Goal: Task Accomplishment & Management: Use online tool/utility

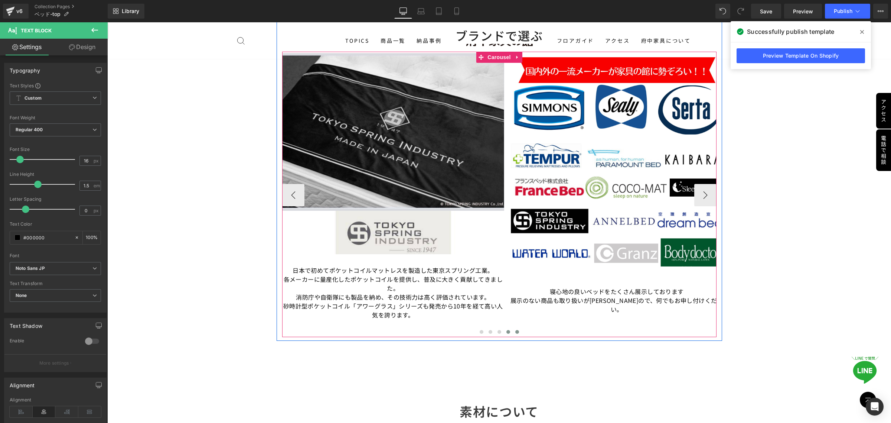
click at [507, 332] on span at bounding box center [509, 332] width 4 height 4
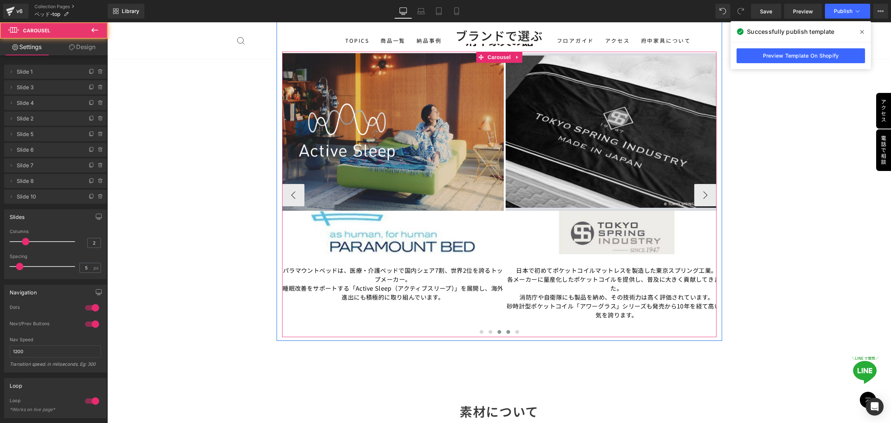
click at [498, 331] on span at bounding box center [500, 332] width 4 height 4
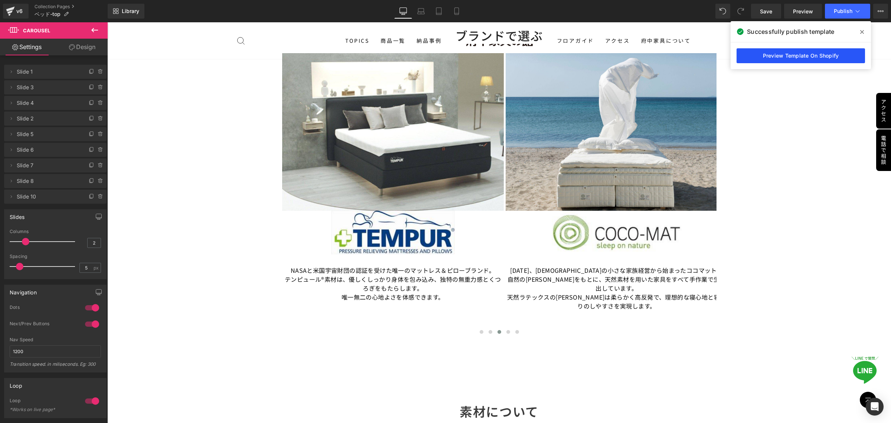
click at [0, 0] on link "Preview Template On Shopify" at bounding box center [0, 0] width 0 height 0
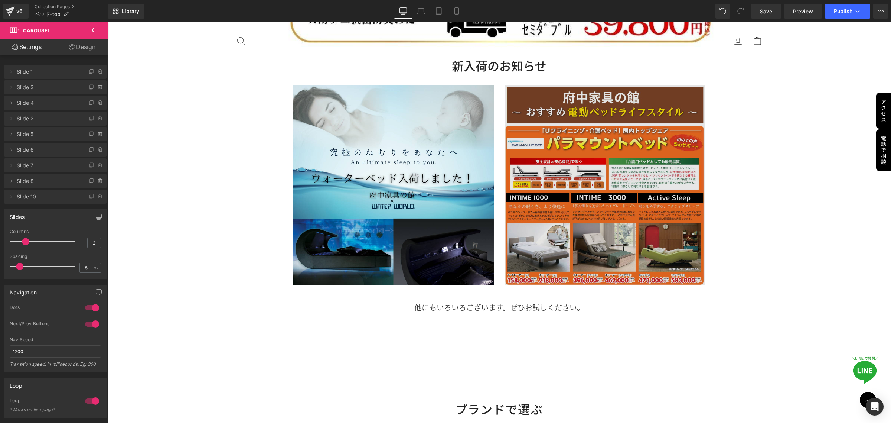
scroll to position [1068, 0]
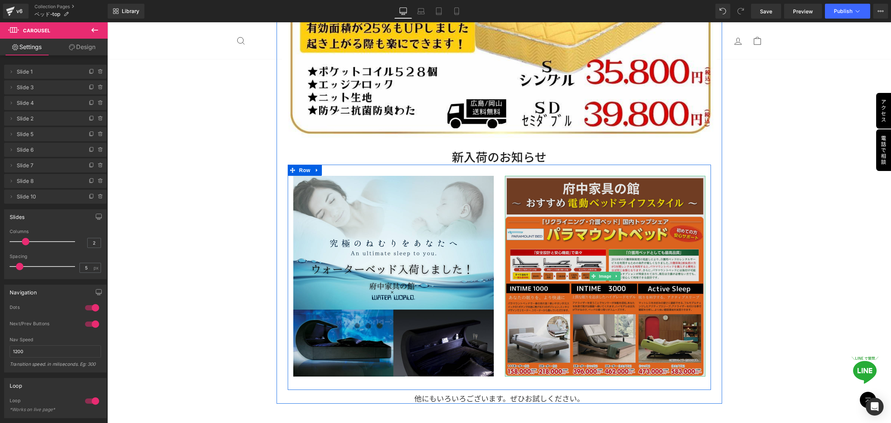
click at [593, 290] on img at bounding box center [605, 276] width 201 height 201
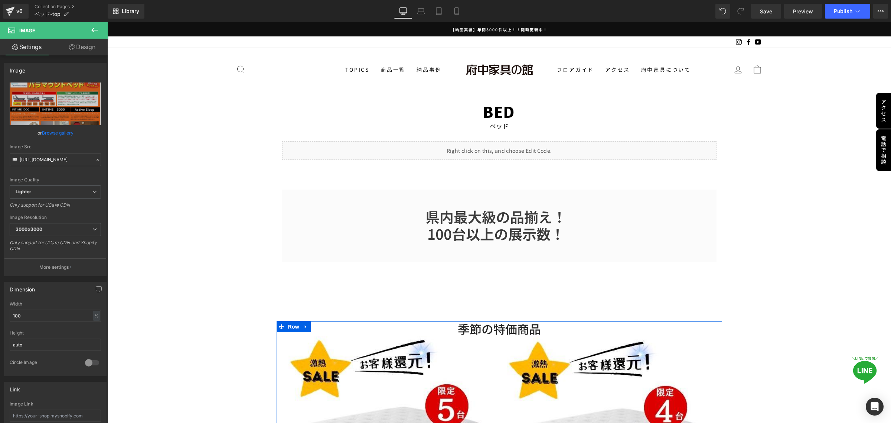
scroll to position [0, 0]
click at [59, 6] on link "Collection Pages" at bounding box center [71, 7] width 73 height 6
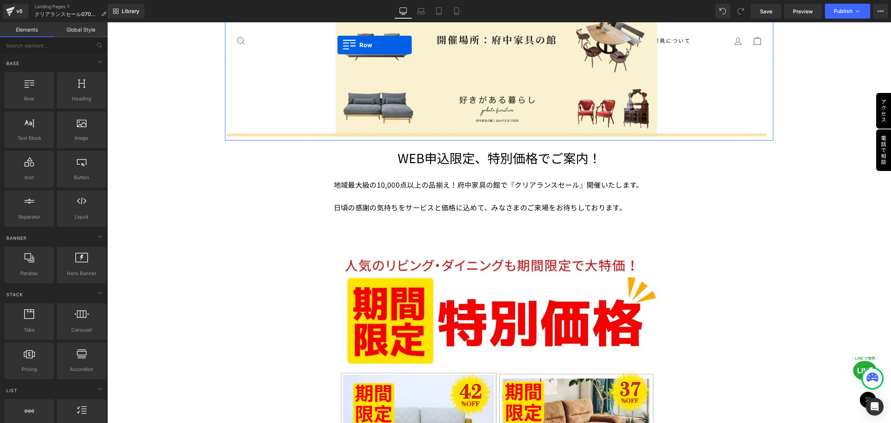
scroll to position [243, 0]
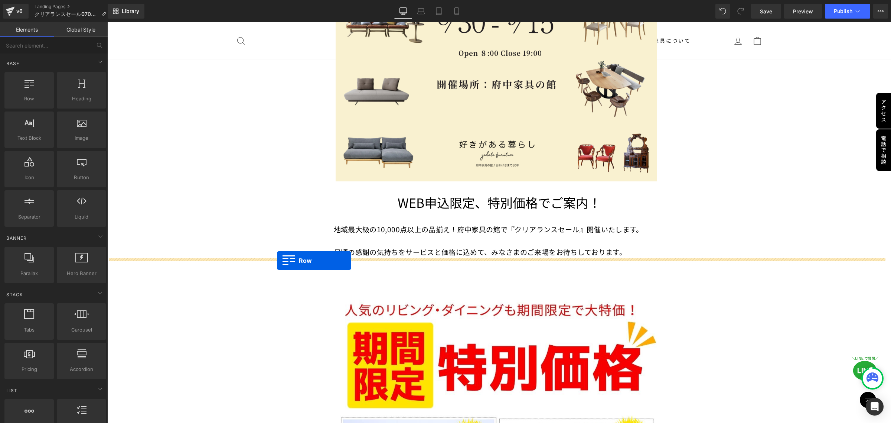
drag, startPoint x: 227, startPoint y: 157, endPoint x: 277, endPoint y: 260, distance: 114.6
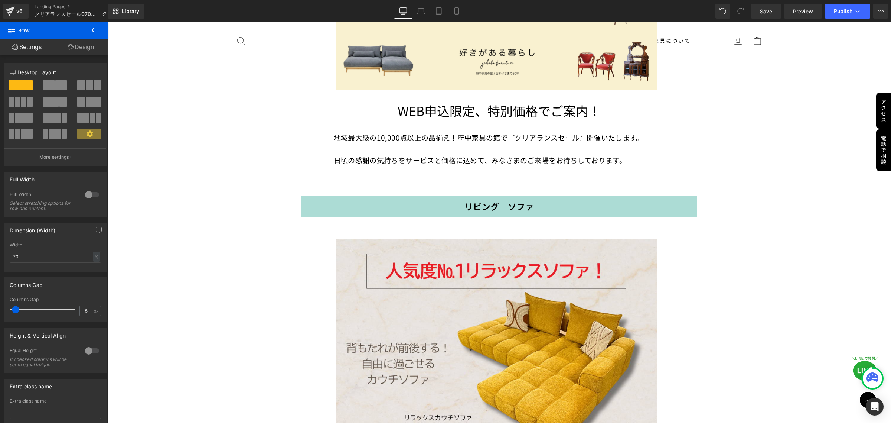
scroll to position [371, 0]
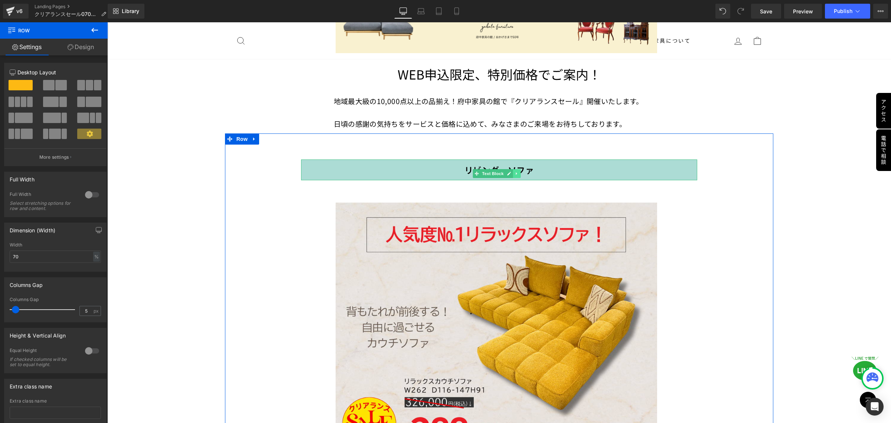
click at [515, 171] on icon at bounding box center [517, 173] width 4 height 4
click at [519, 171] on icon at bounding box center [521, 173] width 4 height 4
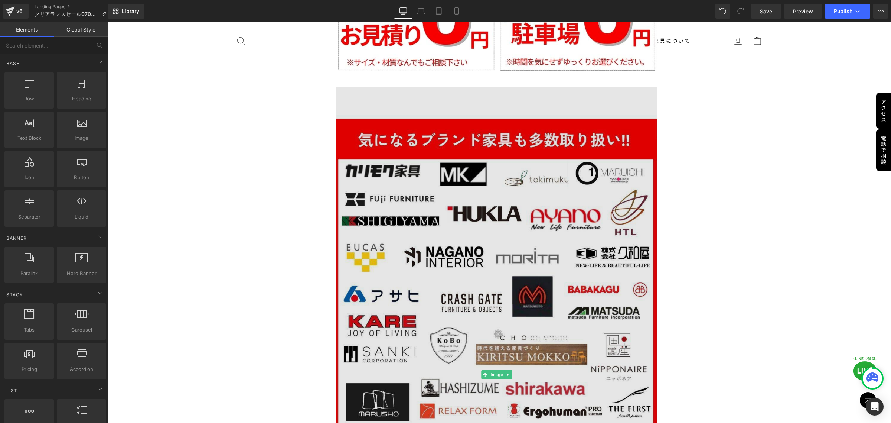
scroll to position [3714, 0]
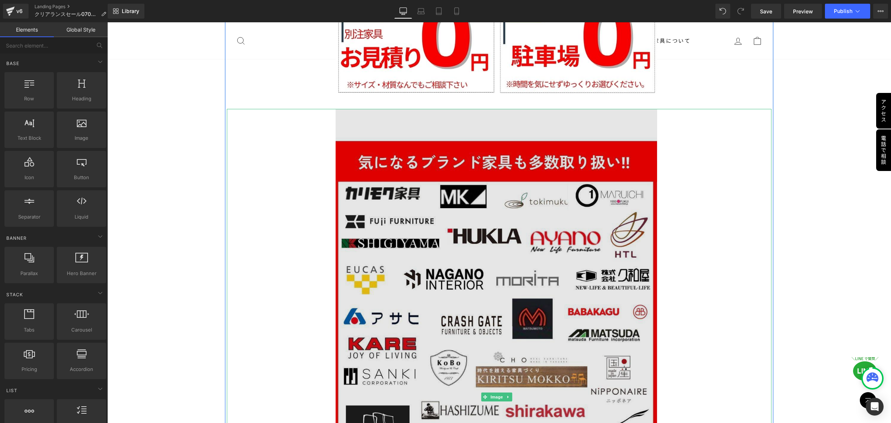
click at [517, 253] on img at bounding box center [499, 397] width 327 height 576
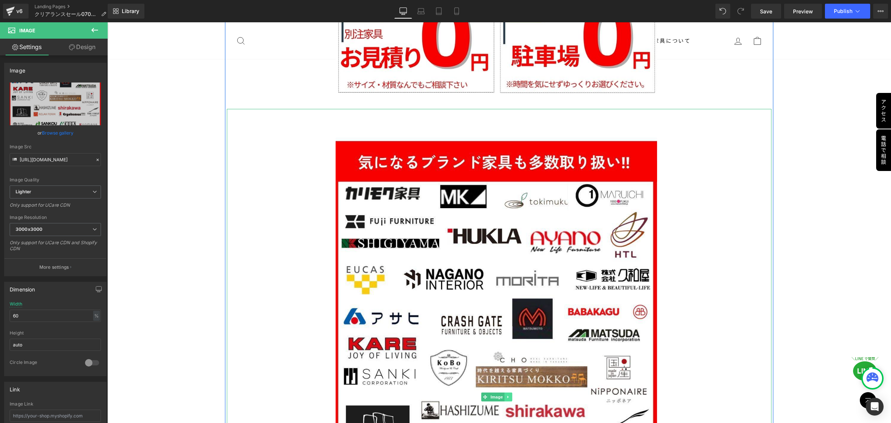
click at [508, 396] on icon at bounding box center [508, 397] width 1 height 3
click at [512, 394] on icon at bounding box center [512, 396] width 4 height 4
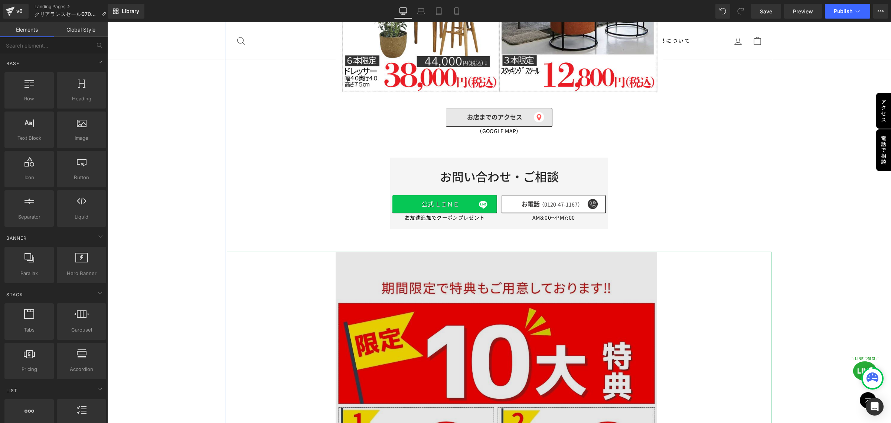
scroll to position [2878, 0]
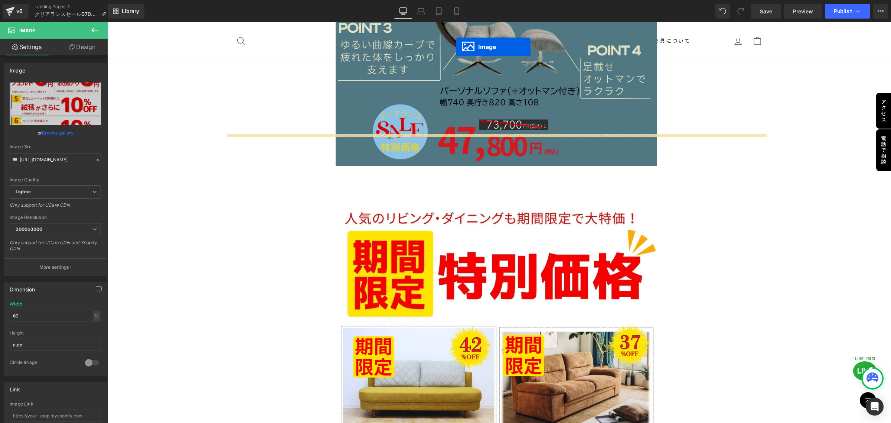
scroll to position [1094, 0]
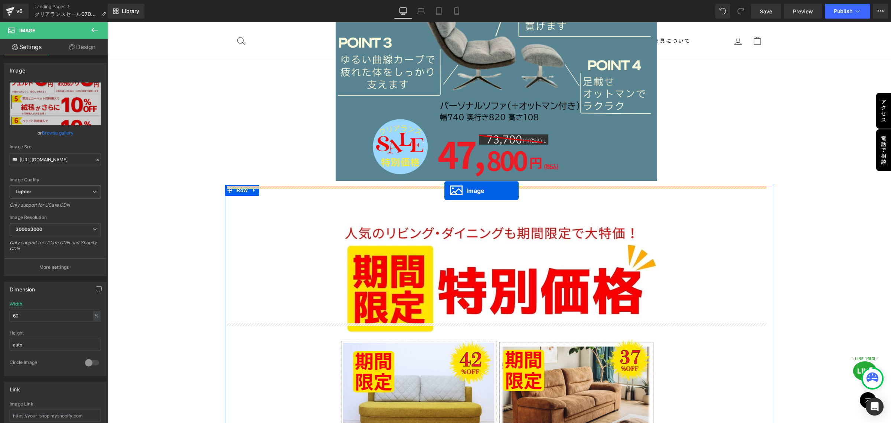
drag, startPoint x: 481, startPoint y: 378, endPoint x: 445, endPoint y: 191, distance: 191.1
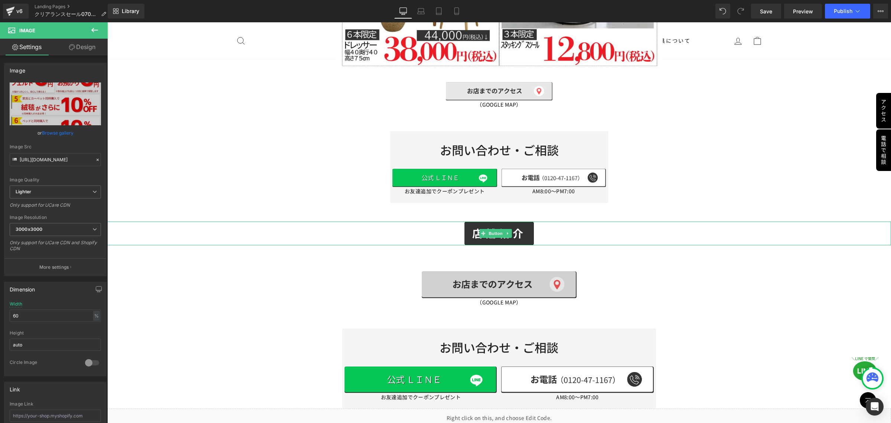
scroll to position [3667, 0]
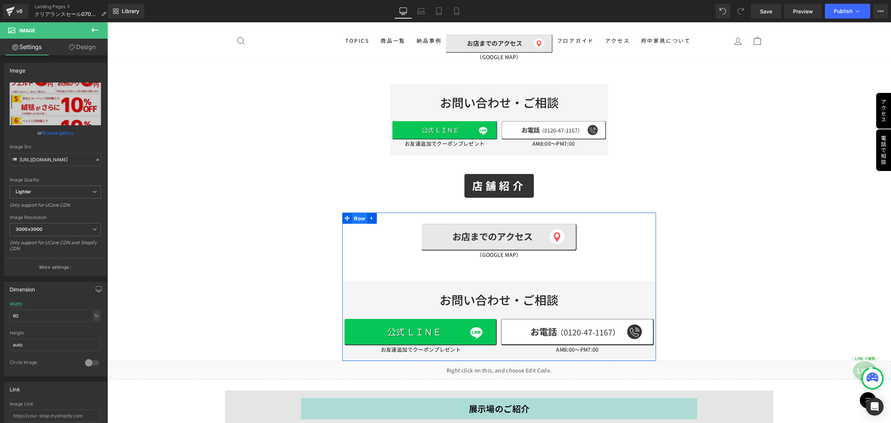
click at [359, 213] on span "Row" at bounding box center [359, 218] width 15 height 11
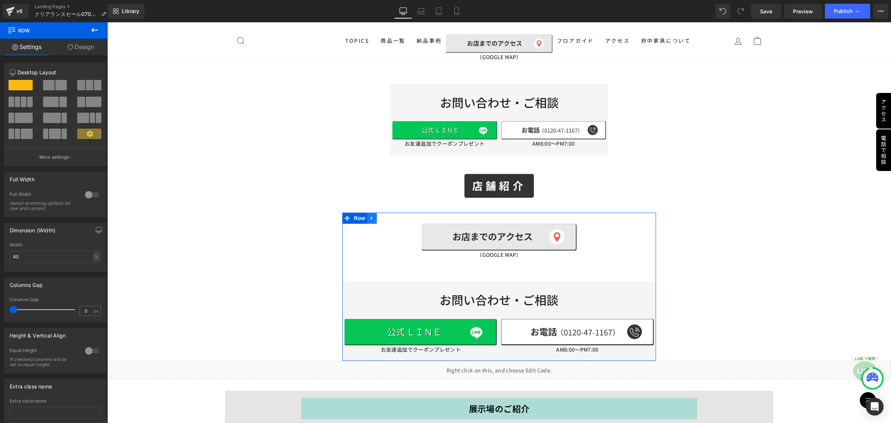
click at [371, 216] on icon at bounding box center [371, 217] width 1 height 3
click at [380, 215] on icon at bounding box center [381, 217] width 5 height 5
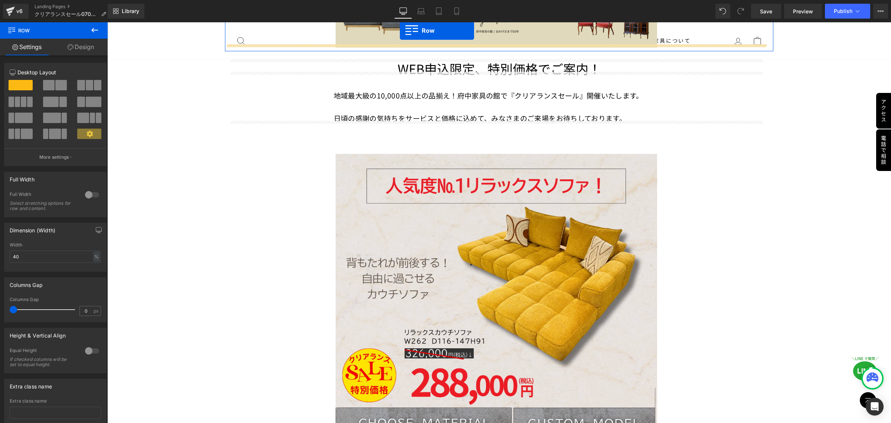
scroll to position [280, 0]
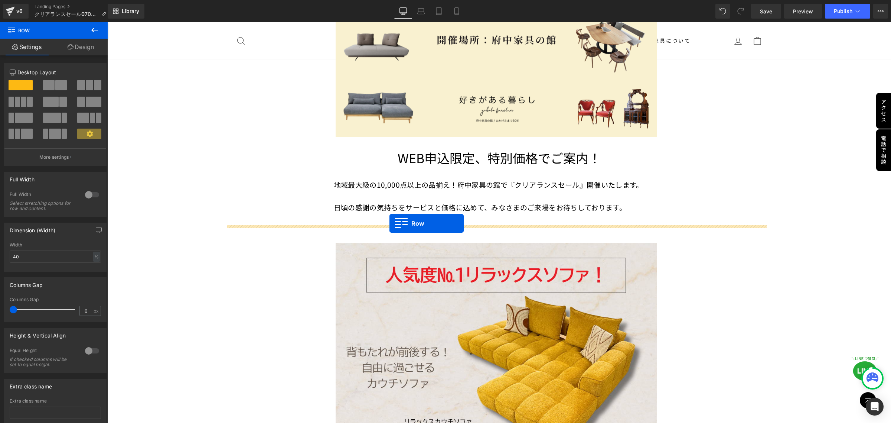
drag, startPoint x: 344, startPoint y: 188, endPoint x: 390, endPoint y: 223, distance: 57.9
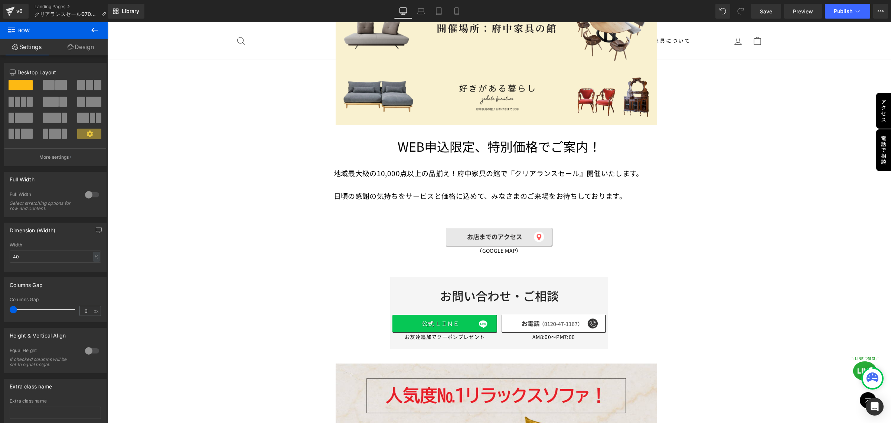
scroll to position [327, 0]
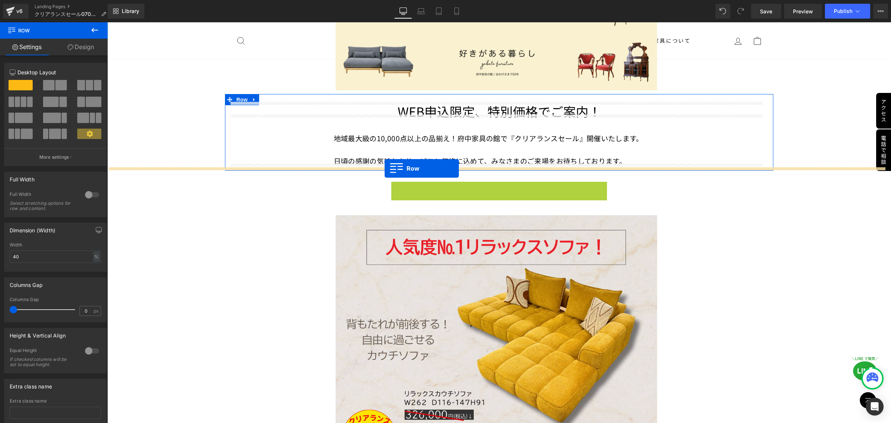
drag, startPoint x: 393, startPoint y: 184, endPoint x: 385, endPoint y: 168, distance: 17.8
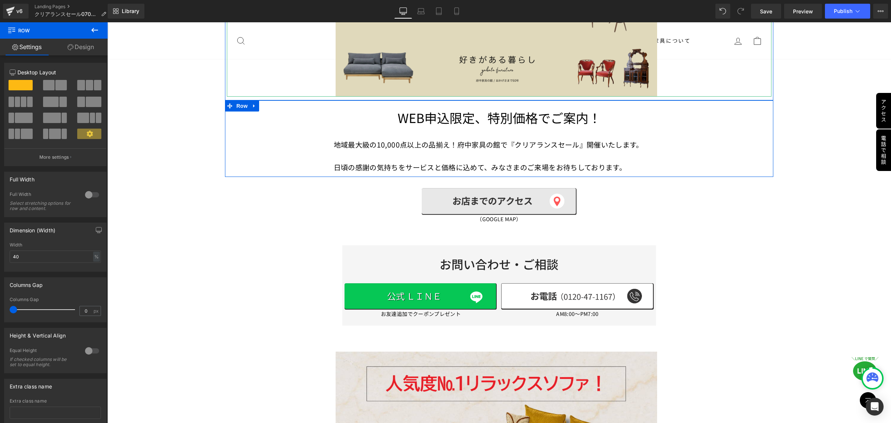
scroll to position [325, 0]
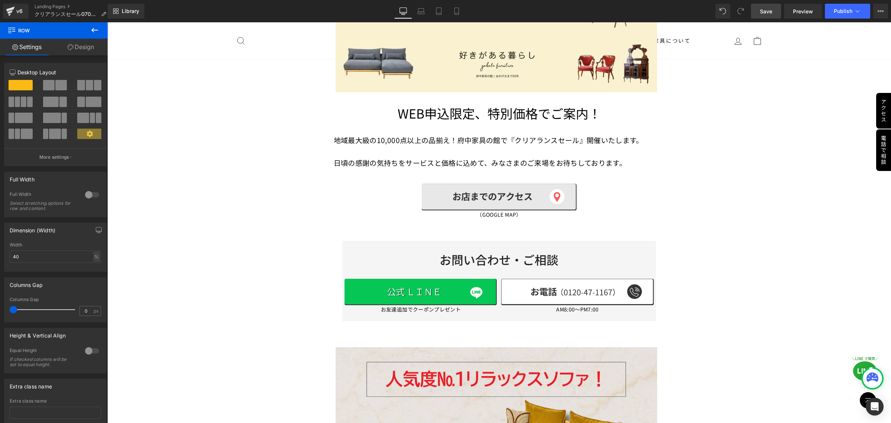
click at [762, 12] on span "Save" at bounding box center [766, 11] width 12 height 8
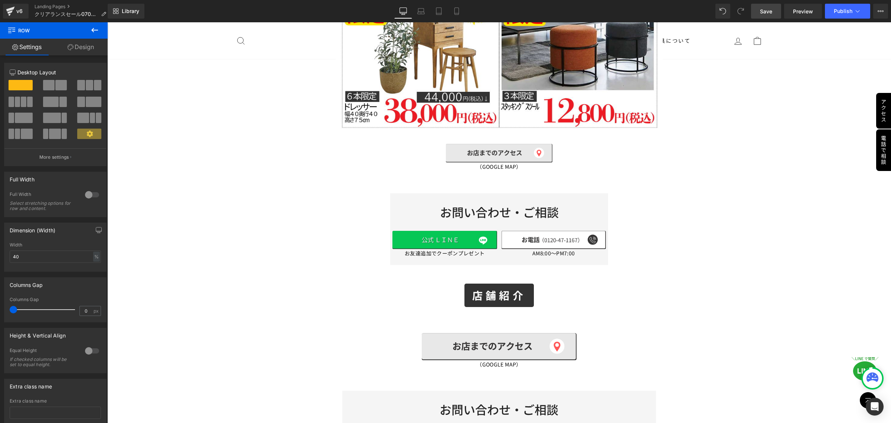
scroll to position [3760, 0]
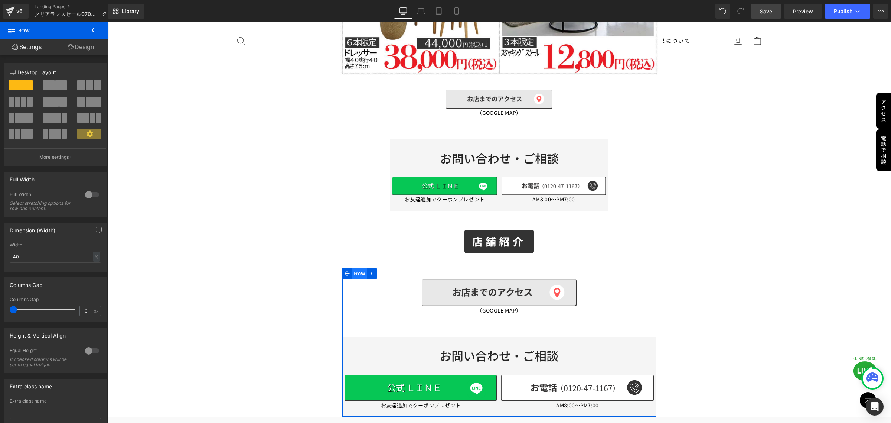
click at [357, 268] on span "Row" at bounding box center [359, 273] width 15 height 11
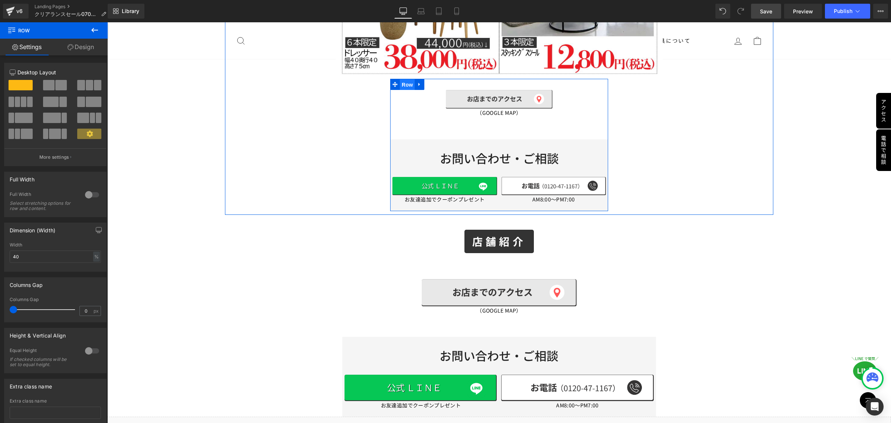
click at [403, 79] on span "Row" at bounding box center [407, 84] width 15 height 11
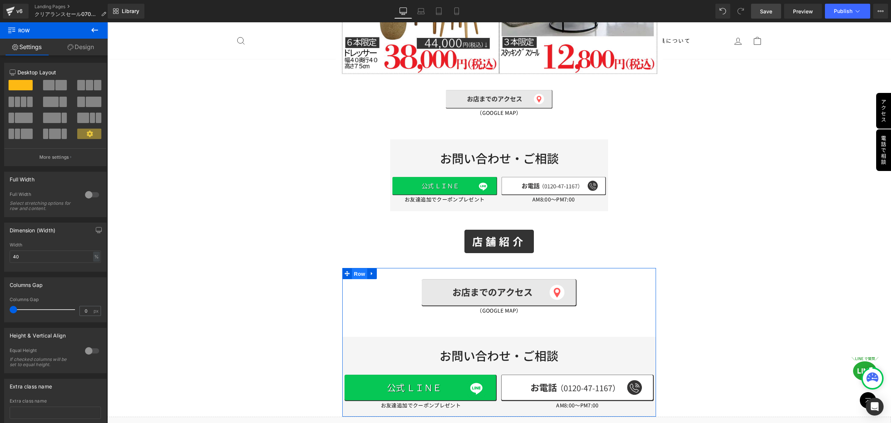
click at [359, 268] on span "Row" at bounding box center [359, 273] width 15 height 11
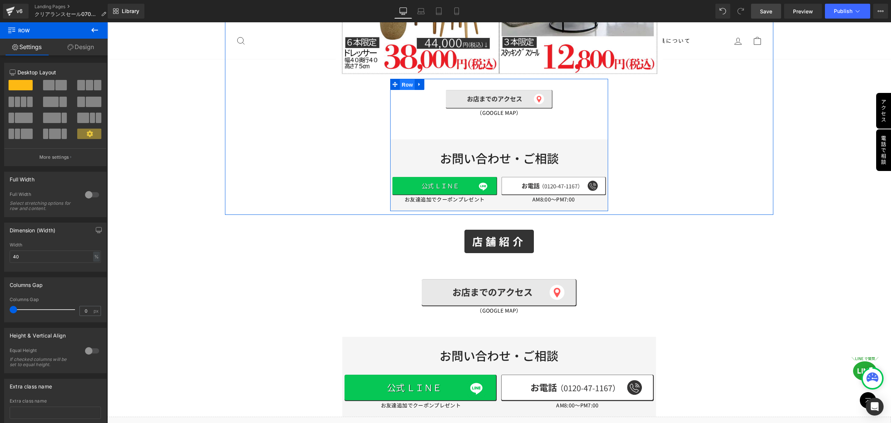
click at [406, 79] on span "Row" at bounding box center [407, 84] width 15 height 11
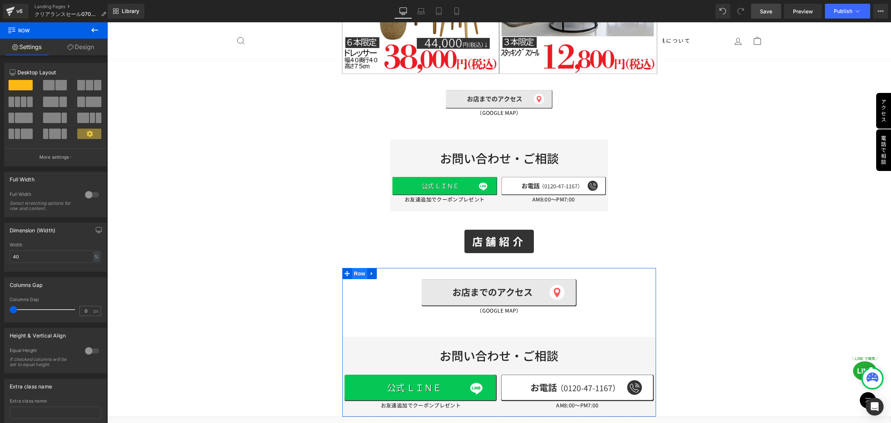
click at [357, 268] on span "Row" at bounding box center [359, 273] width 15 height 11
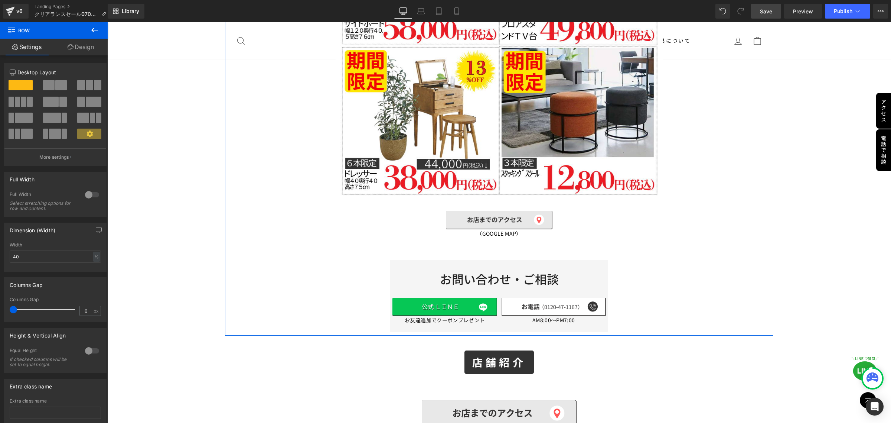
scroll to position [3621, 0]
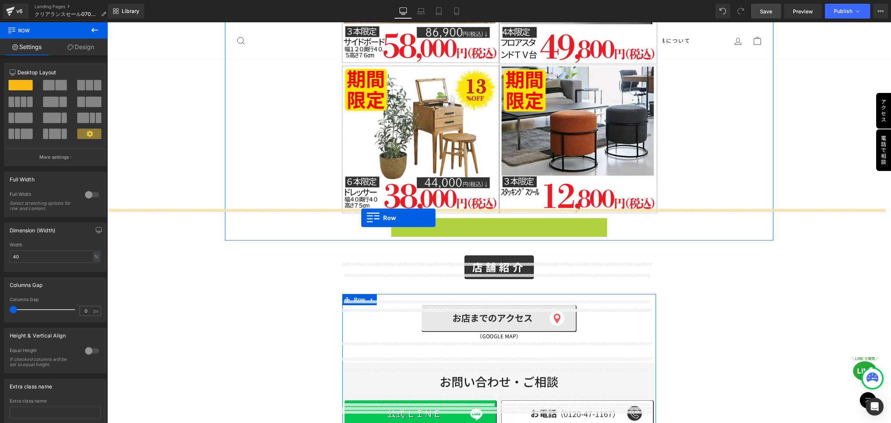
drag, startPoint x: 393, startPoint y: 191, endPoint x: 361, endPoint y: 218, distance: 41.3
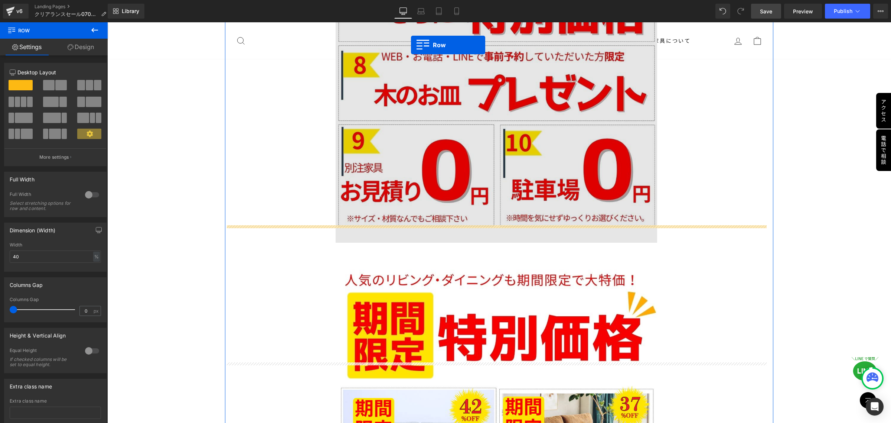
scroll to position [1987, 0]
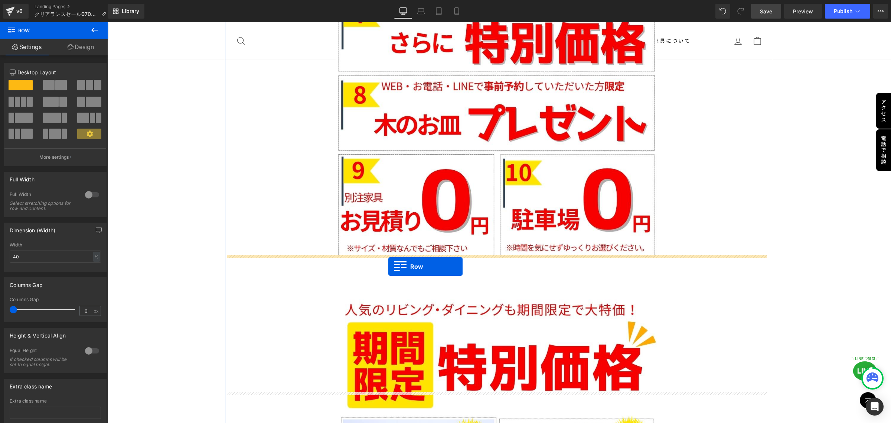
drag, startPoint x: 345, startPoint y: 211, endPoint x: 388, endPoint y: 266, distance: 70.6
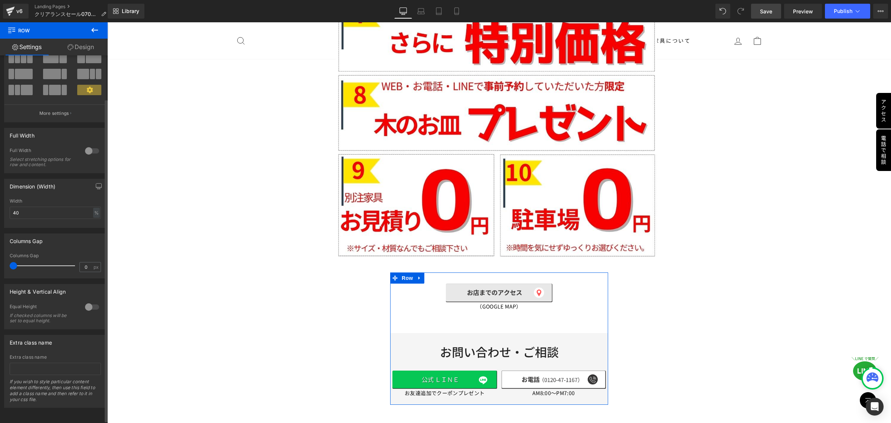
scroll to position [0, 0]
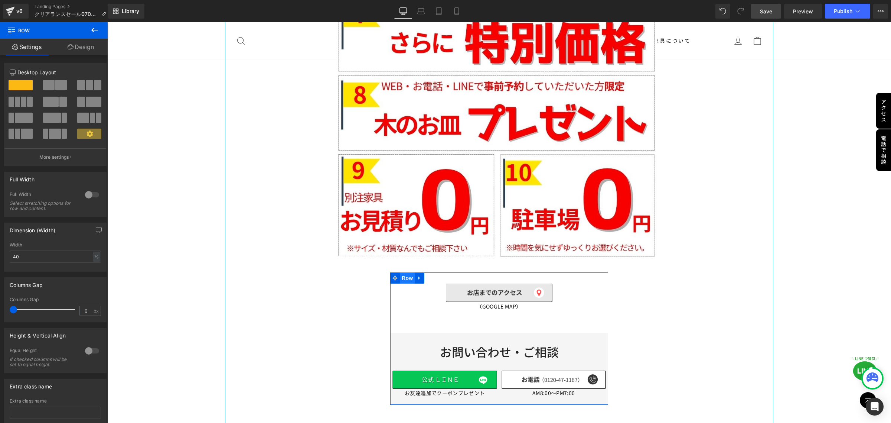
click at [402, 272] on span "Row" at bounding box center [407, 277] width 15 height 11
click at [88, 50] on link "Design" at bounding box center [81, 47] width 54 height 17
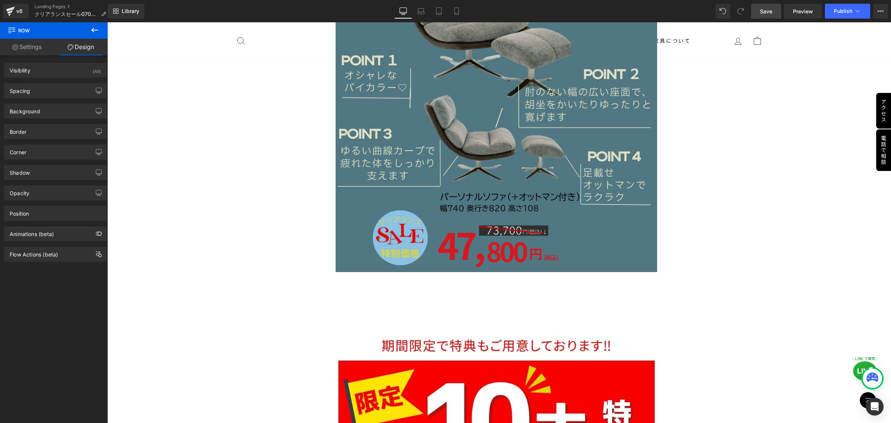
scroll to position [780, 0]
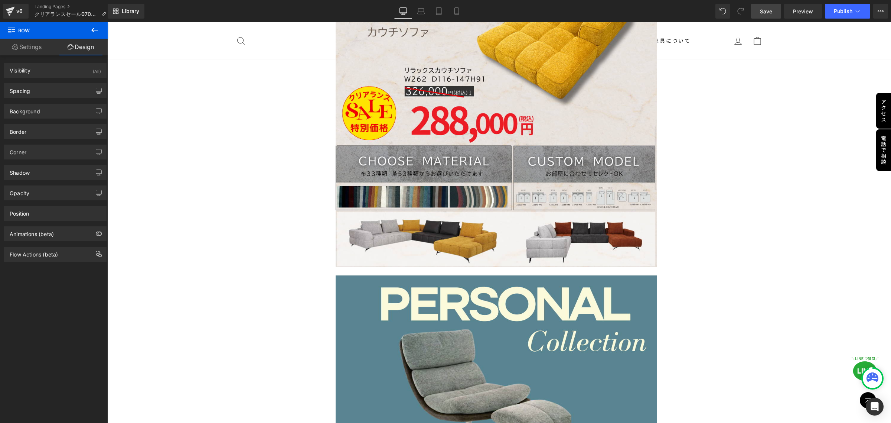
click at [765, 12] on span "Save" at bounding box center [766, 11] width 12 height 8
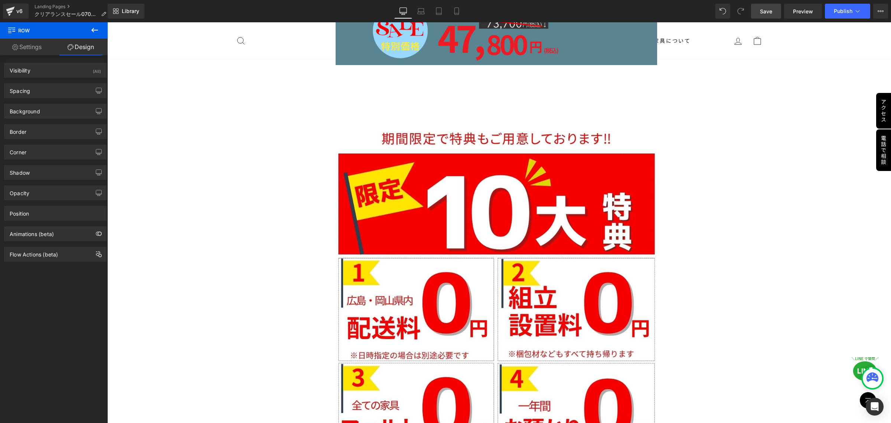
scroll to position [1207, 0]
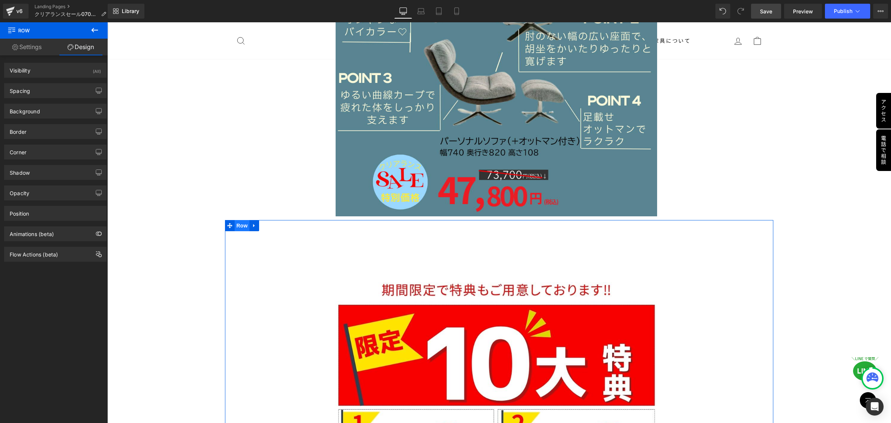
click at [241, 220] on span "Row" at bounding box center [242, 225] width 15 height 11
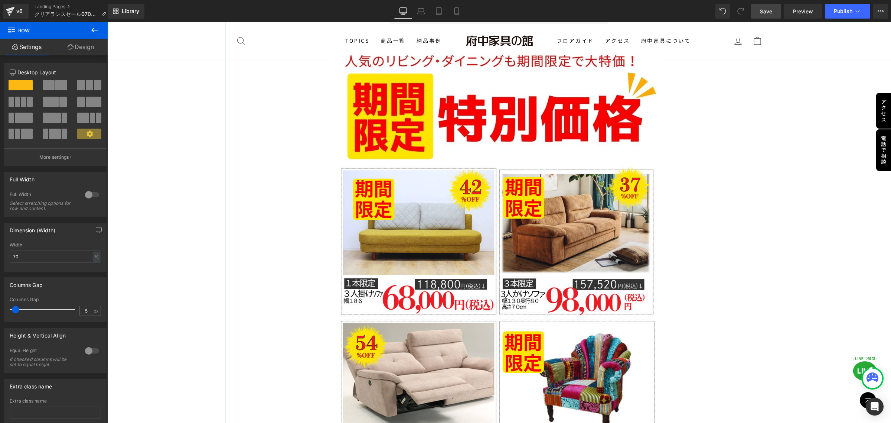
scroll to position [2089, 0]
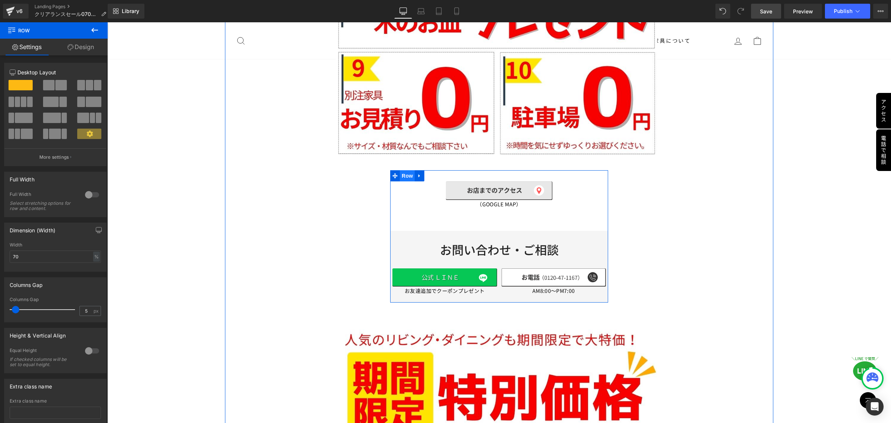
click at [404, 170] on span "Row" at bounding box center [407, 175] width 15 height 11
click at [403, 170] on span "Row" at bounding box center [407, 175] width 15 height 11
drag, startPoint x: 32, startPoint y: 256, endPoint x: 6, endPoint y: 257, distance: 26.4
click at [6, 257] on div "40% Width 40 % % px" at bounding box center [55, 256] width 102 height 29
click at [29, 256] on input "40" at bounding box center [55, 256] width 91 height 12
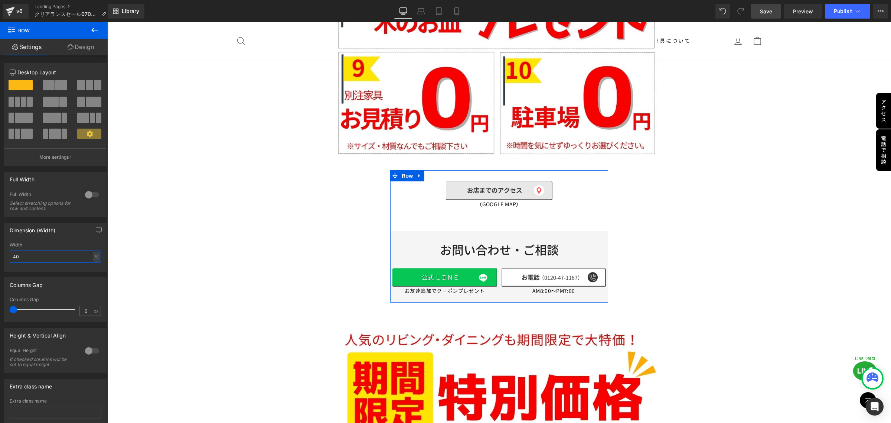
click at [24, 258] on input "40" at bounding box center [55, 256] width 91 height 12
drag, startPoint x: 24, startPoint y: 258, endPoint x: 13, endPoint y: 259, distance: 10.8
click at [11, 259] on input "40" at bounding box center [55, 256] width 91 height 12
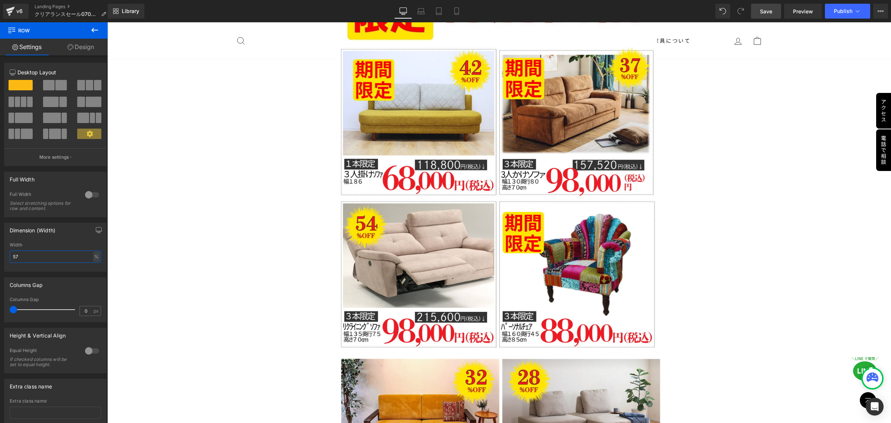
scroll to position [2507, 0]
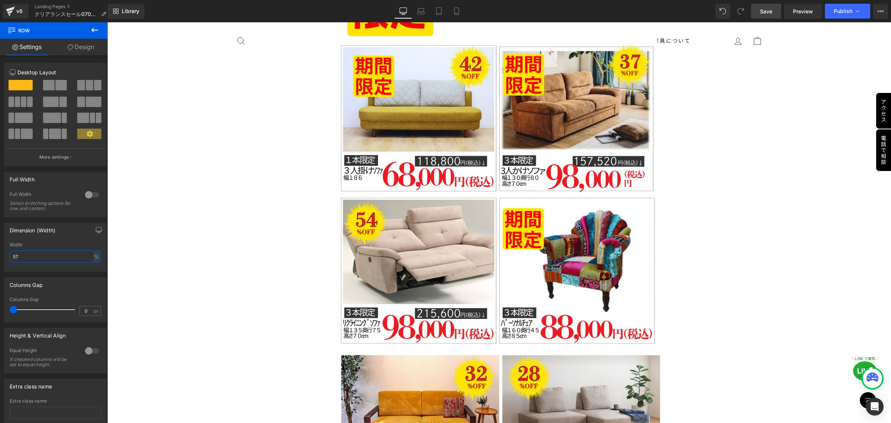
type input "57"
click at [90, 32] on icon at bounding box center [94, 30] width 9 height 9
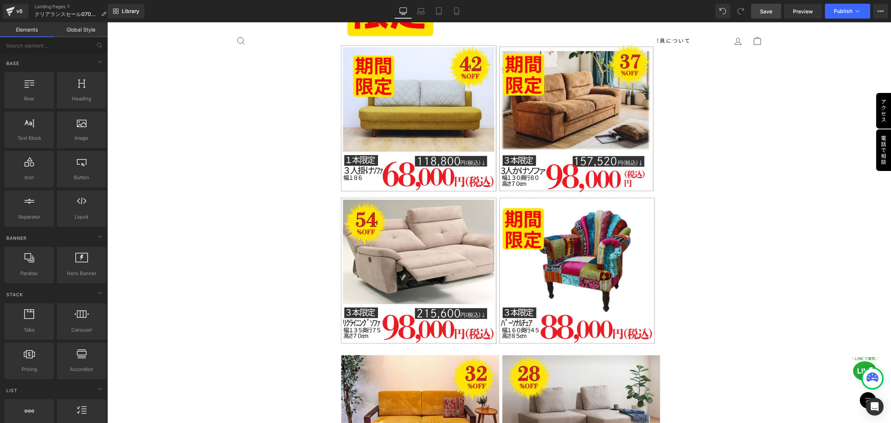
click at [765, 10] on span "Save" at bounding box center [766, 11] width 12 height 8
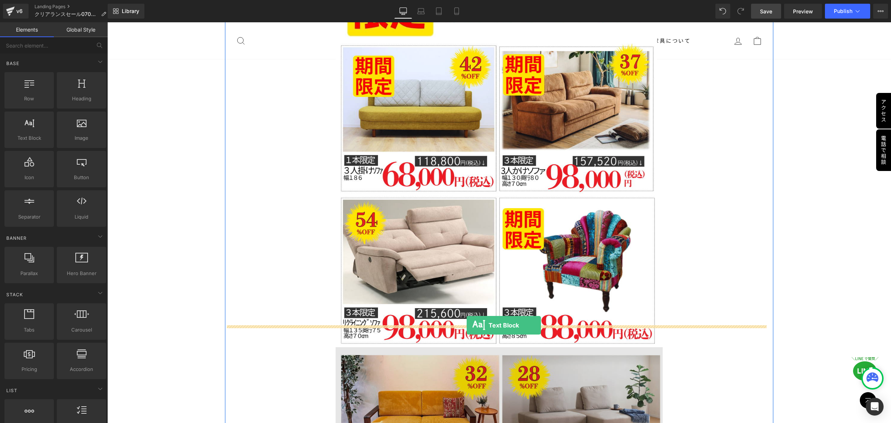
drag, startPoint x: 139, startPoint y: 156, endPoint x: 466, endPoint y: 325, distance: 368.1
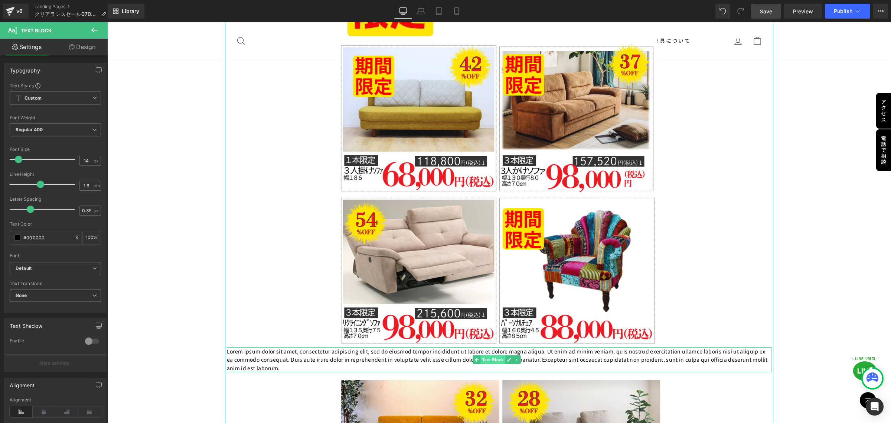
click at [492, 355] on span "Text Block" at bounding box center [493, 359] width 25 height 9
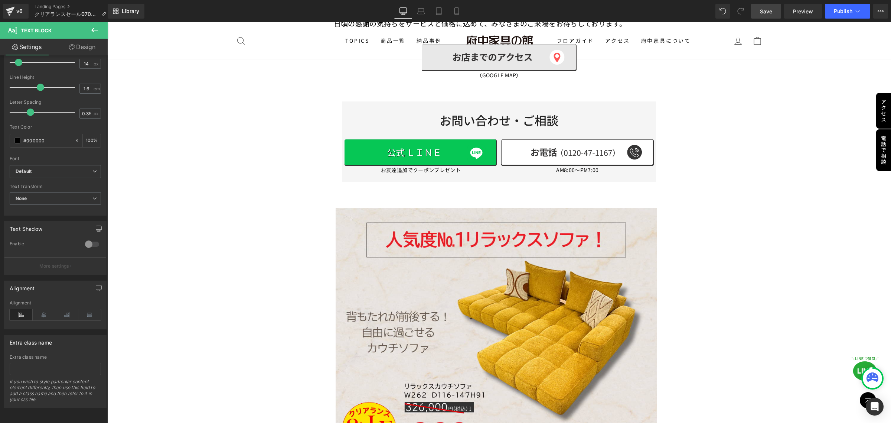
scroll to position [325, 0]
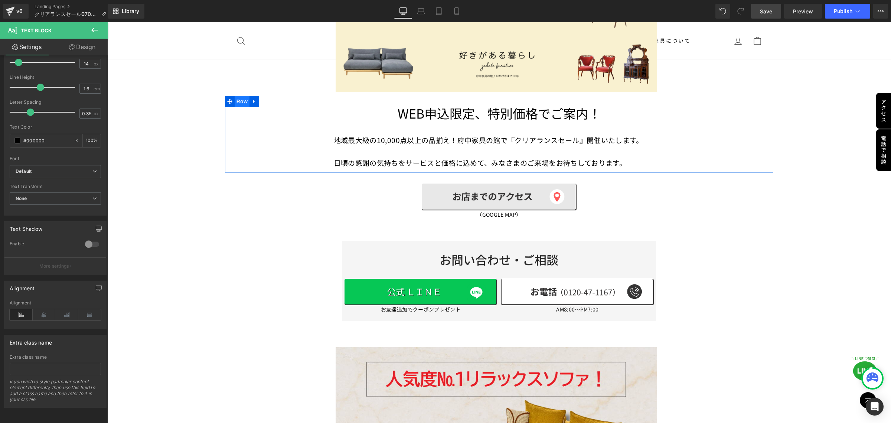
click at [244, 100] on span "Row" at bounding box center [242, 101] width 15 height 11
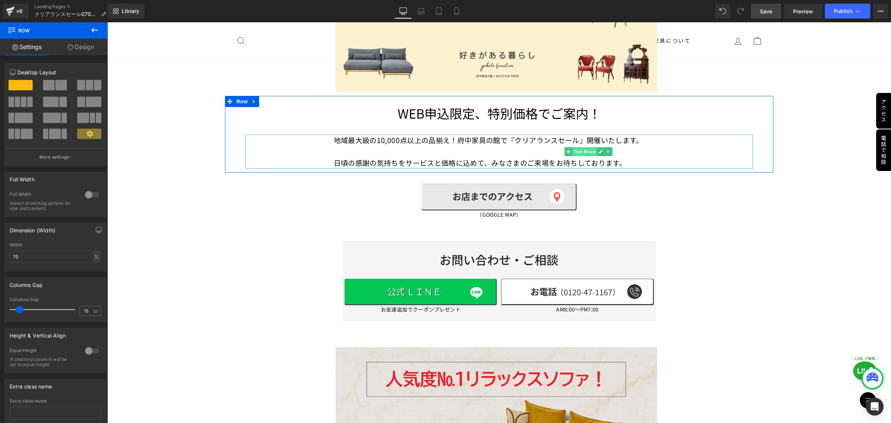
click at [583, 148] on span "Text Block" at bounding box center [584, 151] width 25 height 9
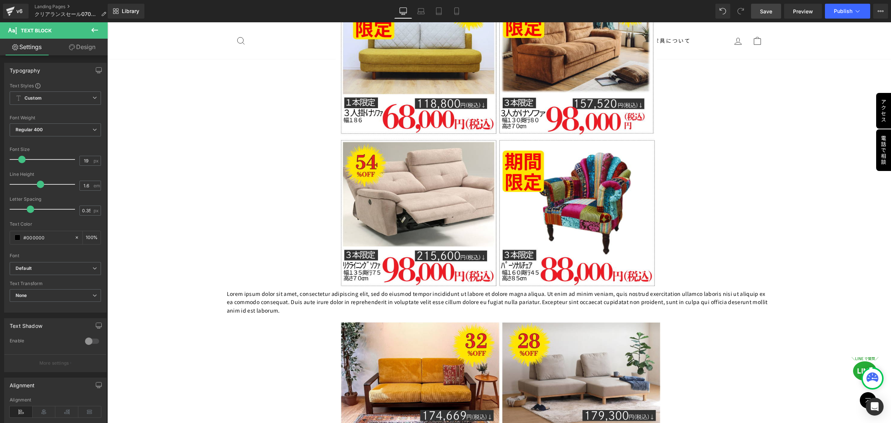
scroll to position [2600, 0]
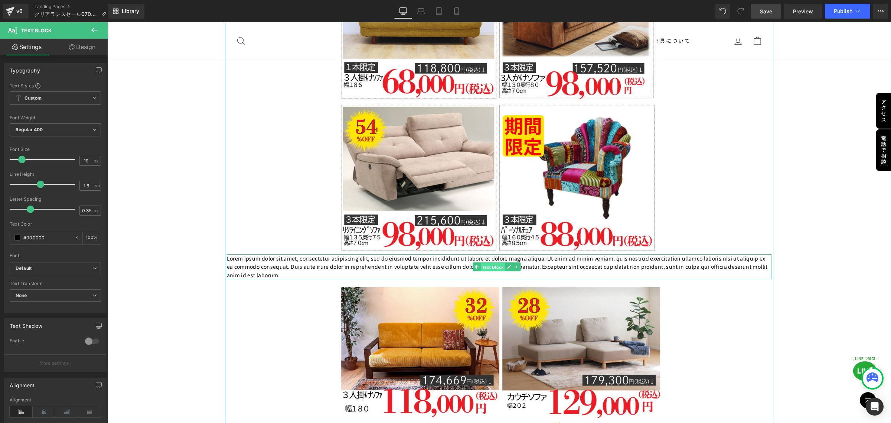
click at [495, 262] on span "Text Block" at bounding box center [493, 266] width 25 height 9
click at [507, 265] on icon at bounding box center [509, 267] width 4 height 4
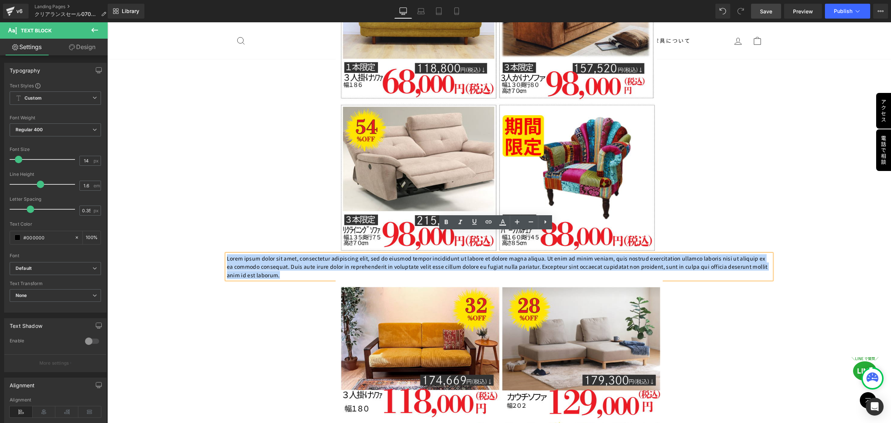
drag, startPoint x: 360, startPoint y: 251, endPoint x: 226, endPoint y: 233, distance: 134.9
click at [227, 254] on p "Lorem ipsum dolor sit amet, consectetur adipiscing elit, sed do eiusmod tempor …" at bounding box center [499, 266] width 545 height 25
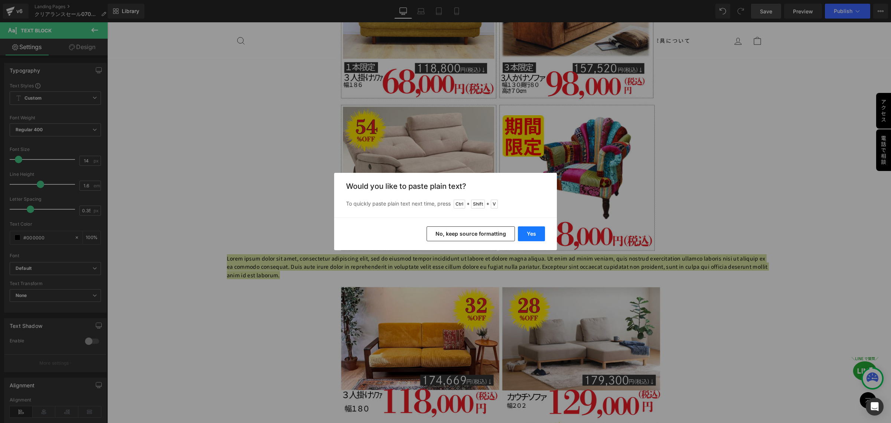
click at [539, 233] on button "Yes" at bounding box center [531, 233] width 27 height 15
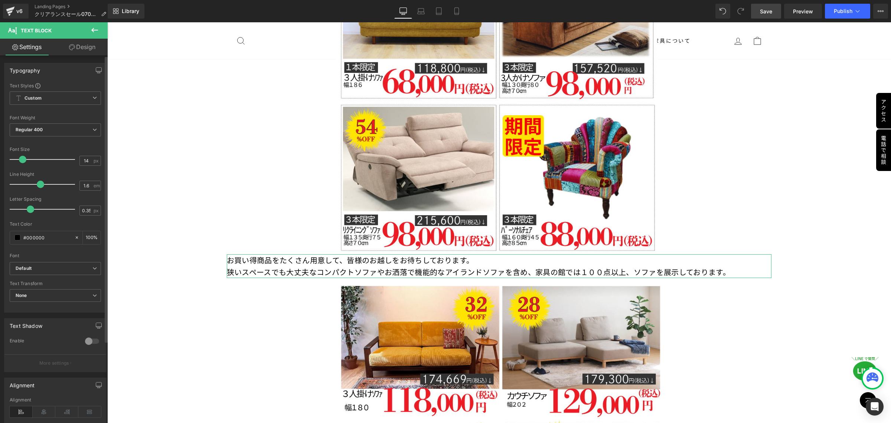
click at [21, 160] on span at bounding box center [22, 159] width 7 height 7
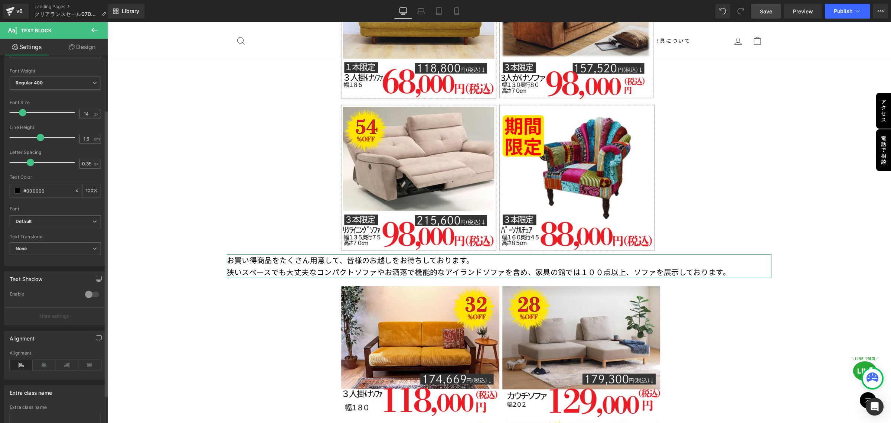
scroll to position [93, 0]
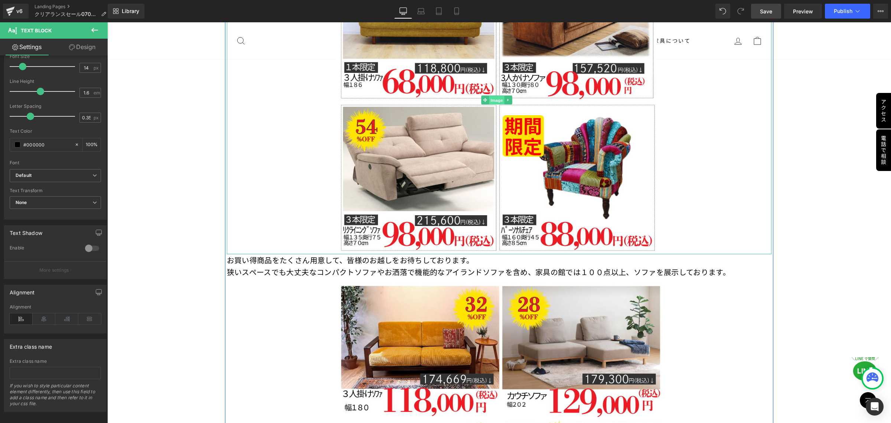
click at [498, 96] on span "Image" at bounding box center [497, 100] width 16 height 9
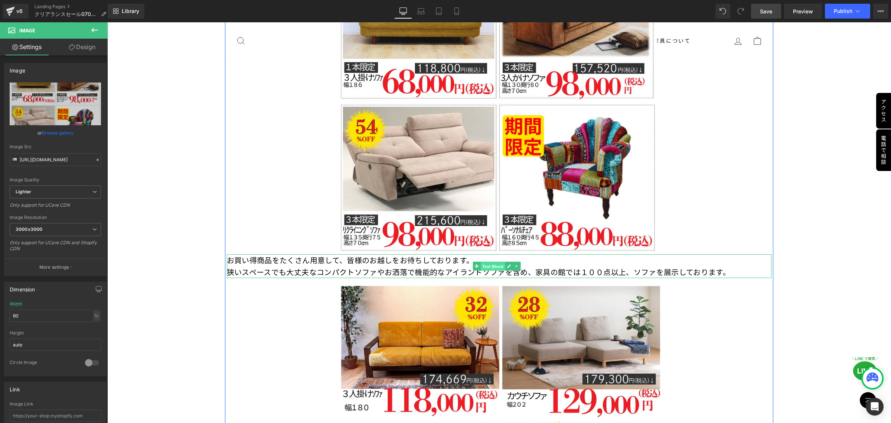
click at [488, 262] on span "Text Block" at bounding box center [493, 266] width 25 height 9
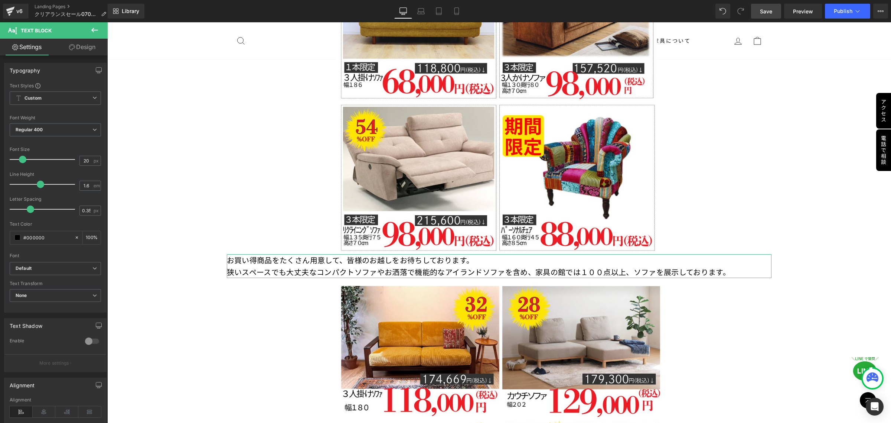
click at [82, 48] on link "Design" at bounding box center [82, 47] width 54 height 17
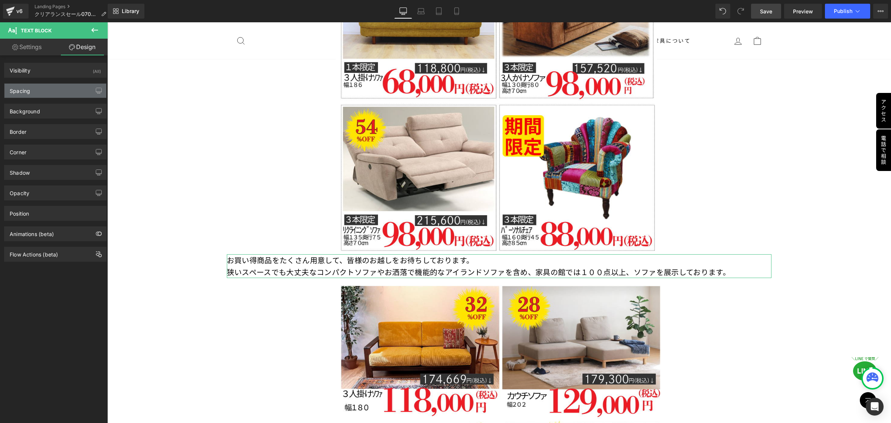
click at [60, 97] on div "Spacing" at bounding box center [55, 91] width 102 height 14
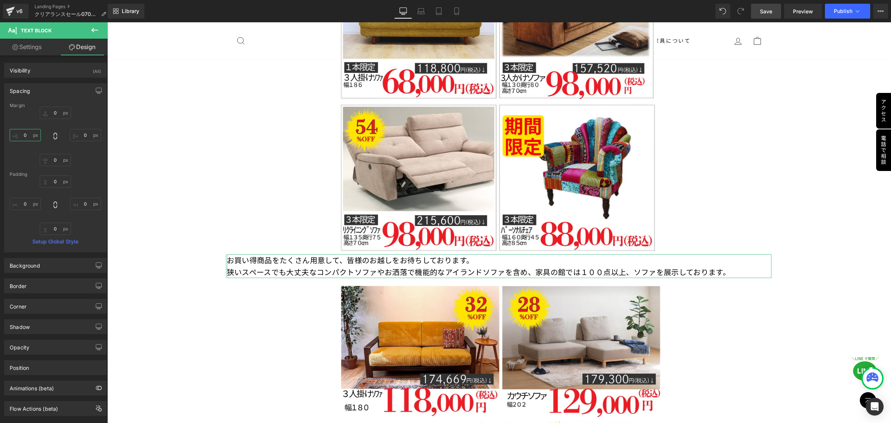
click at [28, 136] on input "0" at bounding box center [25, 135] width 31 height 12
type input "2"
click at [94, 26] on icon at bounding box center [94, 30] width 9 height 9
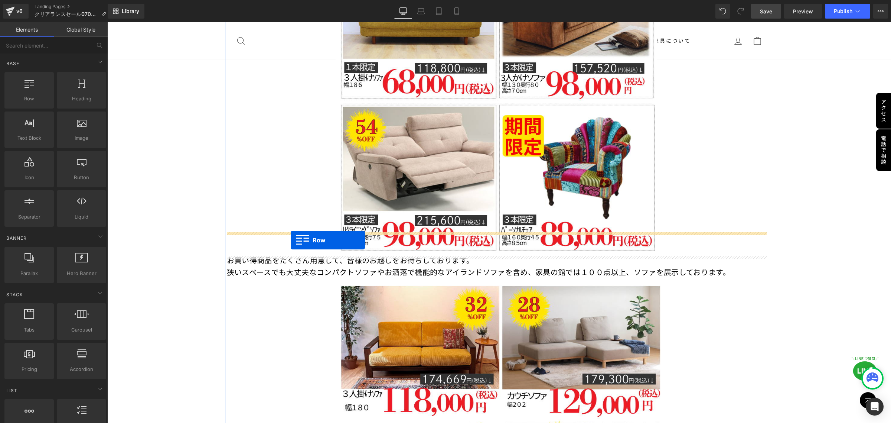
drag, startPoint x: 134, startPoint y: 121, endPoint x: 291, endPoint y: 240, distance: 196.6
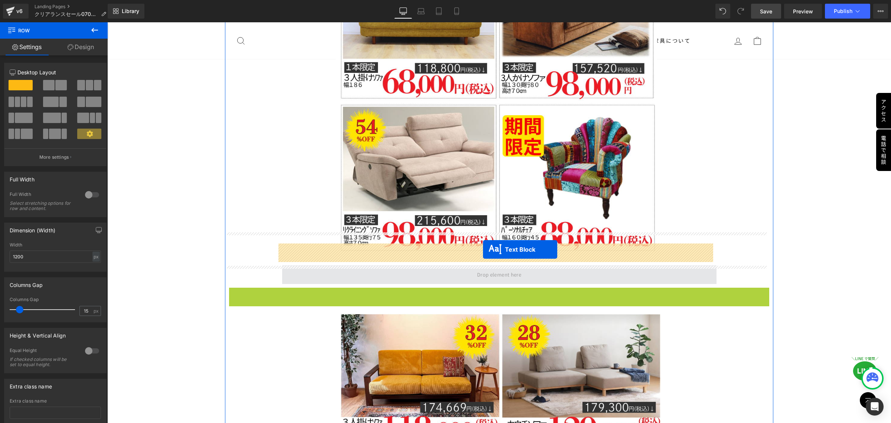
drag, startPoint x: 475, startPoint y: 280, endPoint x: 483, endPoint y: 249, distance: 32.2
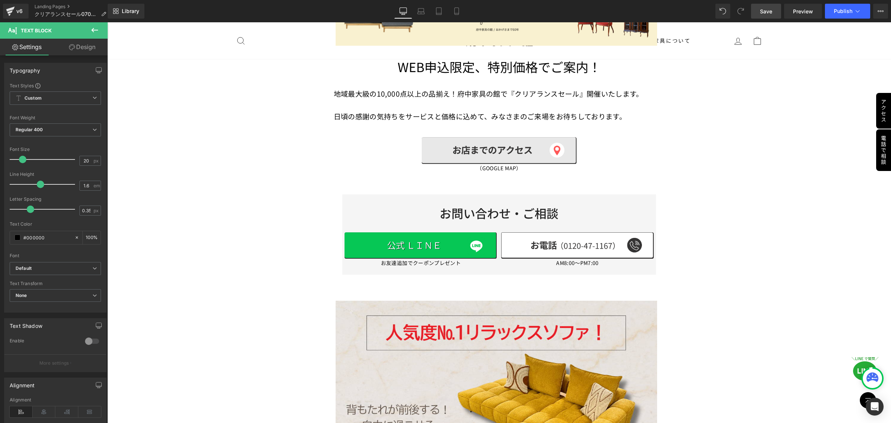
scroll to position [279, 0]
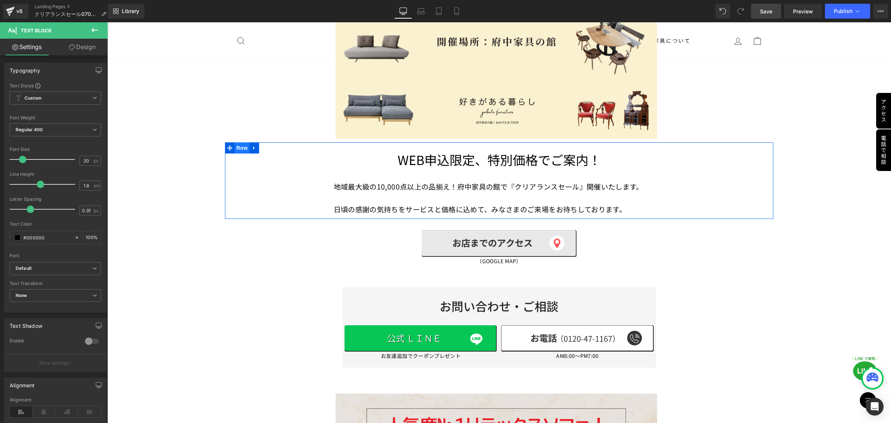
click at [238, 147] on span "Row" at bounding box center [242, 147] width 15 height 11
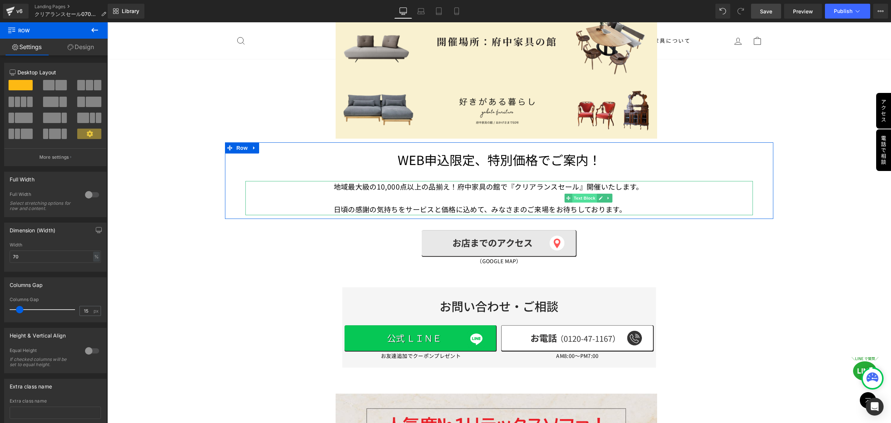
click at [577, 197] on span "Text Block" at bounding box center [584, 197] width 25 height 9
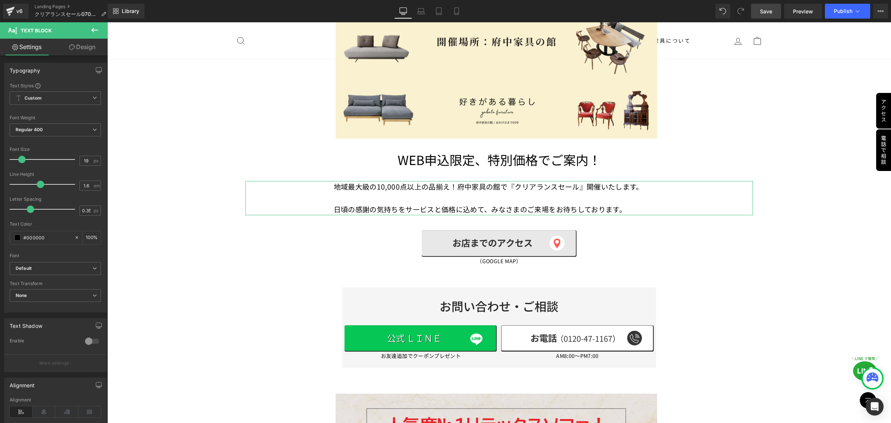
click at [84, 47] on link "Design" at bounding box center [82, 47] width 54 height 17
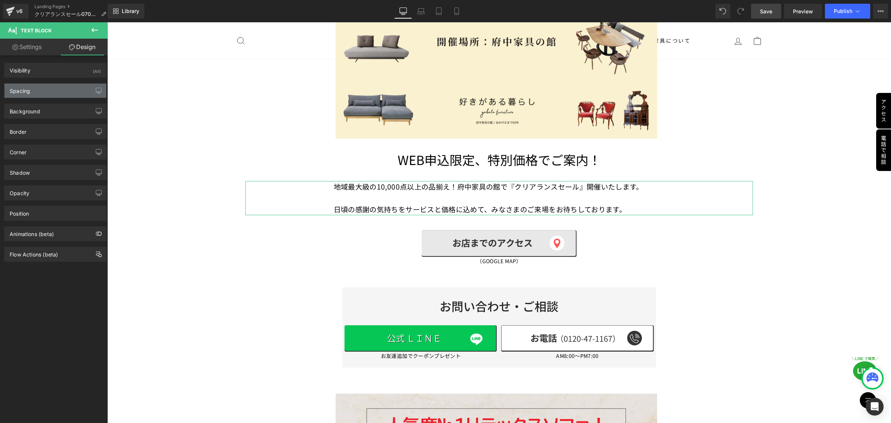
click at [66, 95] on div "Spacing" at bounding box center [55, 91] width 102 height 14
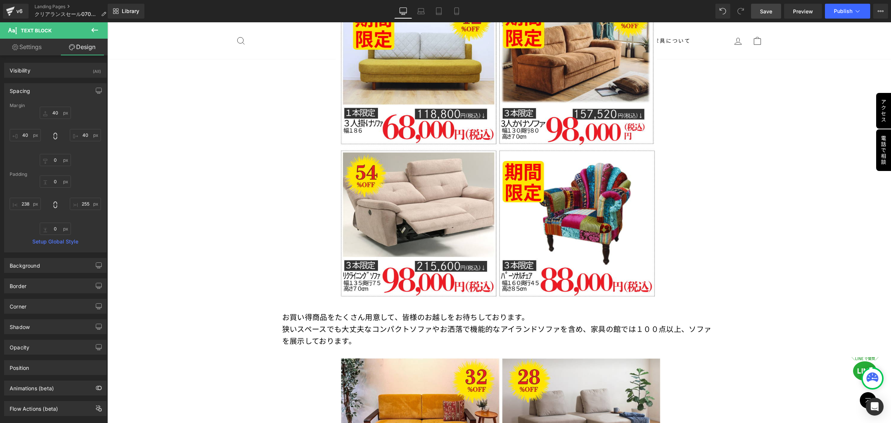
scroll to position [2600, 0]
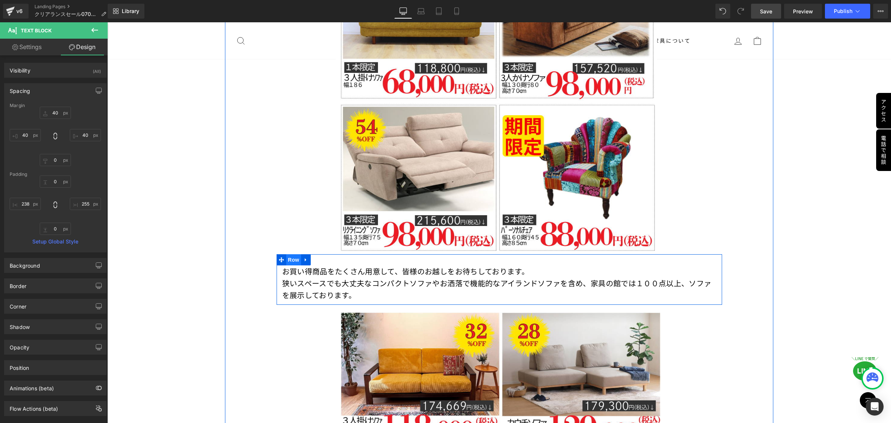
click at [287, 254] on span "Row" at bounding box center [293, 259] width 15 height 11
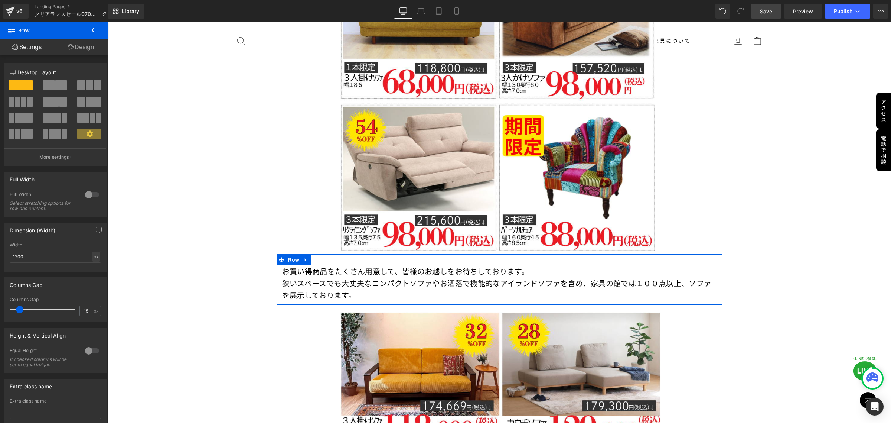
click at [95, 257] on div "px" at bounding box center [95, 256] width 7 height 10
click at [95, 269] on li "%" at bounding box center [95, 268] width 9 height 11
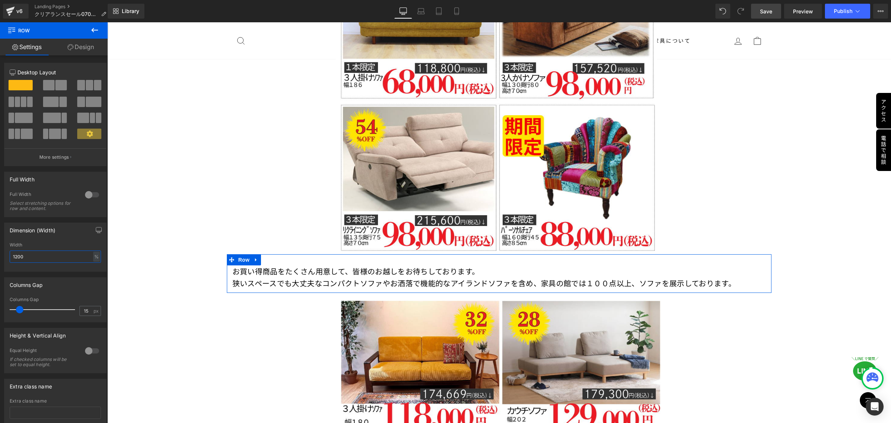
drag, startPoint x: 36, startPoint y: 259, endPoint x: 9, endPoint y: 258, distance: 27.1
click at [10, 258] on input "1200" at bounding box center [55, 256] width 91 height 12
type input "70"
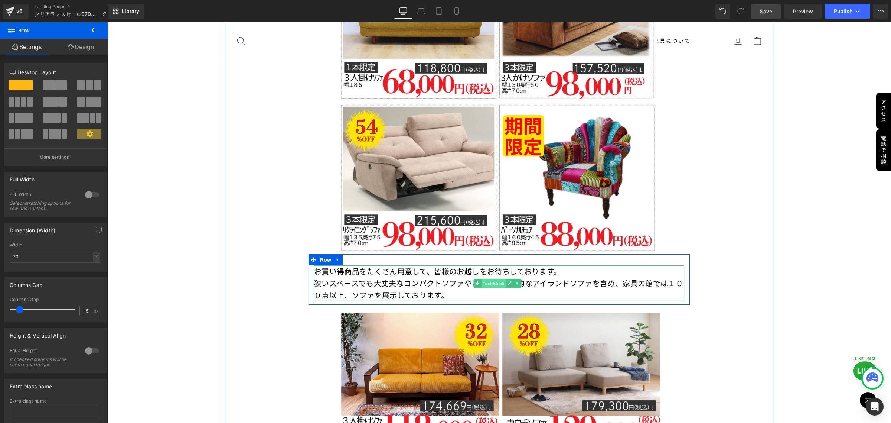
click at [489, 279] on span "Text Block" at bounding box center [493, 283] width 25 height 9
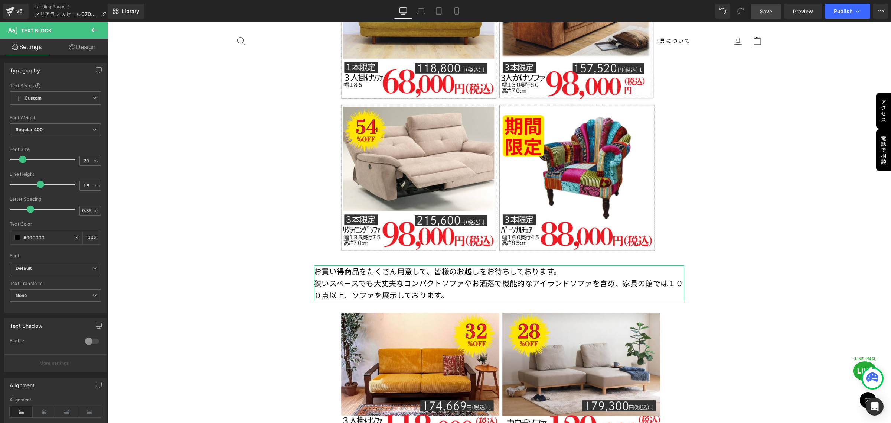
click at [87, 46] on link "Design" at bounding box center [82, 47] width 54 height 17
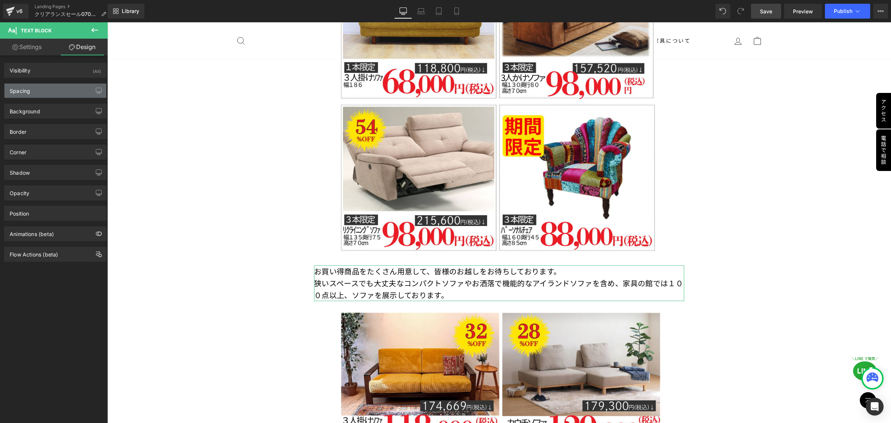
click at [49, 90] on div "Spacing" at bounding box center [55, 91] width 102 height 14
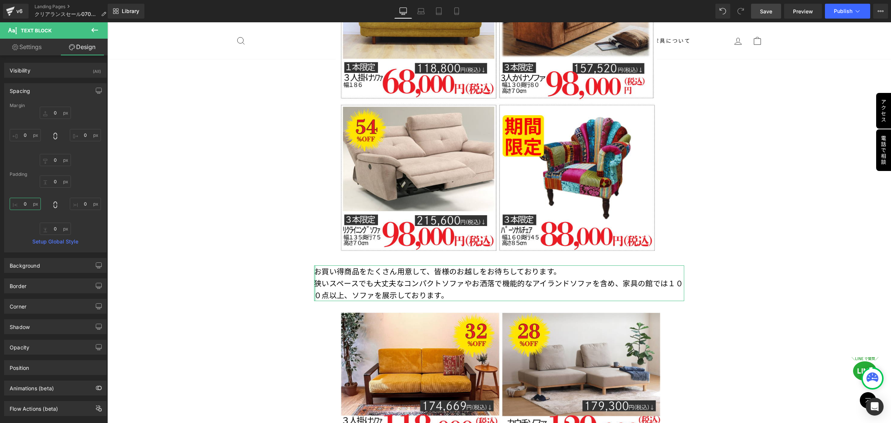
click at [27, 202] on input "text" at bounding box center [25, 204] width 31 height 12
type input "220"
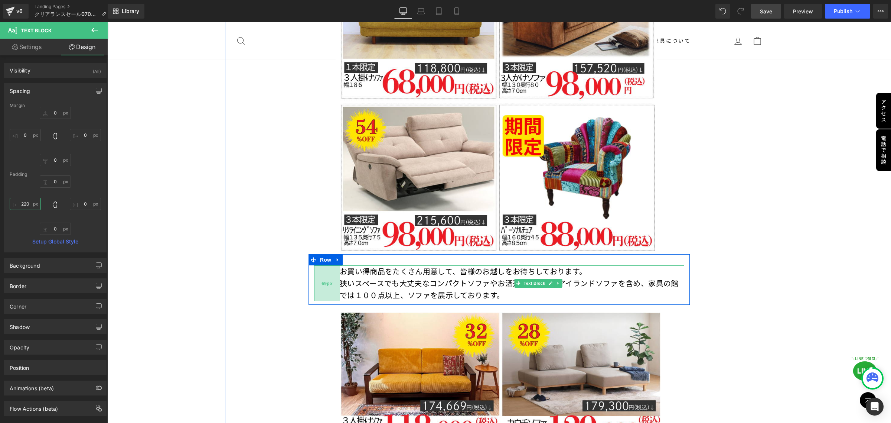
drag, startPoint x: 393, startPoint y: 266, endPoint x: 336, endPoint y: 261, distance: 56.4
click at [336, 265] on div "69px" at bounding box center [327, 283] width 26 height 36
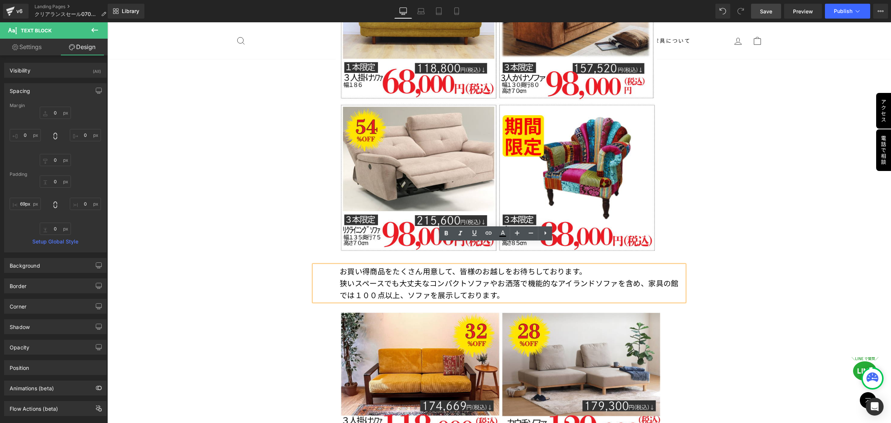
click at [655, 277] on p "狭いスペースでも大丈夫なコンパクトソファやお洒落で機能的なアイランドソファを含め、家具の館では１００点以上、ソファを展示しております。" at bounding box center [512, 289] width 345 height 24
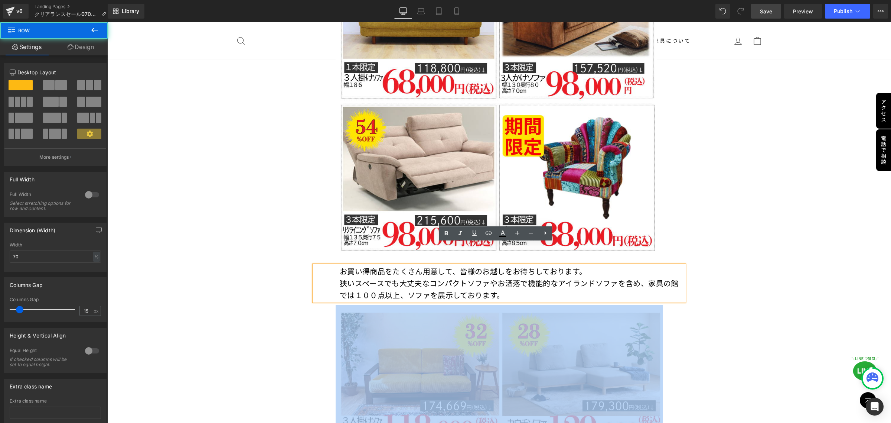
drag, startPoint x: 682, startPoint y: 266, endPoint x: 671, endPoint y: 268, distance: 11.0
click at [671, 268] on div "お買い得商品をたくさん用意して、皆様のお越しをお待ちしております。 狭いスペースでも大丈夫なコンパクトソファやお洒落で機能的なアイランドソファを含め、家具の…" at bounding box center [499, 283] width 381 height 36
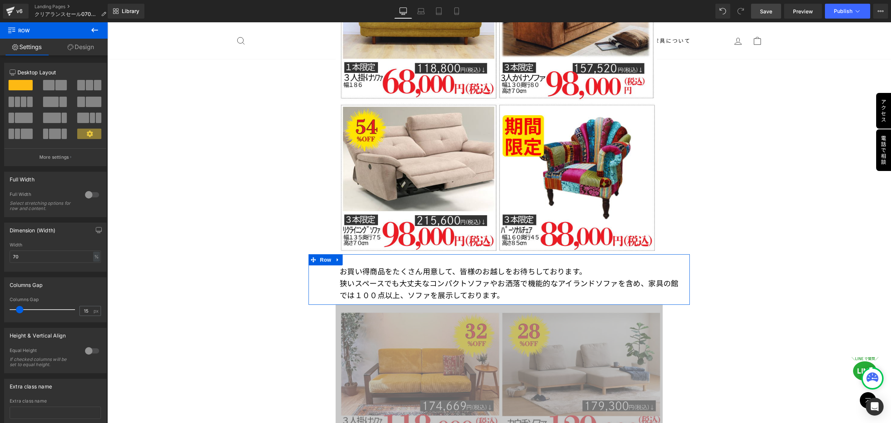
click at [82, 44] on link "Design" at bounding box center [81, 47] width 54 height 17
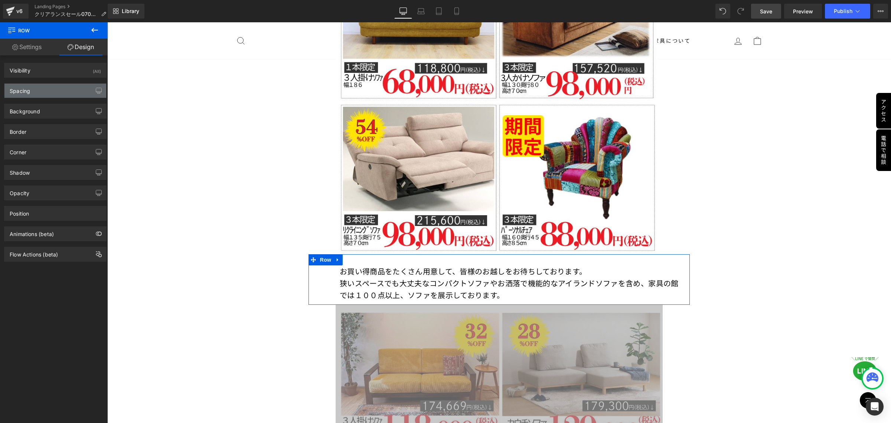
click at [55, 88] on div "Spacing" at bounding box center [55, 91] width 102 height 14
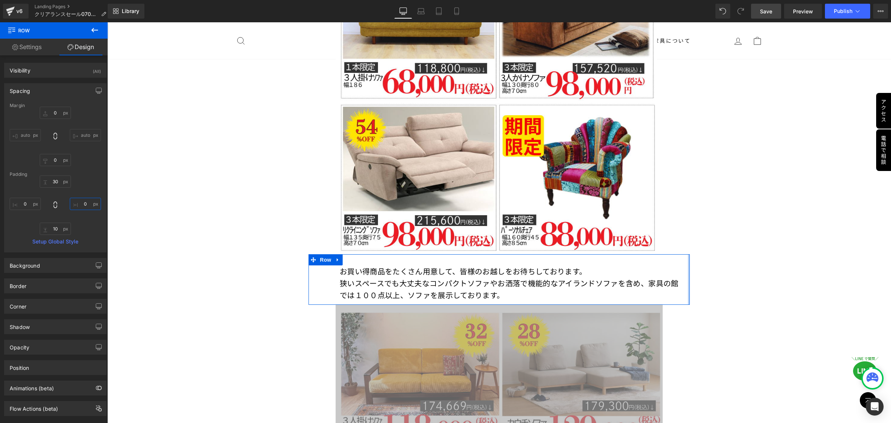
click at [74, 203] on input "0" at bounding box center [85, 204] width 31 height 12
click at [80, 203] on input "0" at bounding box center [85, 204] width 31 height 12
type input "200"
drag, startPoint x: 612, startPoint y: 259, endPoint x: 652, endPoint y: 262, distance: 39.9
click at [655, 262] on div "93px" at bounding box center [672, 279] width 35 height 51
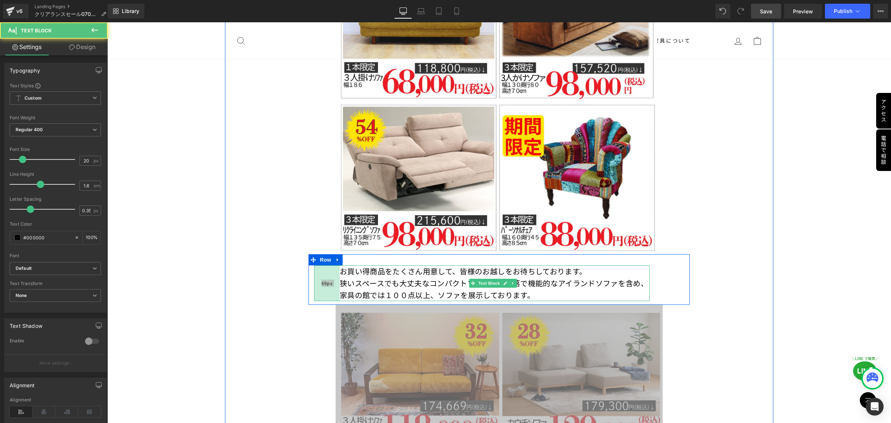
click at [320, 265] on div "69px" at bounding box center [327, 283] width 26 height 36
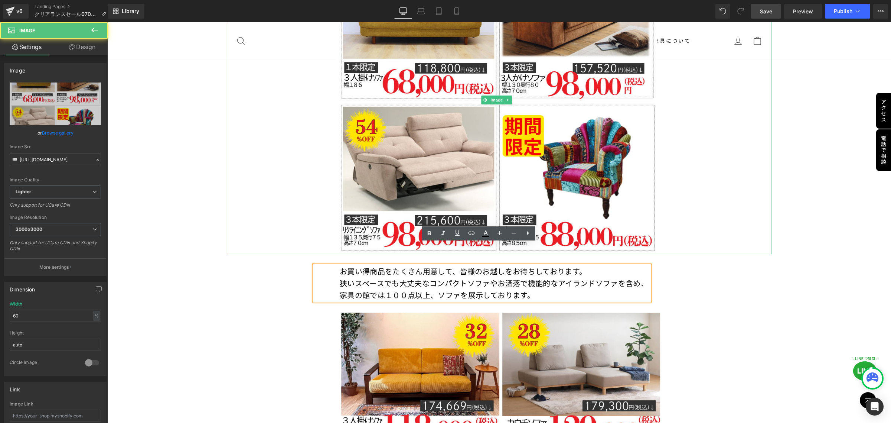
click at [272, 194] on div at bounding box center [499, 100] width 545 height 308
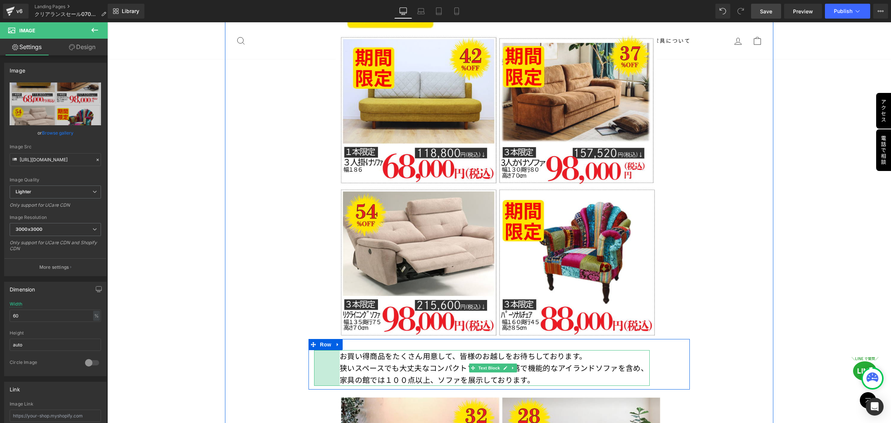
scroll to position [2507, 0]
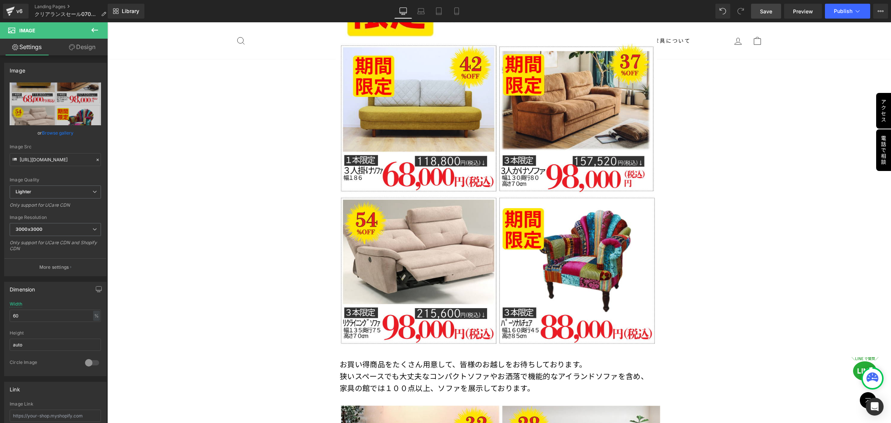
click at [766, 13] on span "Save" at bounding box center [766, 11] width 12 height 8
click at [846, 14] on button "Publish" at bounding box center [847, 11] width 45 height 15
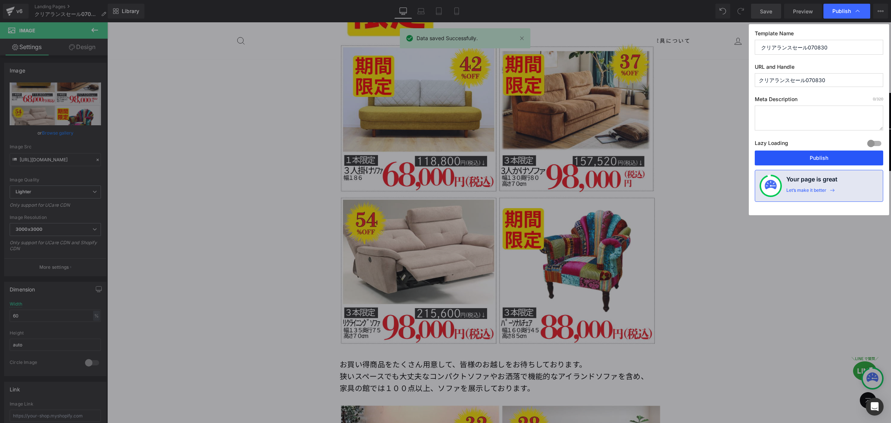
click at [804, 162] on button "Publish" at bounding box center [819, 157] width 128 height 15
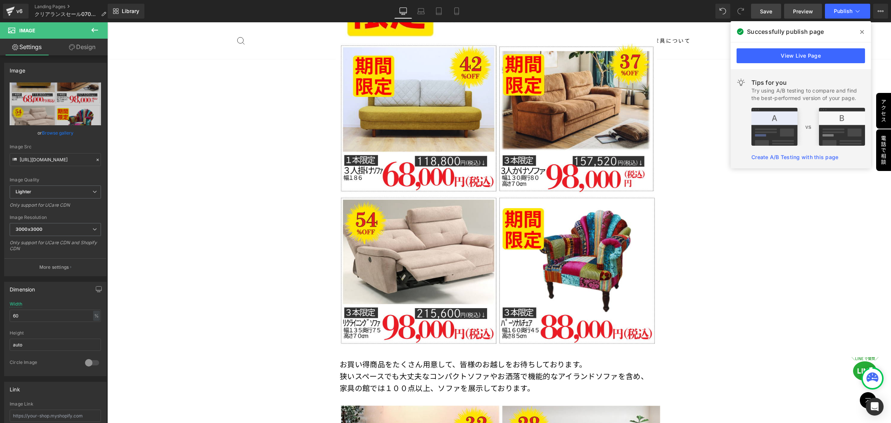
click at [796, 12] on span "Preview" at bounding box center [803, 11] width 20 height 8
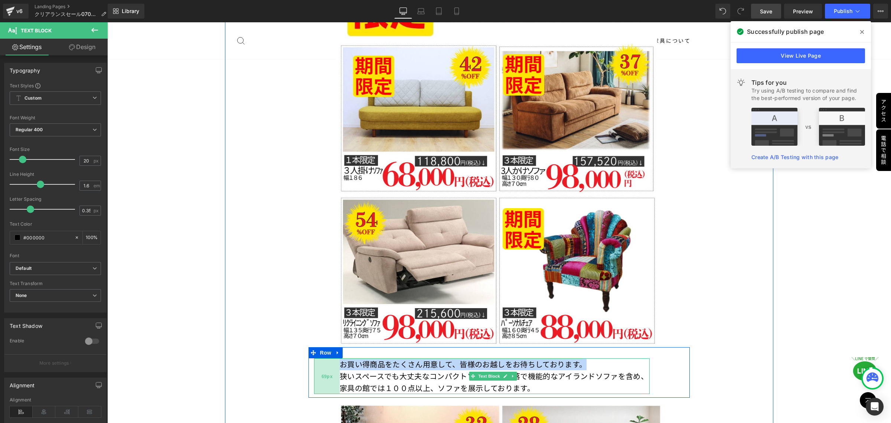
drag, startPoint x: 590, startPoint y: 344, endPoint x: 336, endPoint y: 347, distance: 254.1
click at [336, 358] on div "お買い得商品をたくさん用意して、皆様のお越しをお待ちしております。 狭いスペースでも大丈夫なコンパクトソファやお洒落で機能的なアイランドソファを含め、家具の…" at bounding box center [482, 376] width 336 height 36
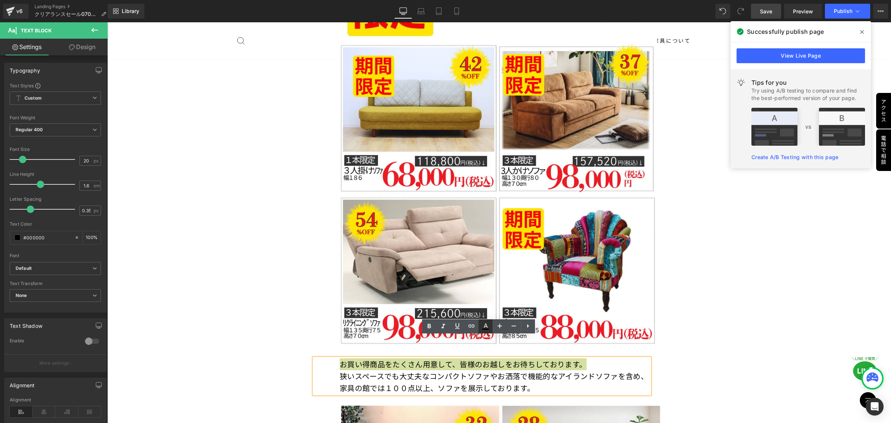
click at [485, 329] on icon at bounding box center [485, 328] width 7 height 1
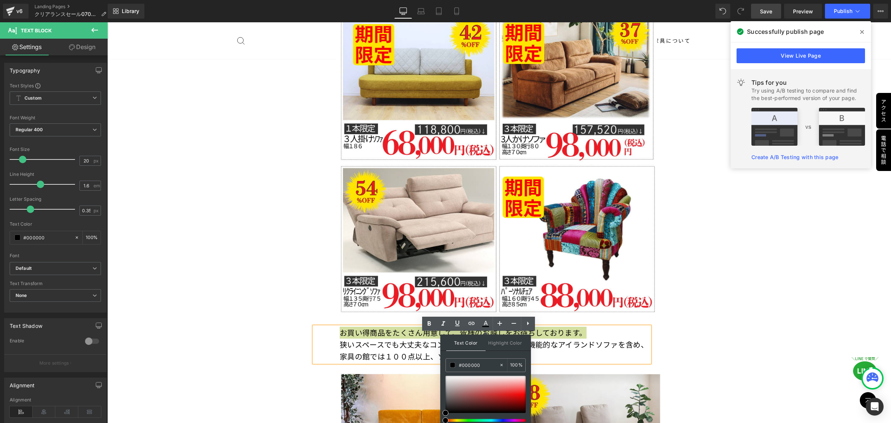
scroll to position [2553, 0]
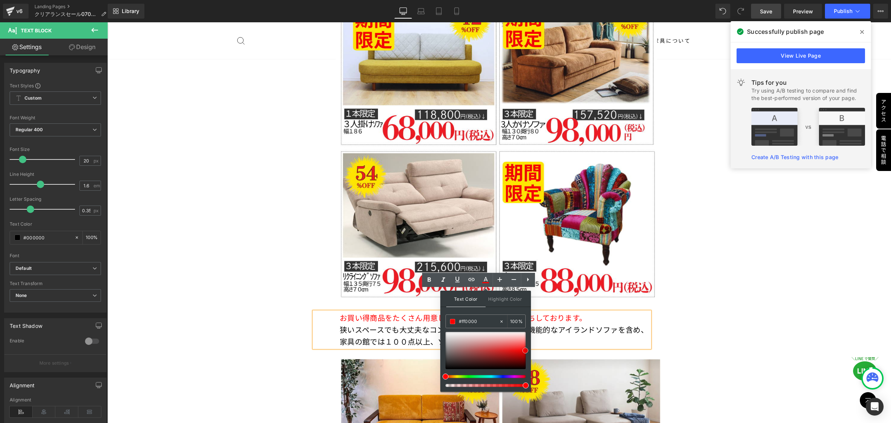
drag, startPoint x: 446, startPoint y: 367, endPoint x: 526, endPoint y: 348, distance: 82.0
click at [526, 348] on span at bounding box center [526, 350] width 6 height 6
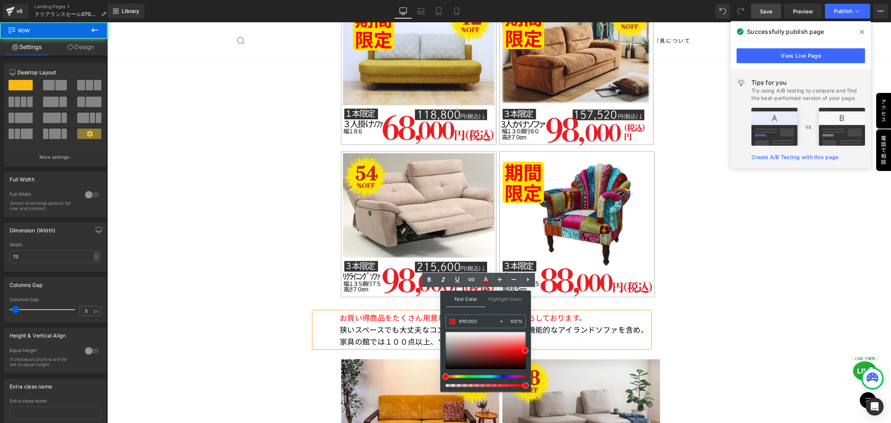
click at [694, 313] on div "Image Image （GOOGLE MAP） Text Block Row お問い合わせ・ご相談 Heading Image お友達追加でクーポンプレゼン…" at bounding box center [499, 185] width 549 height 2600
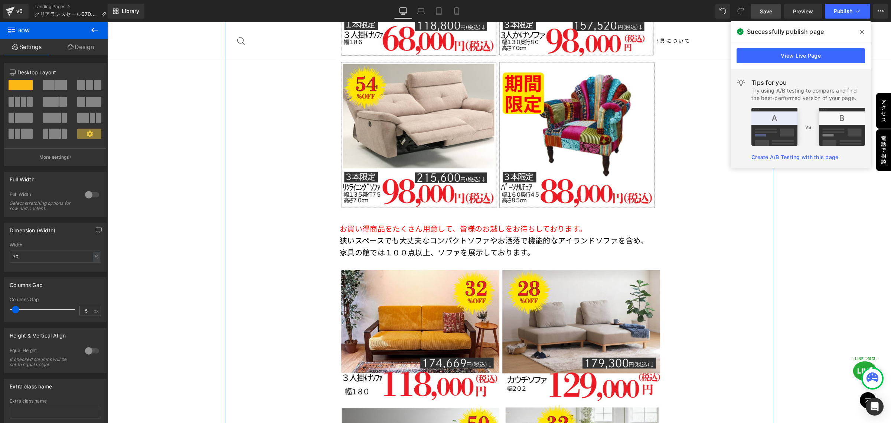
scroll to position [2646, 0]
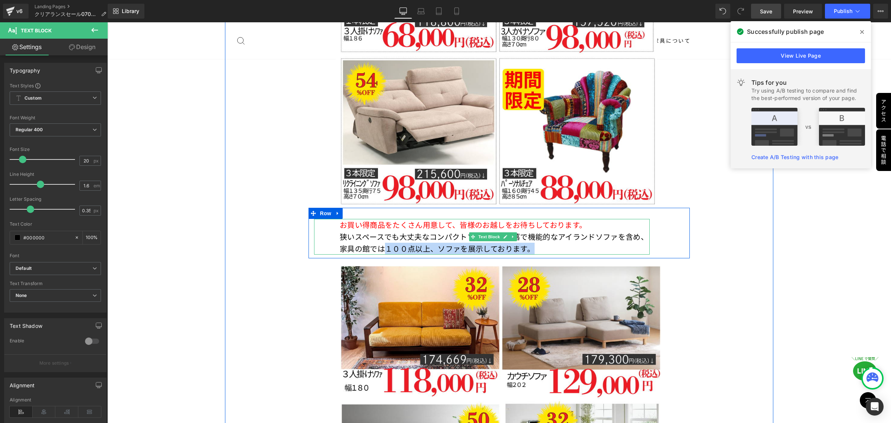
drag, startPoint x: 398, startPoint y: 227, endPoint x: 549, endPoint y: 224, distance: 150.4
click at [549, 231] on p "狭いスペースでも大丈夫なコンパクトソファやお洒落で機能的なアイランドソファを含め、家具の館では１００点以上、ソファを展示しております。" at bounding box center [495, 243] width 310 height 24
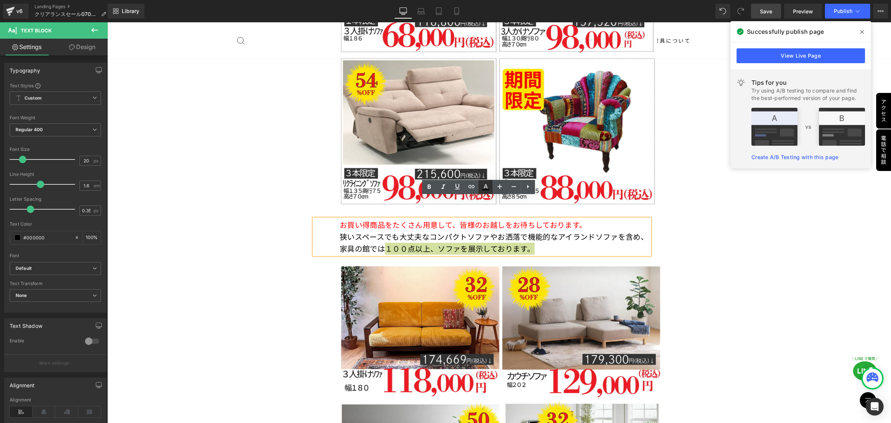
click at [484, 186] on icon at bounding box center [485, 186] width 9 height 9
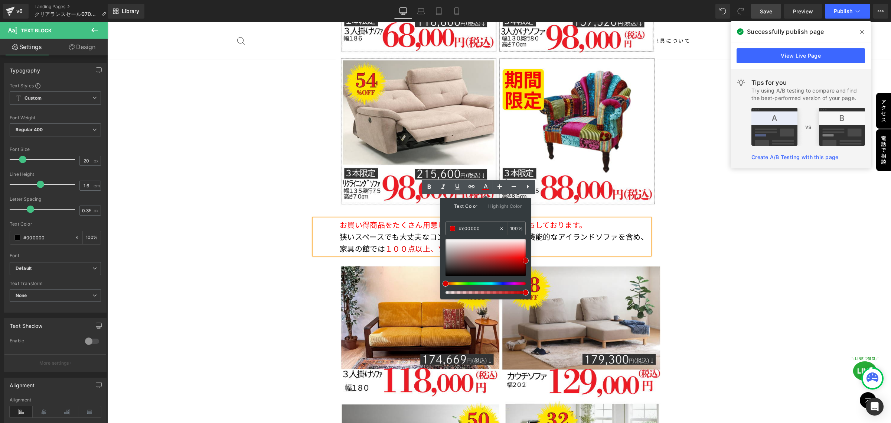
drag, startPoint x: 443, startPoint y: 276, endPoint x: 530, endPoint y: 260, distance: 87.9
click at [530, 260] on div "Text Color Highlight Color #333333 #000000 100 % transparent 0 %" at bounding box center [485, 248] width 91 height 101
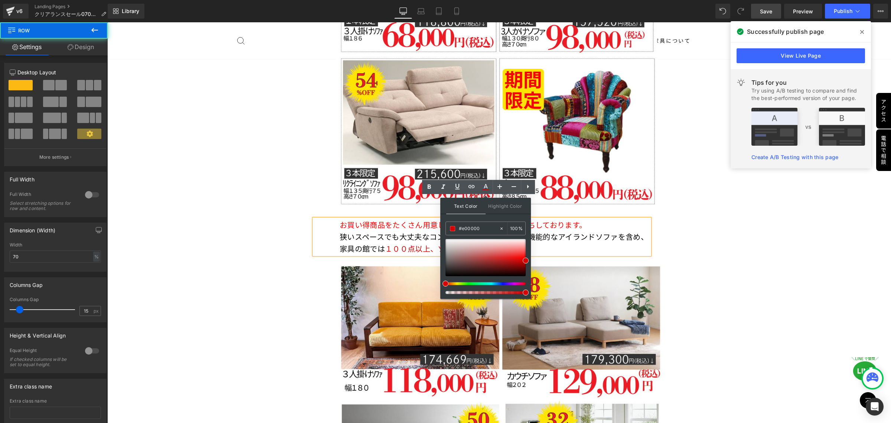
click at [682, 208] on div "お買い得商品をたくさん用意して、皆様のお越しをお待ちしております。 狭いスペースでも大丈夫なコンパクトソファやお洒落で機能的なアイランドソファを含め、家具の…" at bounding box center [499, 233] width 381 height 51
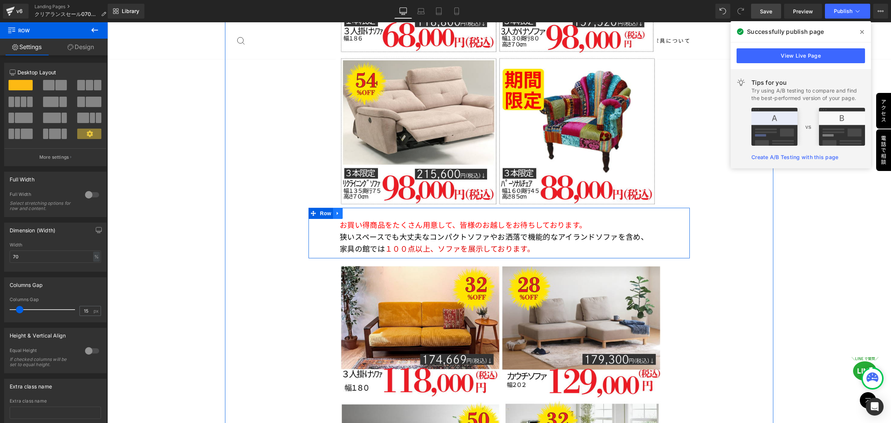
click at [337, 211] on icon at bounding box center [337, 214] width 5 height 6
click at [348, 211] on icon at bounding box center [347, 214] width 5 height 6
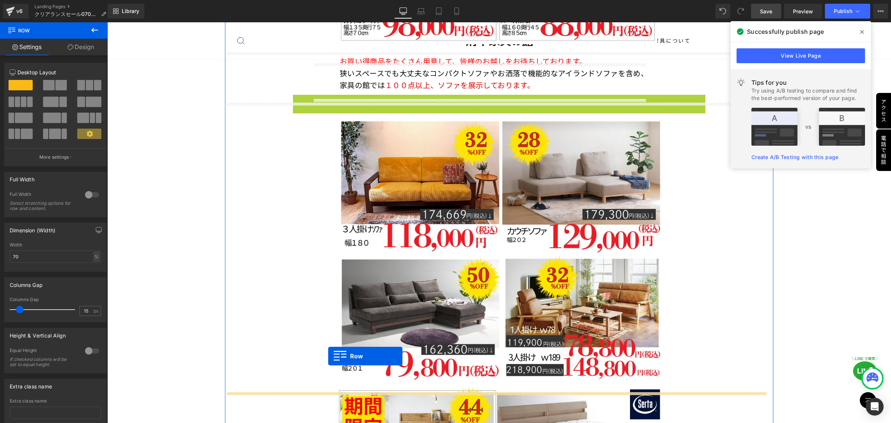
scroll to position [2847, 0]
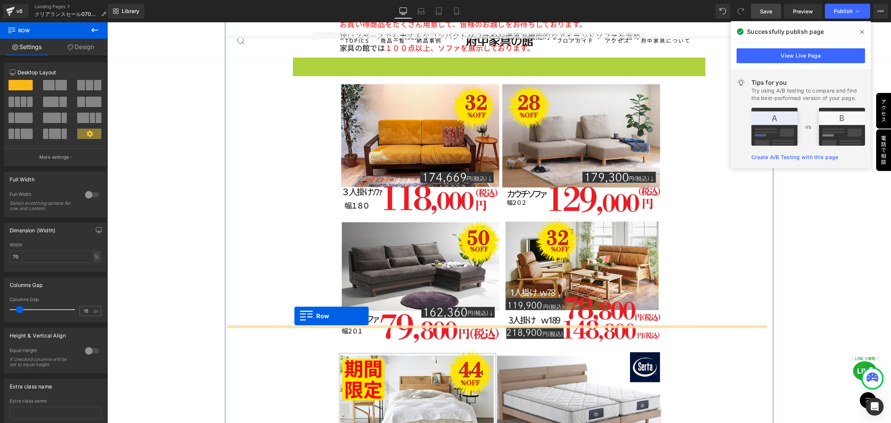
drag, startPoint x: 311, startPoint y: 240, endPoint x: 295, endPoint y: 316, distance: 77.2
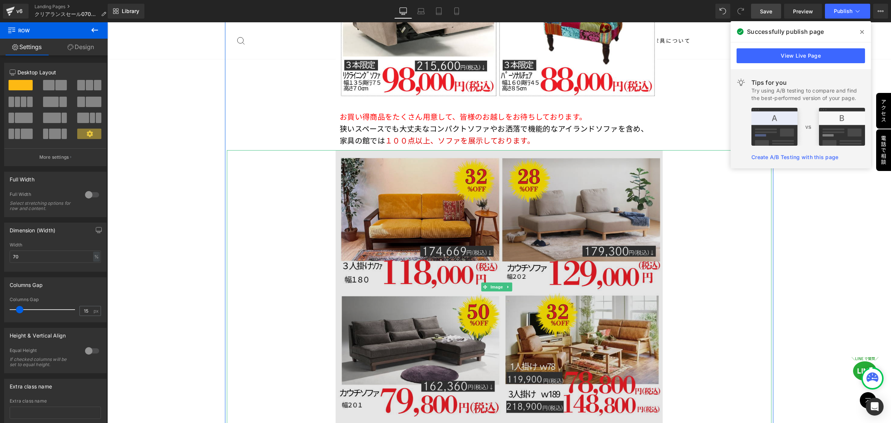
scroll to position [2754, 0]
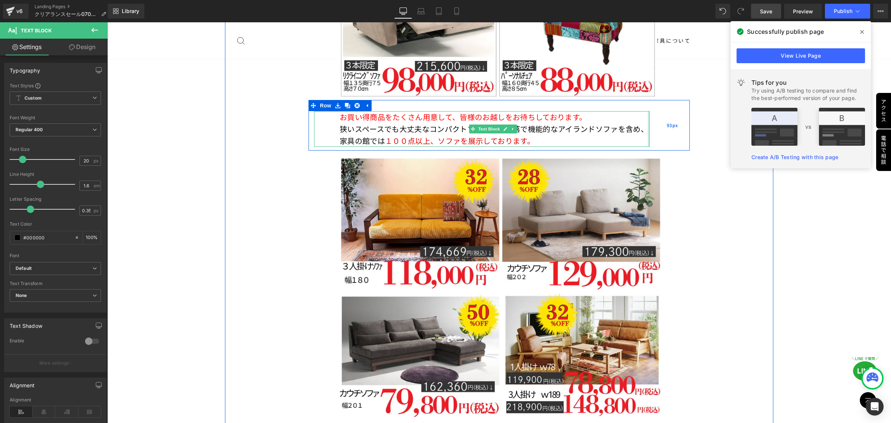
drag, startPoint x: 645, startPoint y: 108, endPoint x: 659, endPoint y: 108, distance: 14.1
click at [659, 108] on div "お買い得商品をたくさん用意して、皆様のお越しをお待ちしております。 狭いスペースでも大丈夫なコンパクトソファやお洒落で機能的なアイランドソファを含め、家具の…" at bounding box center [499, 125] width 381 height 51
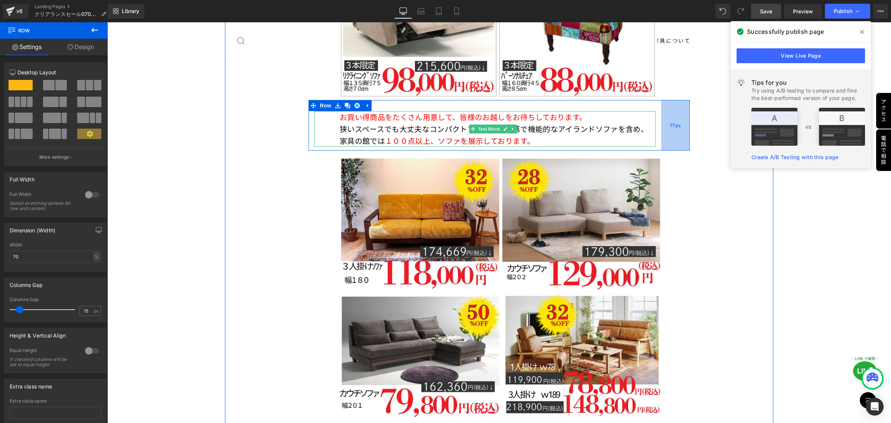
drag, startPoint x: 653, startPoint y: 105, endPoint x: 658, endPoint y: 107, distance: 6.3
click at [661, 107] on div "77px" at bounding box center [675, 125] width 29 height 51
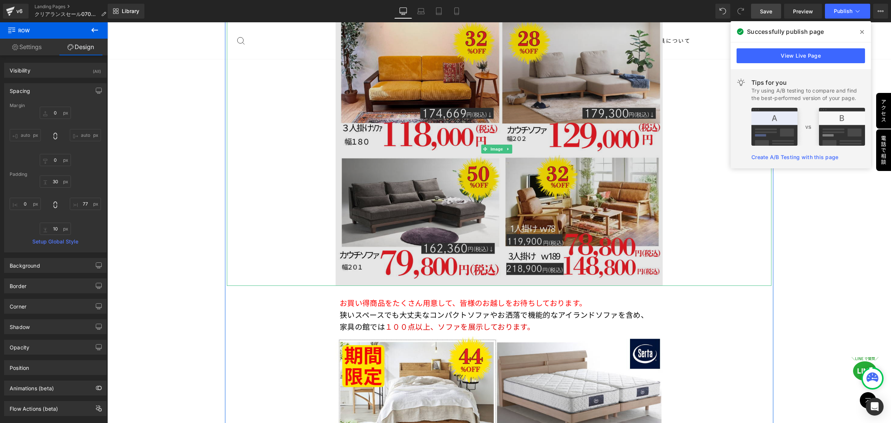
scroll to position [2893, 0]
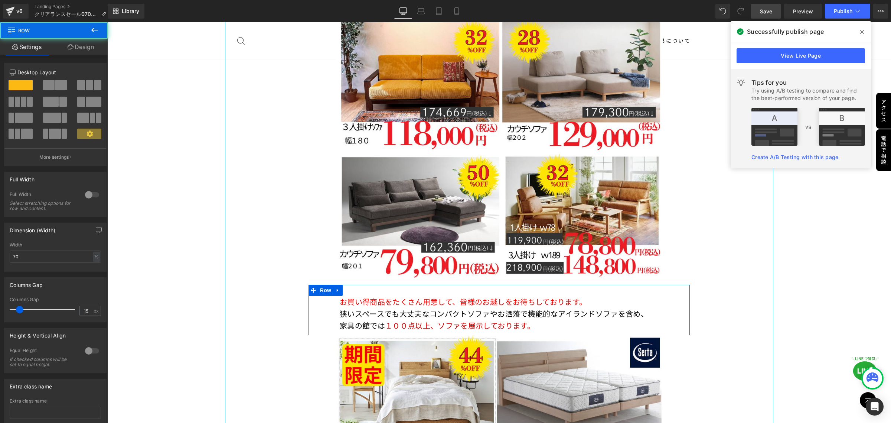
click at [661, 291] on div "お買い得商品をたくさん用意して、皆様のお越しをお待ちしております。 狭いスペースでも大丈夫なコンパクトソファやお洒落で機能的なアイランドソファを含め、家具の館…" at bounding box center [499, 309] width 381 height 51
click at [656, 284] on div "お買い得商品をたくさん用意して、皆様のお越しをお待ちしております。 狭いスペースでも大丈夫なコンパクトソファやお洒落で機能的なアイランドソファを含め、家具の館…" at bounding box center [499, 309] width 381 height 51
click at [604, 308] on p "狭いスペースでも大丈夫なコンパクトソファやお洒落で機能的なアイランドソファを含め、家具の館では １００点以上、ソファを展示しております。" at bounding box center [495, 320] width 310 height 24
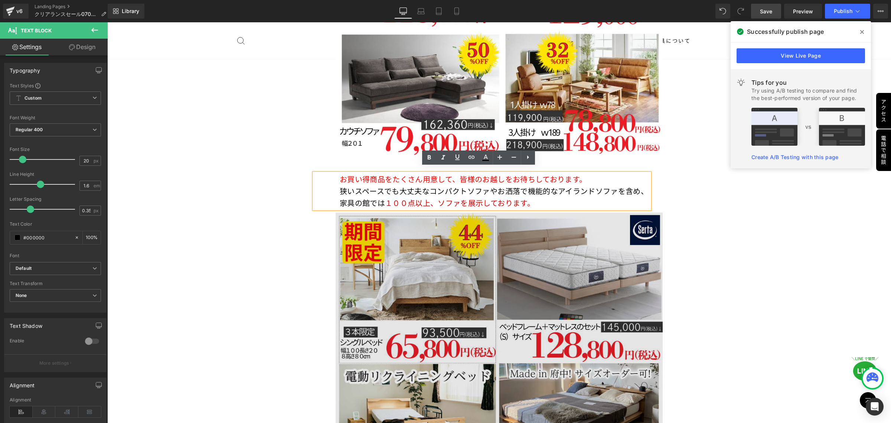
scroll to position [3032, 0]
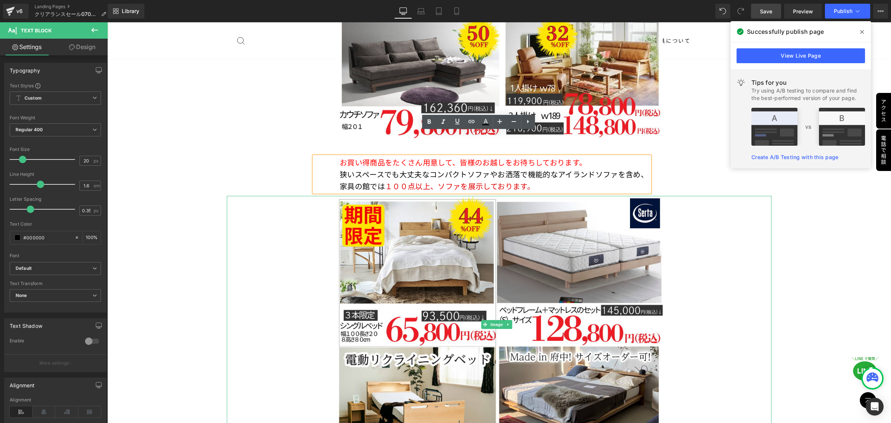
click at [273, 196] on div at bounding box center [499, 324] width 545 height 257
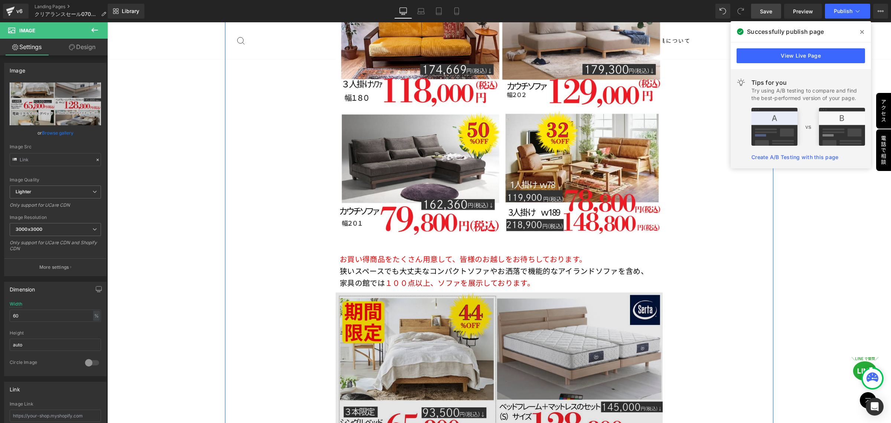
scroll to position [2939, 0]
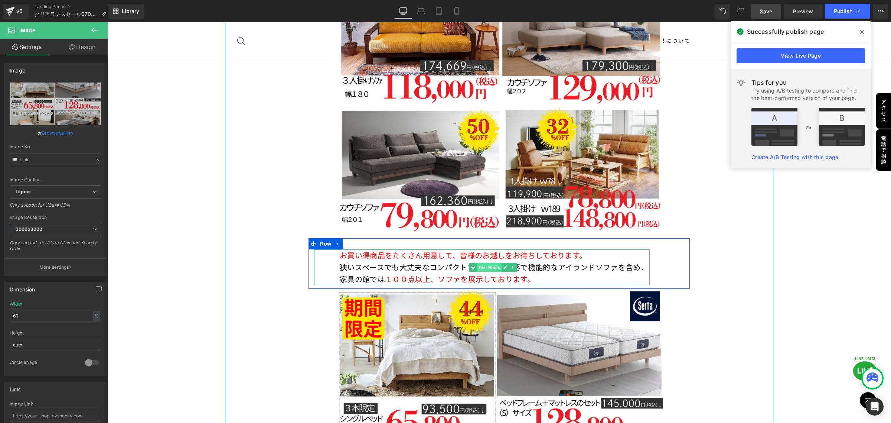
click at [486, 263] on span "Text Block" at bounding box center [489, 267] width 25 height 9
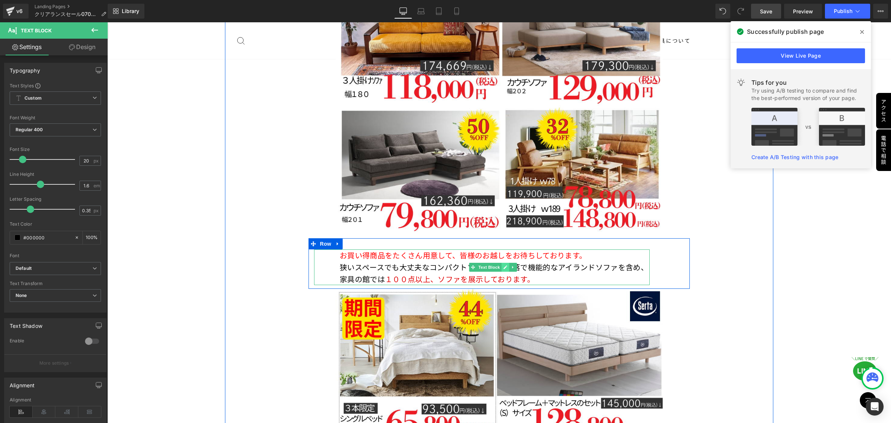
click at [502, 263] on link at bounding box center [506, 267] width 8 height 9
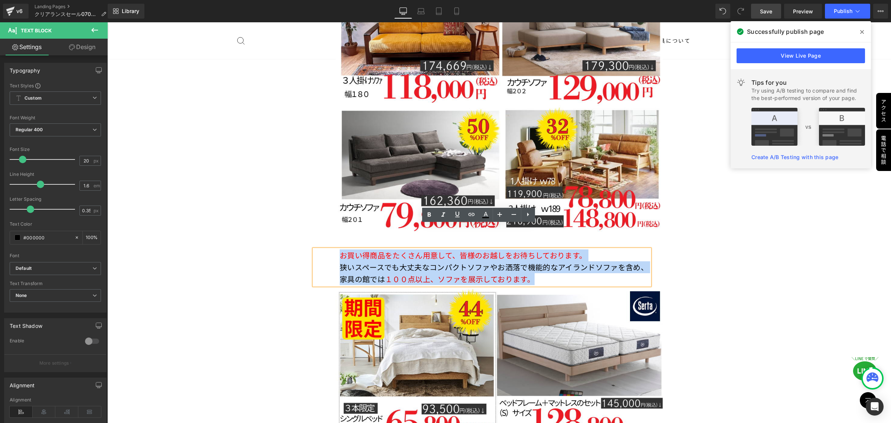
drag, startPoint x: 562, startPoint y: 255, endPoint x: 330, endPoint y: 234, distance: 232.7
click at [330, 249] on div "お買い得商品をたくさん用意して、皆様のお越しをお待ちしております。 狭いスペースでも大丈夫なコンパクトソファやお洒落で機能的なアイランドソファを含め、家具の館…" at bounding box center [482, 267] width 336 height 36
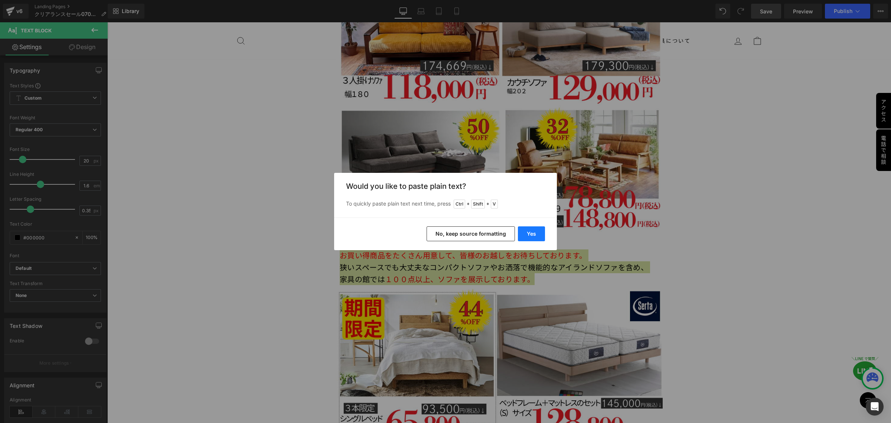
click at [527, 236] on button "Yes" at bounding box center [531, 233] width 27 height 15
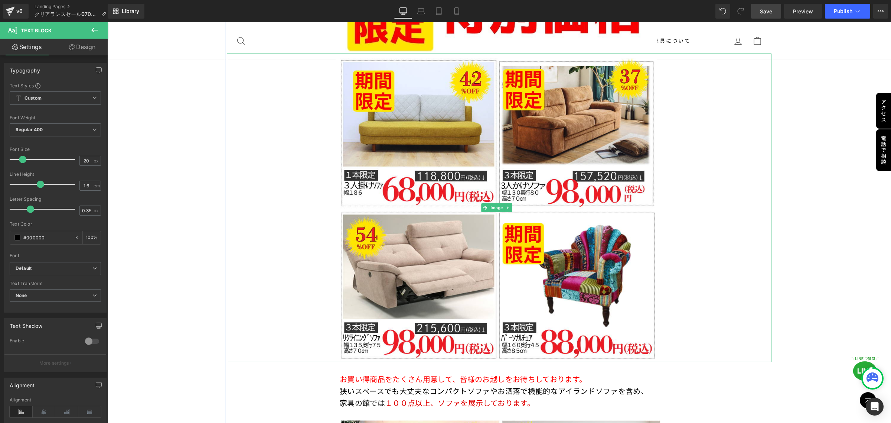
scroll to position [2475, 0]
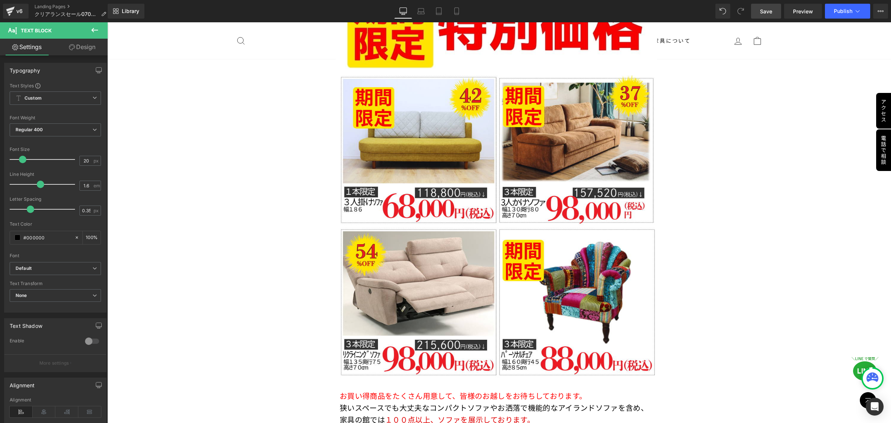
click at [764, 14] on span "Save" at bounding box center [766, 11] width 12 height 8
click at [795, 11] on span "Preview" at bounding box center [803, 11] width 20 height 8
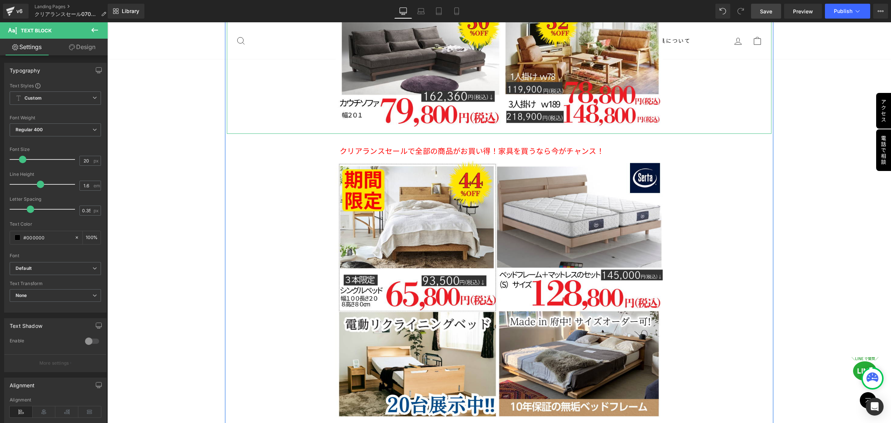
scroll to position [2893, 0]
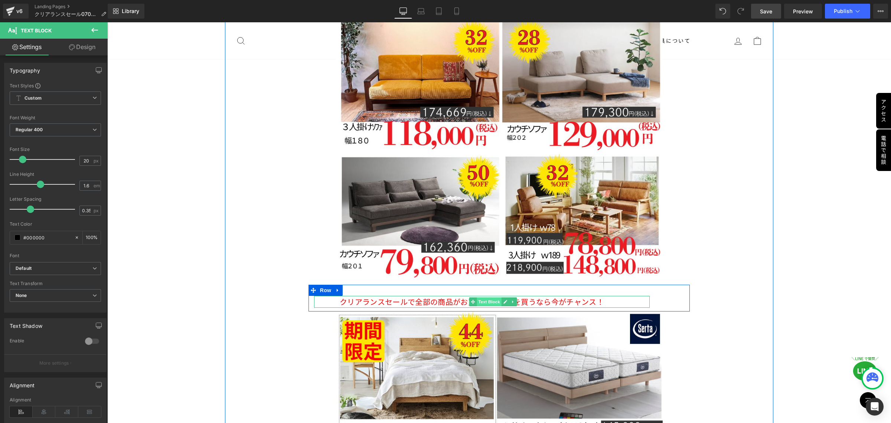
click at [488, 297] on span "Text Block" at bounding box center [489, 301] width 25 height 9
click at [606, 296] on p "クリアランスセールで全部の商品がお買い得！家具を買うなら今がチャンス！" at bounding box center [495, 302] width 310 height 12
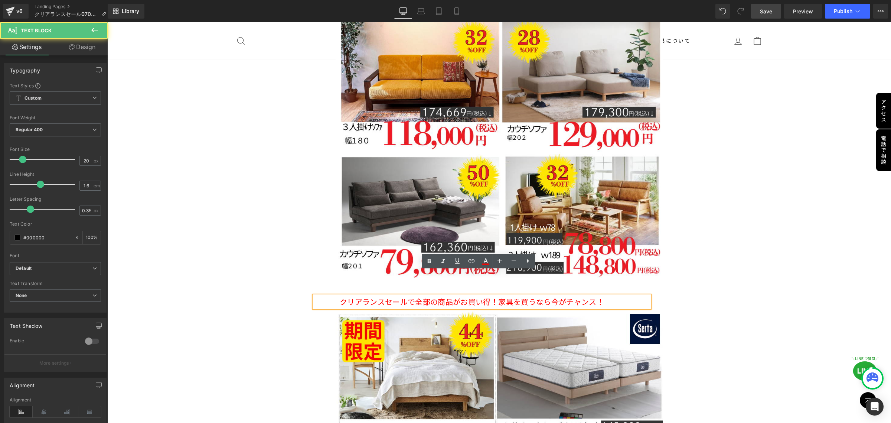
click at [612, 296] on p "クリアランスセールで全部の商品がお買い得！家具を買うなら今がチャンス！" at bounding box center [495, 302] width 310 height 12
click at [615, 296] on p "クリアランスセールで全部の商品がお買い得！家具を買うなら今がチャンス！" at bounding box center [495, 302] width 310 height 12
click at [257, 227] on div at bounding box center [499, 147] width 545 height 273
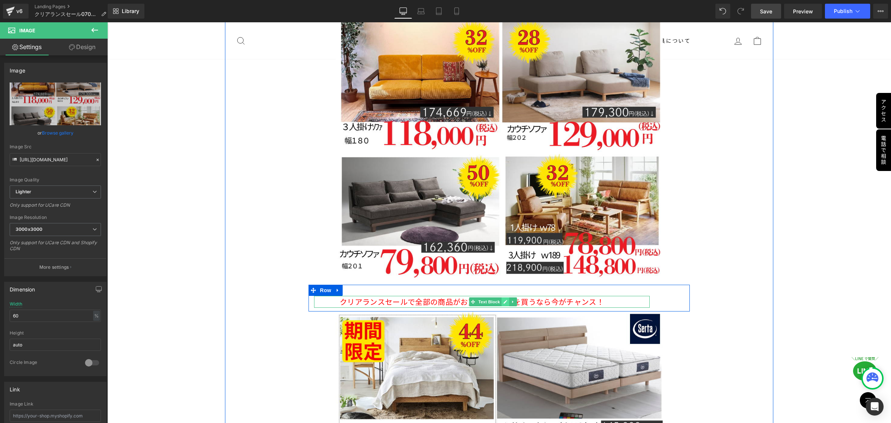
click at [503, 299] on icon at bounding box center [505, 301] width 4 height 4
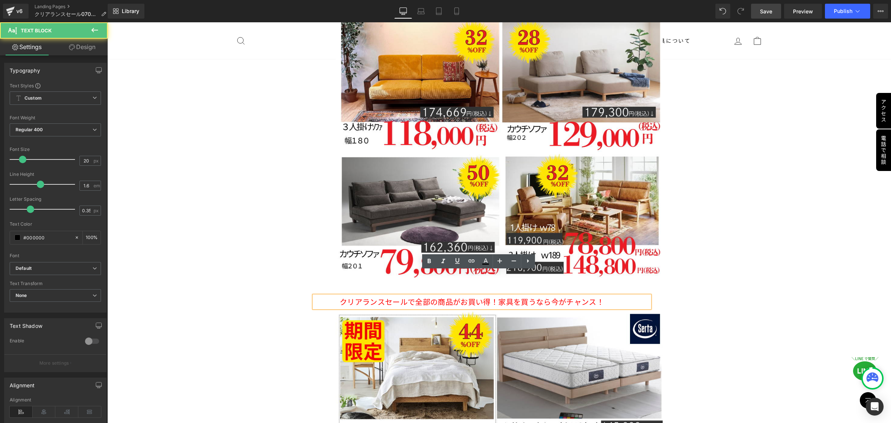
click at [601, 296] on span "クリアランスセールで全部の商品がお買い得！家具を買うなら今がチャンス！" at bounding box center [472, 301] width 264 height 11
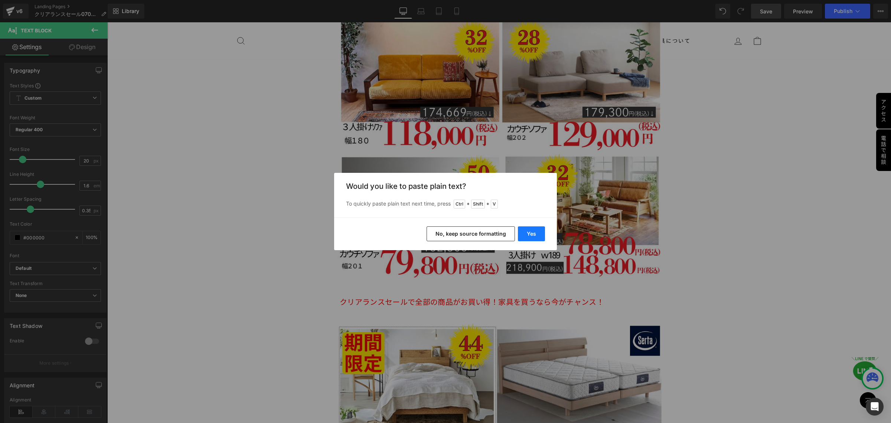
click at [532, 234] on button "Yes" at bounding box center [531, 233] width 27 height 15
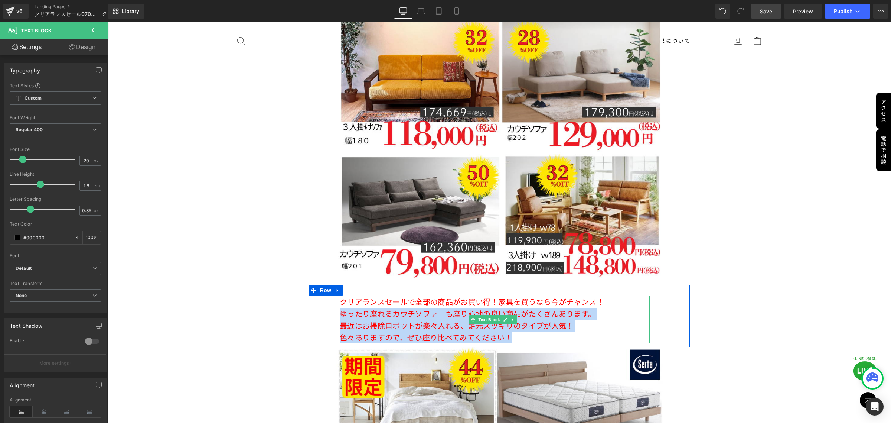
drag, startPoint x: 528, startPoint y: 312, endPoint x: 341, endPoint y: 289, distance: 189.4
click at [341, 296] on div "クリアランスセールで全部の商品がお買い得！家具を買うなら今がチャンス！ ゆったり座れるカウチソファ―も座り心地の良い商品がたくさんあります。 最近はお掃除ロ…" at bounding box center [482, 320] width 336 height 48
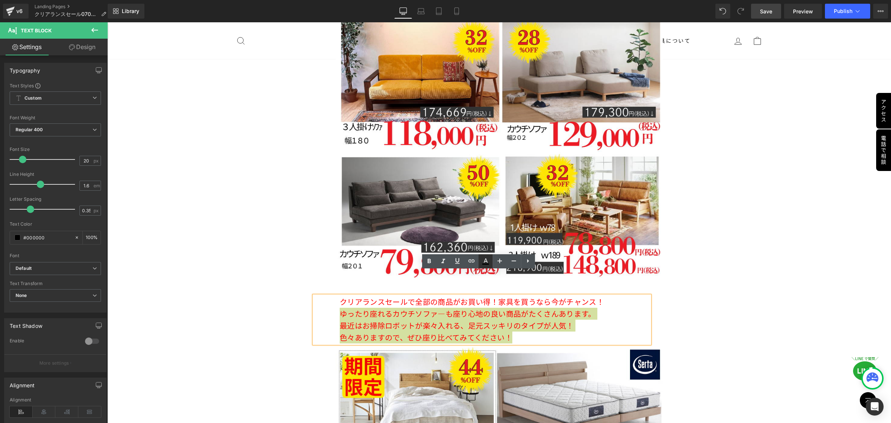
click at [484, 262] on icon at bounding box center [486, 260] width 4 height 4
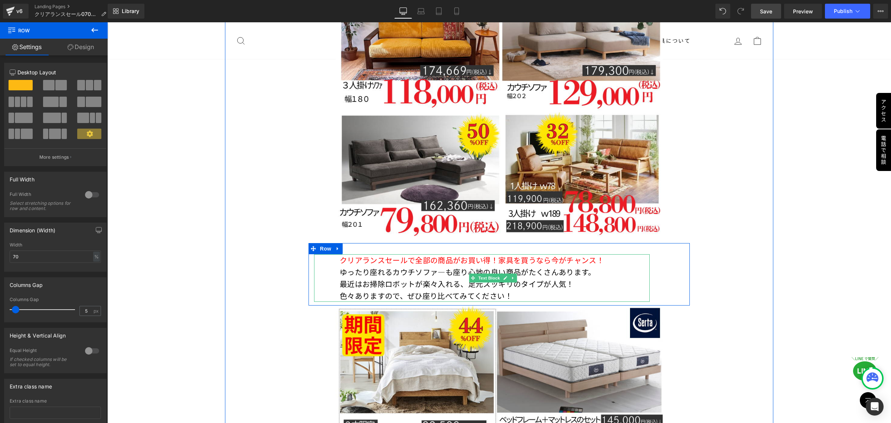
scroll to position [2939, 0]
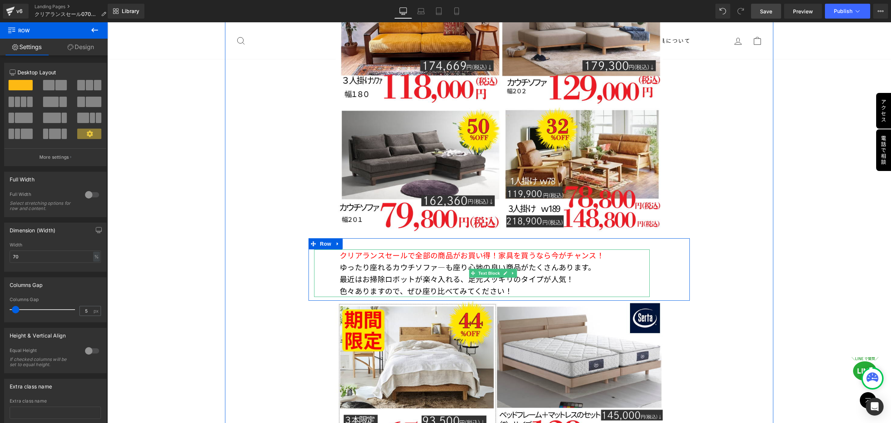
click at [533, 285] on p "色々ありますので、ぜひ座り比べてみてください！" at bounding box center [495, 291] width 310 height 12
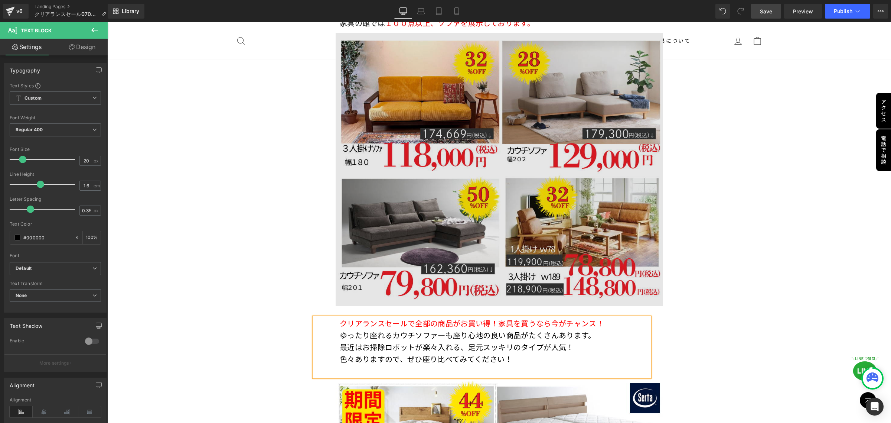
scroll to position [2754, 0]
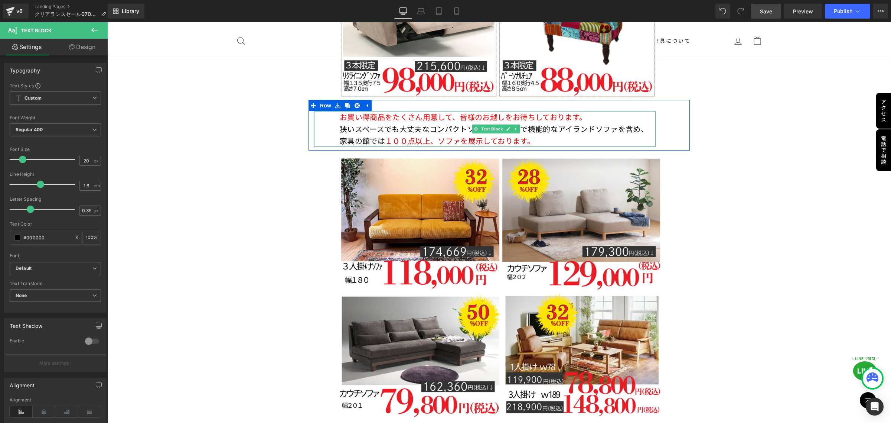
click at [540, 123] on p "狭いスペースでも大丈夫なコンパクトソファやお洒落で機能的なアイランドソファを含め、家具の館では １００点以上、ソファを展示しております。" at bounding box center [498, 135] width 316 height 24
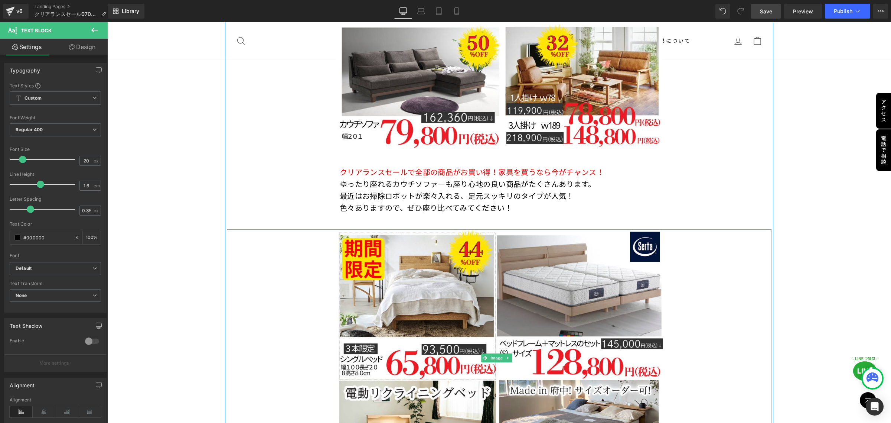
scroll to position [2986, 0]
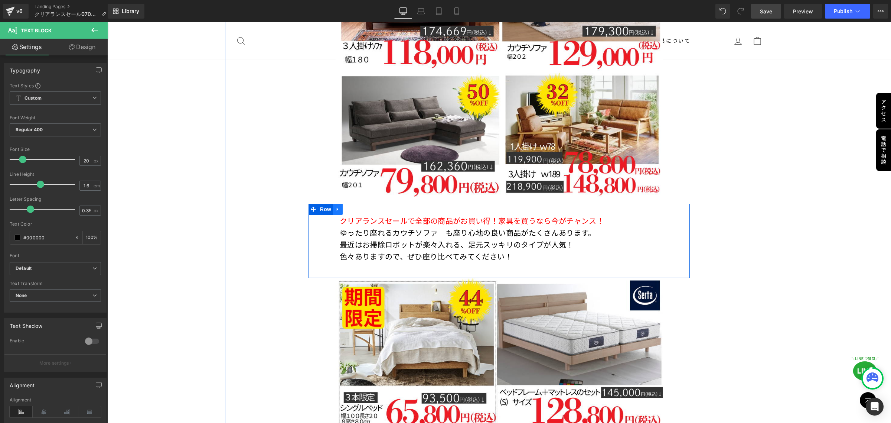
click at [335, 206] on icon at bounding box center [337, 209] width 5 height 6
click at [345, 206] on icon at bounding box center [347, 208] width 5 height 5
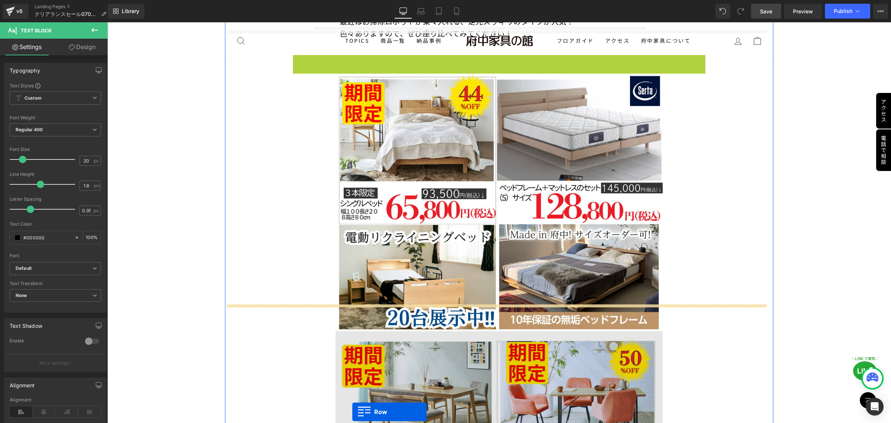
scroll to position [3246, 0]
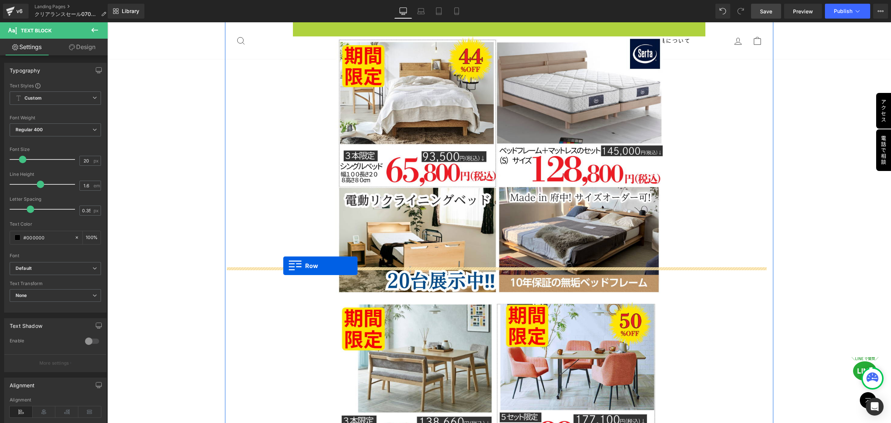
drag, startPoint x: 309, startPoint y: 258, endPoint x: 283, endPoint y: 266, distance: 27.0
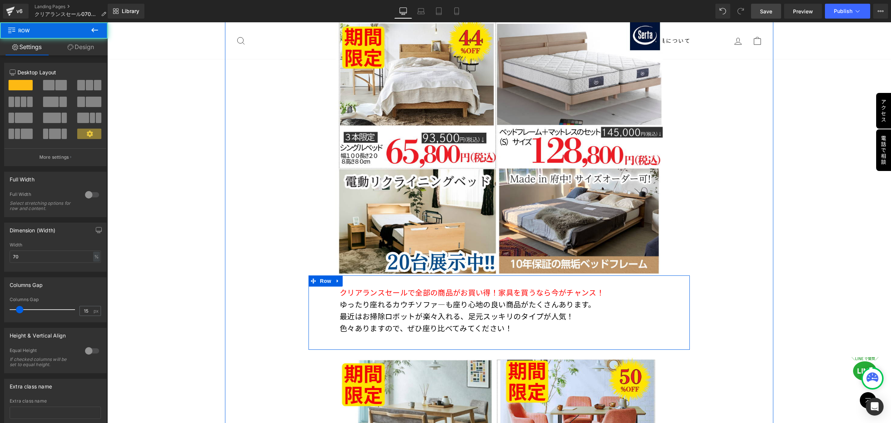
scroll to position [3227, 0]
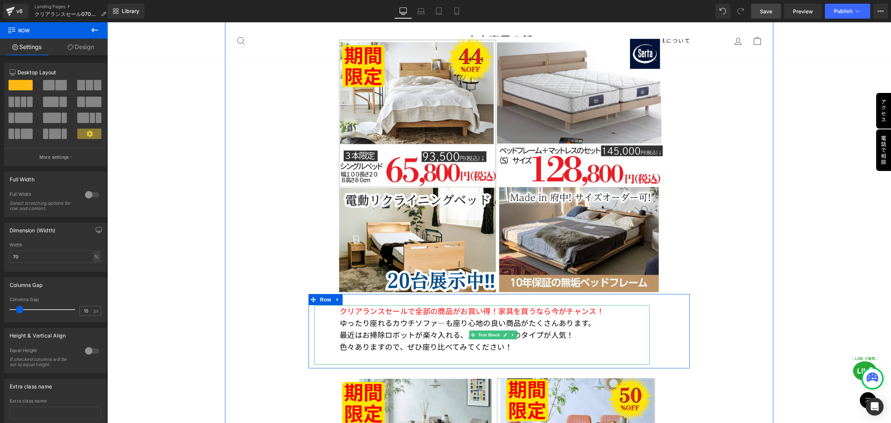
click at [522, 341] on p "色々ありますので、ぜひ座り比べてみてください！" at bounding box center [495, 347] width 310 height 12
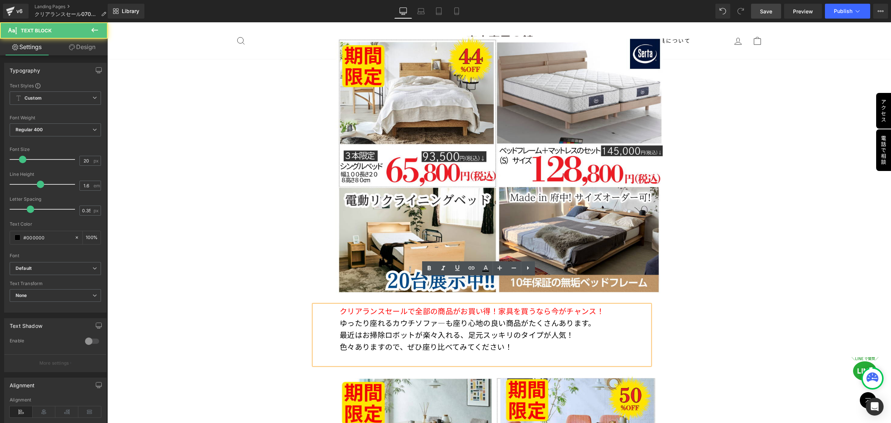
click at [522, 341] on p "色々ありますので、ぜひ座り比べてみてください！" at bounding box center [495, 347] width 310 height 12
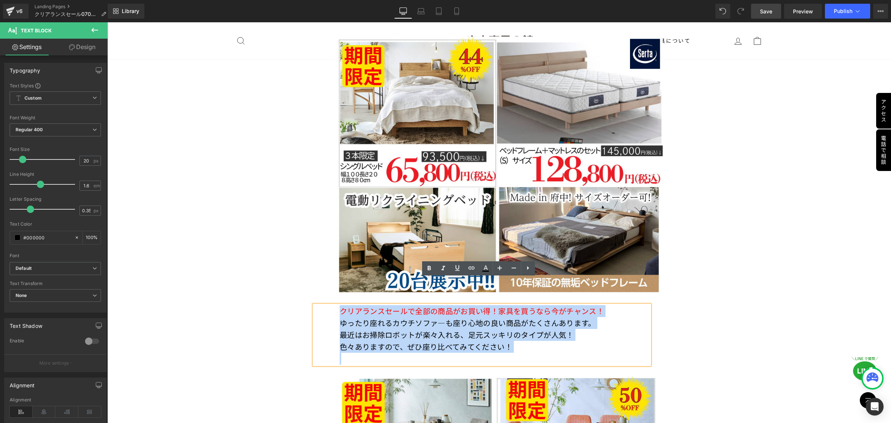
drag, startPoint x: 522, startPoint y: 319, endPoint x: 352, endPoint y: 281, distance: 174.5
click at [352, 305] on div "クリアランスセールで全部の商品がお買い得！家具を買うなら今がチャンス！ ゆったり座れるカウチソファ―も座り心地の良い商品がたくさんあります。 最近はお掃除ロボ…" at bounding box center [482, 334] width 336 height 59
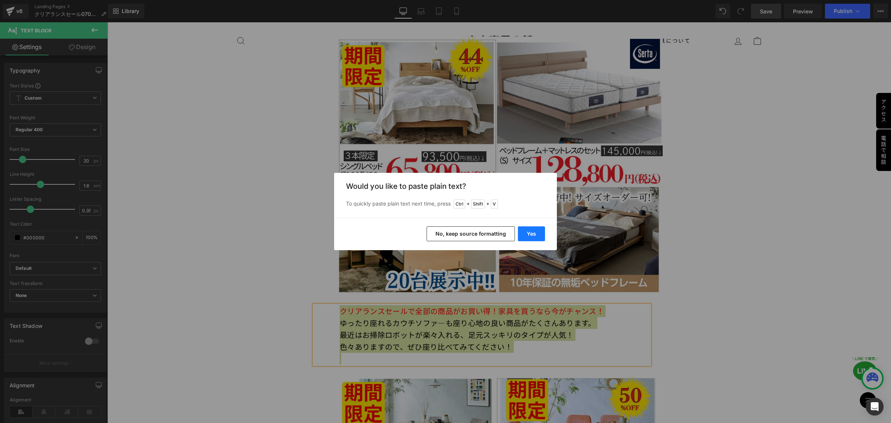
click at [536, 234] on button "Yes" at bounding box center [531, 233] width 27 height 15
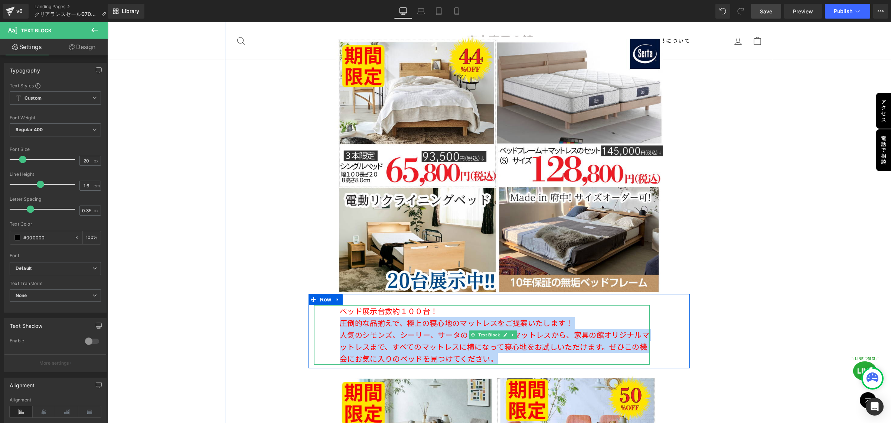
drag, startPoint x: 510, startPoint y: 331, endPoint x: 339, endPoint y: 296, distance: 175.0
click at [339, 305] on div "ベッド展示台数約１００台！ 圧倒的な品揃えで、極上の寝心地のマットレスをご提案いたします！ 人気のシモンズ、シーリー、サータのホテル品質のマットレスから、…" at bounding box center [482, 334] width 336 height 59
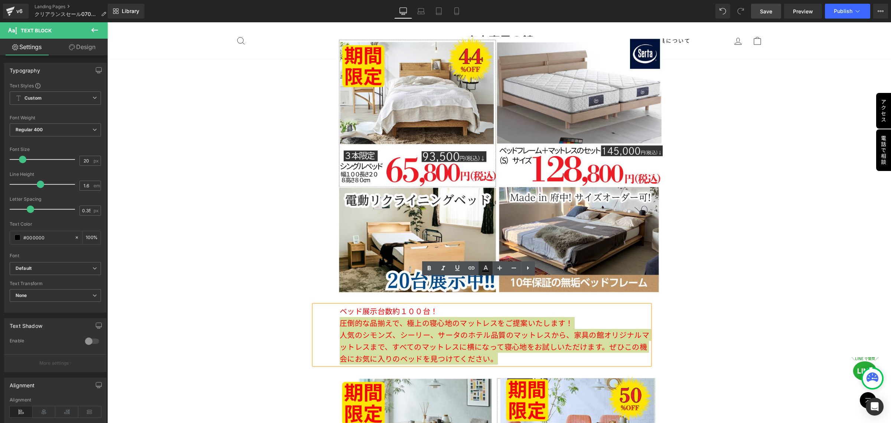
click at [484, 267] on icon at bounding box center [485, 268] width 9 height 9
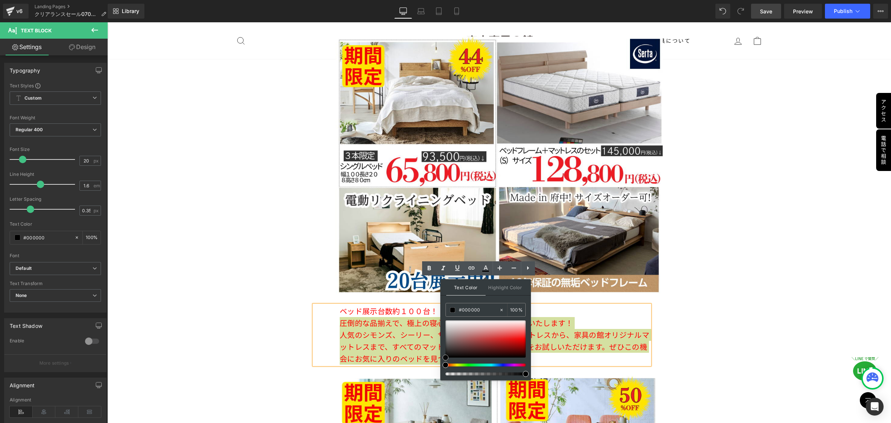
click at [445, 357] on span at bounding box center [446, 357] width 6 height 6
click at [451, 310] on span at bounding box center [452, 309] width 5 height 5
click at [446, 355] on span at bounding box center [446, 357] width 6 height 6
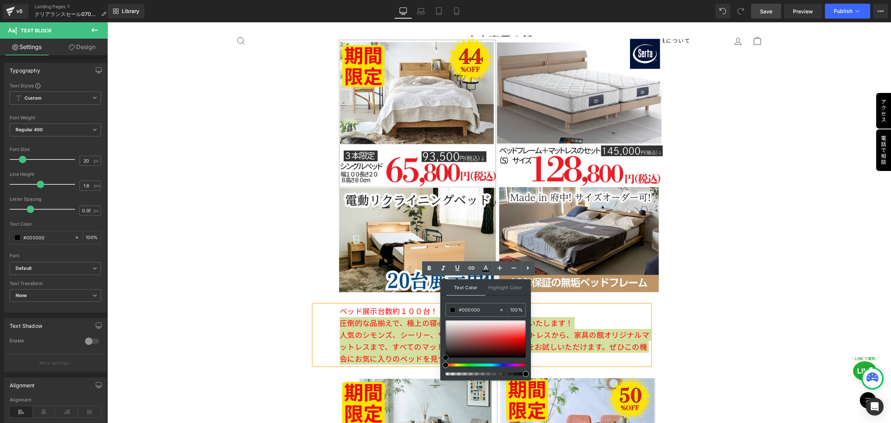
click at [446, 355] on span at bounding box center [446, 357] width 6 height 6
click at [486, 265] on icon at bounding box center [485, 268] width 9 height 9
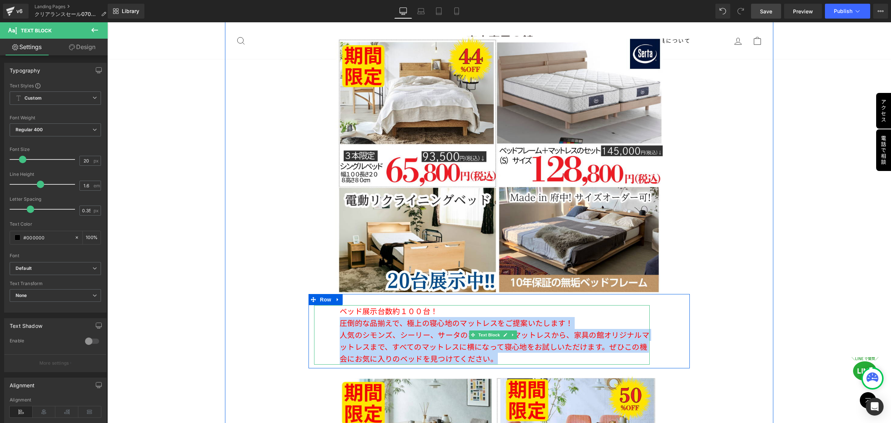
drag, startPoint x: 509, startPoint y: 333, endPoint x: 337, endPoint y: 299, distance: 175.7
click at [337, 305] on div "ベッド展示台数約１００台！ 圧倒的な品揃えで、極上の寝心地のマットレスをご提案いたします！ 人気のシモンズ、シーリー、サータのホテル品質のマットレスから、…" at bounding box center [482, 334] width 336 height 59
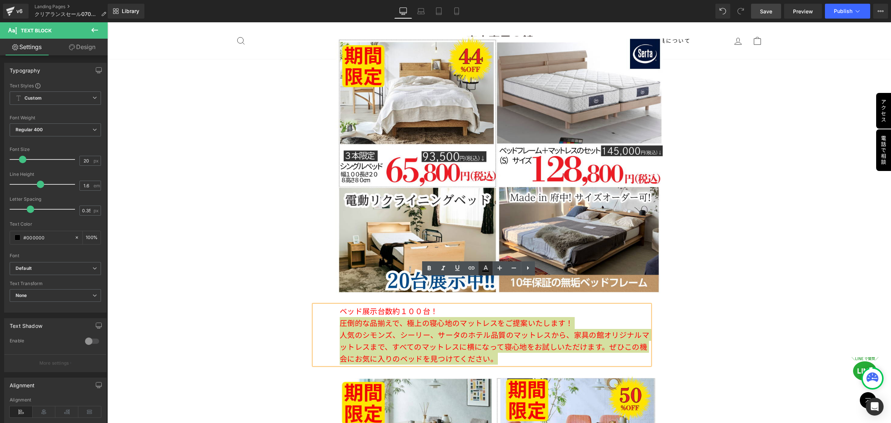
click at [487, 270] on icon at bounding box center [485, 270] width 7 height 1
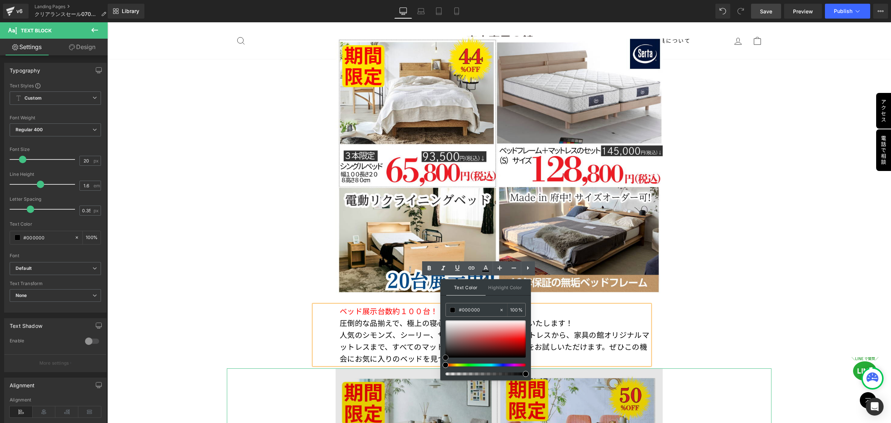
drag, startPoint x: 554, startPoint y: 379, endPoint x: 439, endPoint y: 361, distance: 117.0
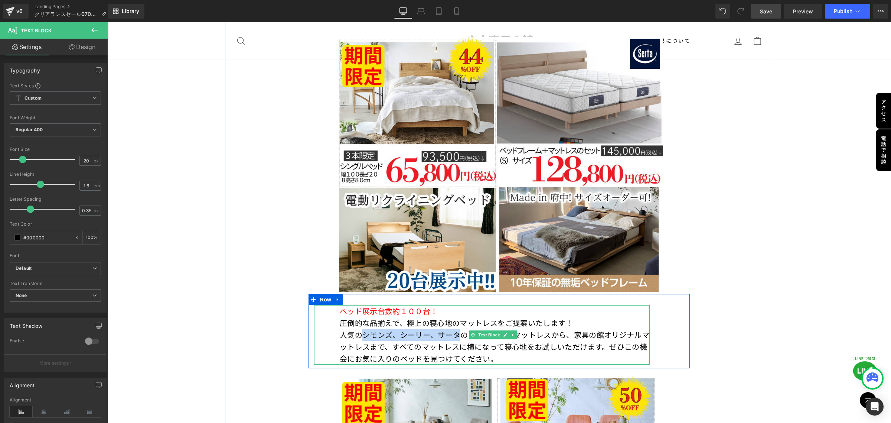
drag, startPoint x: 360, startPoint y: 307, endPoint x: 458, endPoint y: 313, distance: 98.6
click at [458, 329] on p "人気のシモンズ、シーリー、サータのホテル品質のマットレスから、家具の館オリジナルマットレスまで、すべてのマットレスに横になって寝心地をお試しいただけます。ぜひ…" at bounding box center [495, 347] width 310 height 36
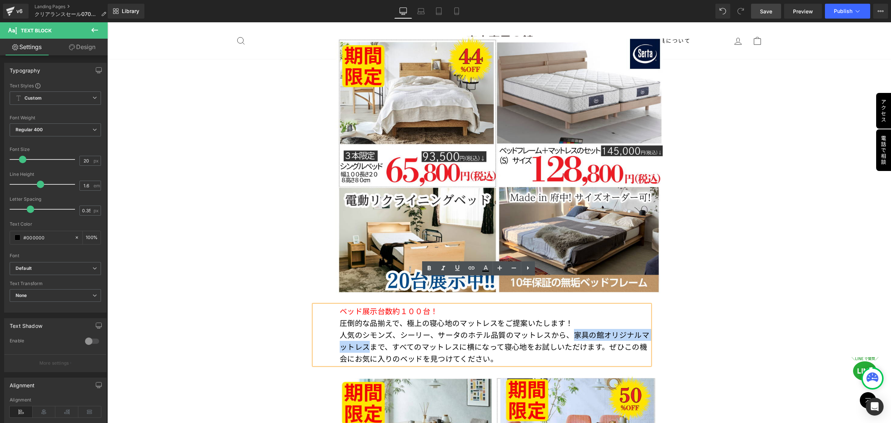
drag, startPoint x: 572, startPoint y: 307, endPoint x: 377, endPoint y: 322, distance: 196.3
click at [377, 329] on p "人気のシモンズ、シーリー、サータのホテル品質のマットレスから、家具の館オリジナルマットレスまで、すべてのマットレスに横になって寝心地をお試しいただけます。ぜひ…" at bounding box center [495, 347] width 310 height 36
click at [483, 270] on icon at bounding box center [485, 268] width 9 height 9
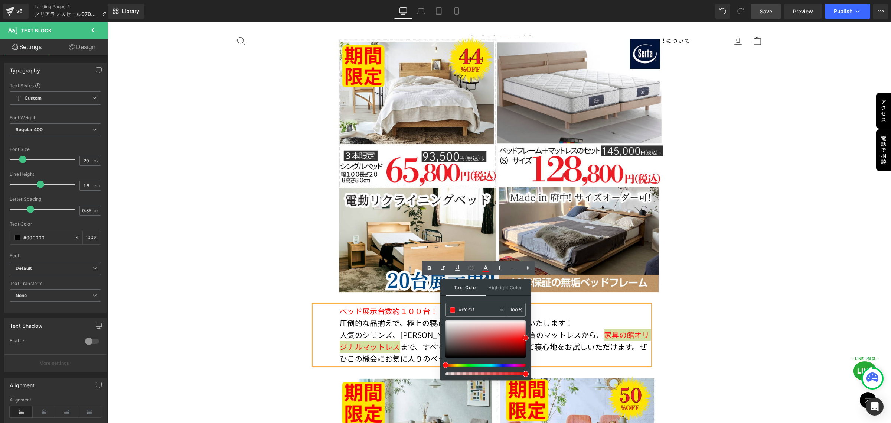
drag, startPoint x: 446, startPoint y: 357, endPoint x: 529, endPoint y: 337, distance: 85.5
click at [529, 337] on div "Text Color Highlight Color #333333 #000000 100 % transparent 0 %" at bounding box center [485, 329] width 91 height 101
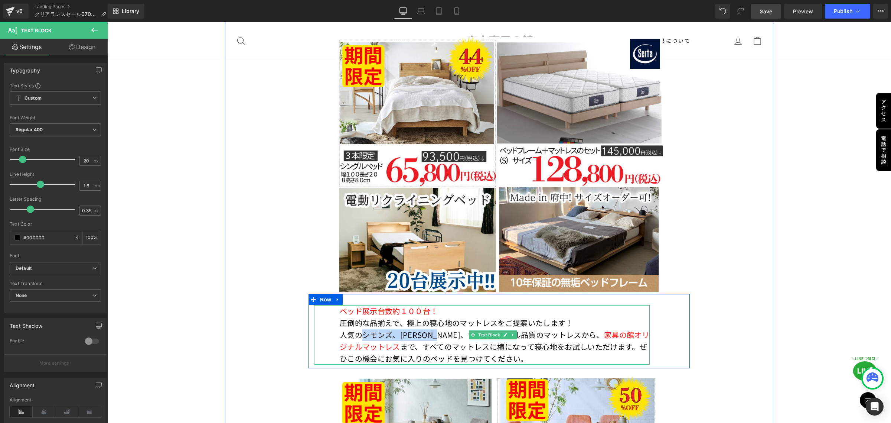
drag, startPoint x: 359, startPoint y: 307, endPoint x: 455, endPoint y: 311, distance: 95.9
click at [455, 329] on p "人気のシモンズ、シーリー、サータのホテル品質のマットレスから、 家具の館オリジナルマットレス まで、すべてのマットレスに横になって寝心地をお試しいただけます。…" at bounding box center [495, 347] width 310 height 36
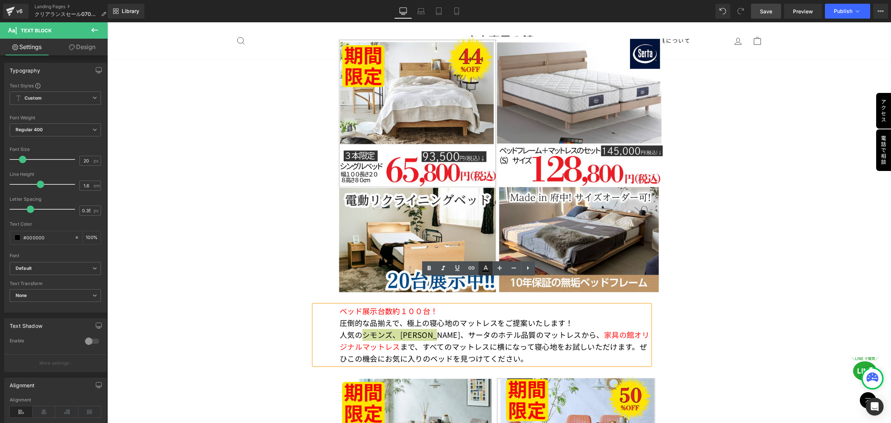
click at [488, 269] on icon at bounding box center [485, 268] width 9 height 9
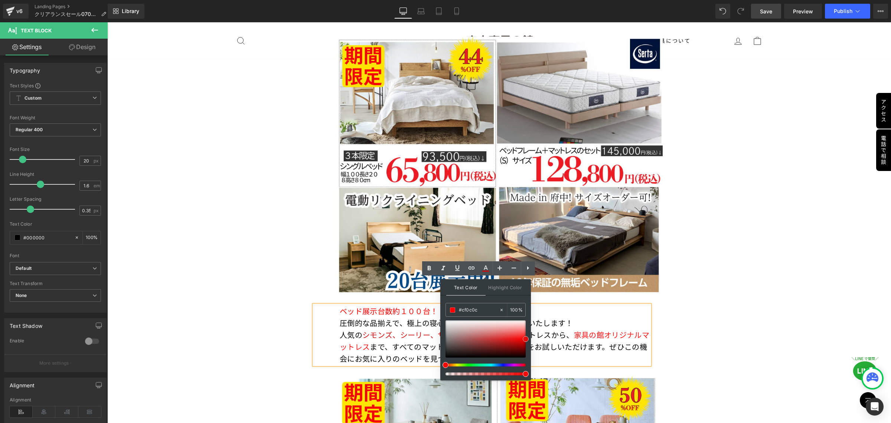
drag, startPoint x: 551, startPoint y: 379, endPoint x: 537, endPoint y: 337, distance: 44.5
click at [676, 307] on div "ベッド展示台数約１００台！ 圧倒的な品揃えで、極上の寝心地のマットレスをご提案いたします！ 人気の シモンズ、シーリー、サータ のホテル品質のマットレスか…" at bounding box center [499, 331] width 381 height 74
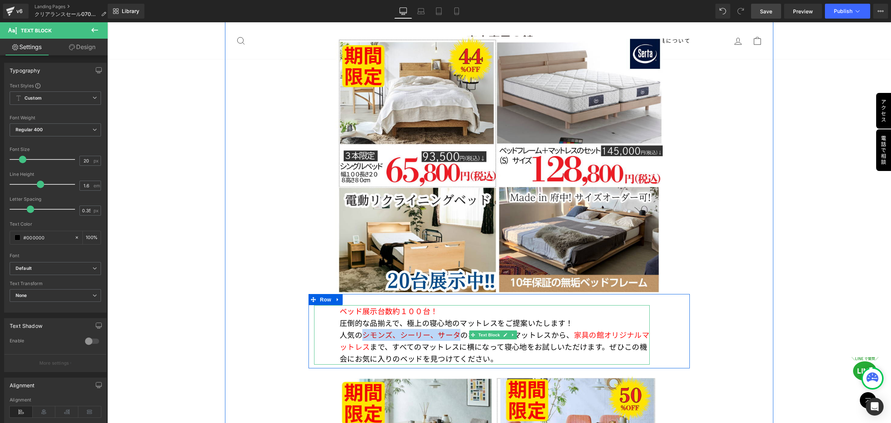
drag, startPoint x: 359, startPoint y: 307, endPoint x: 456, endPoint y: 307, distance: 96.9
click at [456, 329] on p "人気の シモンズ、シーリー、サータ のホテル品質のマットレスから、 家具の館オリジナルマットレス まで、すべてのマットレスに横になって寝心地をお試しいただけま…" at bounding box center [495, 347] width 310 height 36
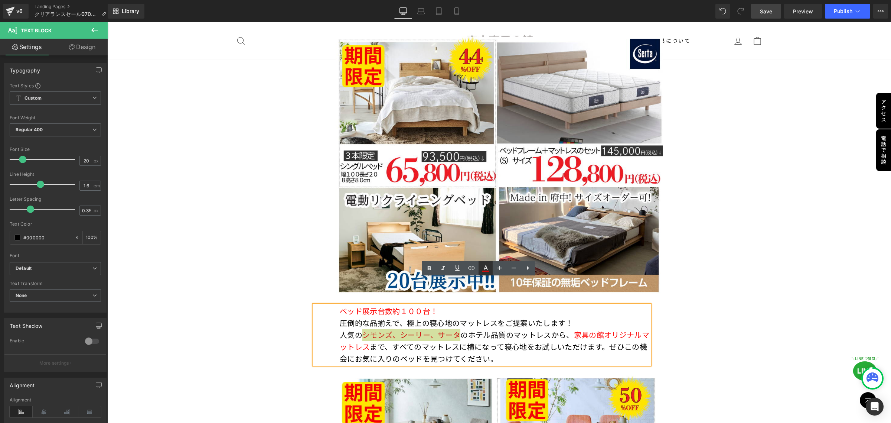
click at [484, 271] on icon at bounding box center [485, 268] width 9 height 9
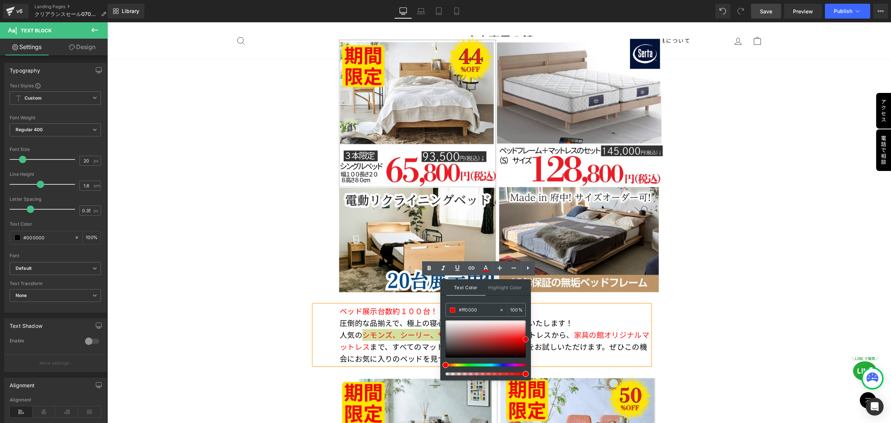
drag, startPoint x: 515, startPoint y: 341, endPoint x: 527, endPoint y: 338, distance: 12.8
click at [527, 338] on span at bounding box center [526, 339] width 6 height 6
click at [681, 296] on div "ベッド展示台数約１００台！ 圧倒的な品揃えで、極上の寝心地のマットレスをご提案いたします！ 人気の シモンズ、シーリー、サータ のホテル品質のマットレスか…" at bounding box center [499, 331] width 381 height 74
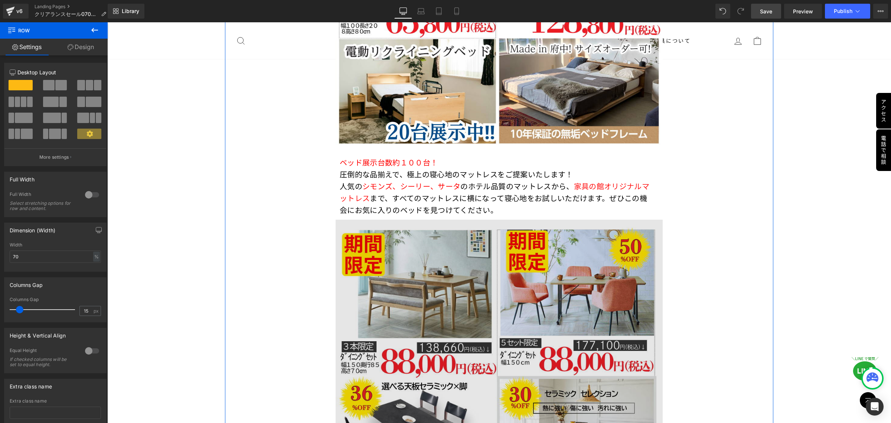
scroll to position [3367, 0]
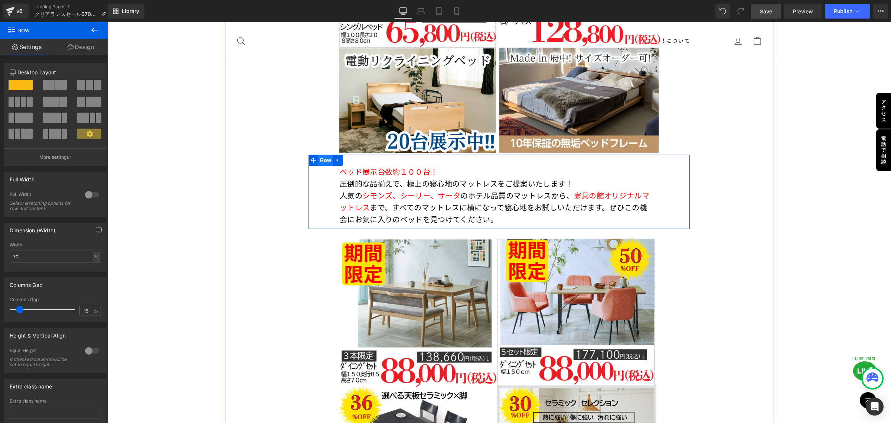
click at [321, 154] on span "Row" at bounding box center [325, 159] width 15 height 11
click at [337, 158] on icon at bounding box center [337, 159] width 1 height 3
click at [345, 157] on icon at bounding box center [347, 159] width 5 height 5
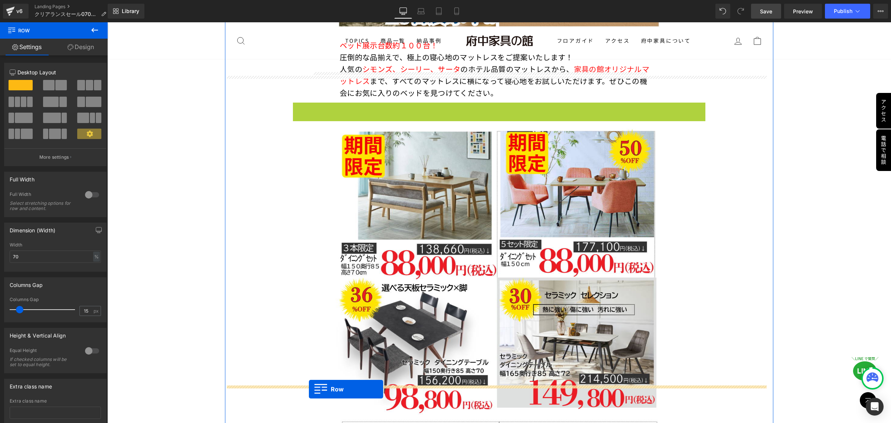
scroll to position [3508, 0]
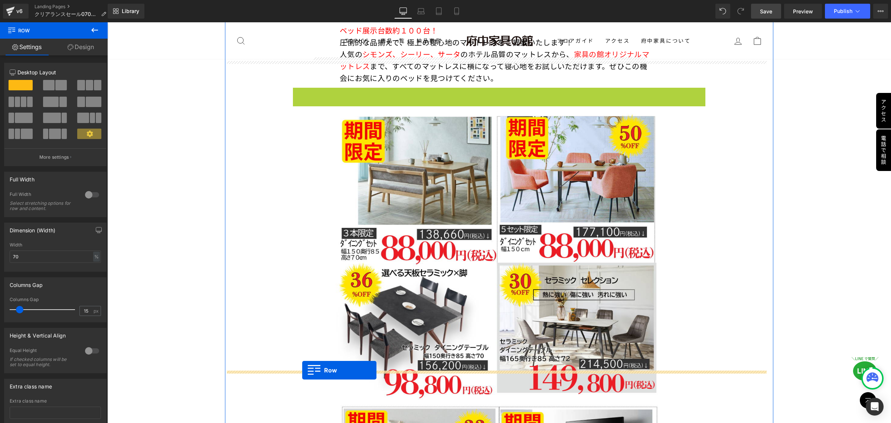
drag, startPoint x: 309, startPoint y: 207, endPoint x: 302, endPoint y: 370, distance: 163.2
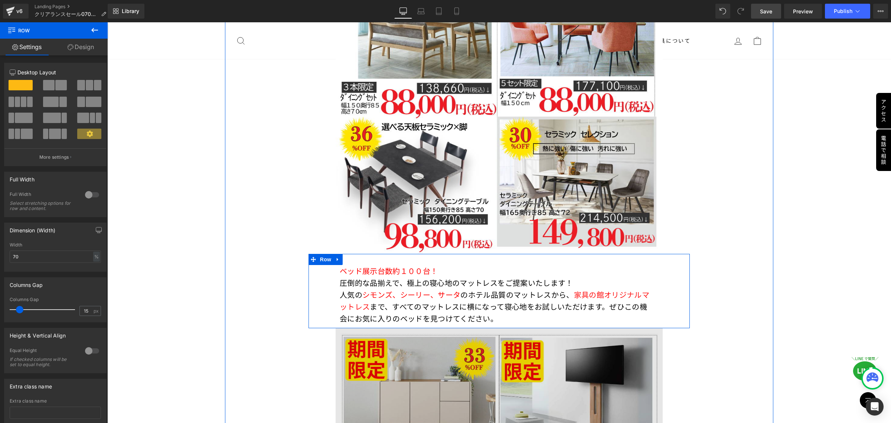
scroll to position [3647, 0]
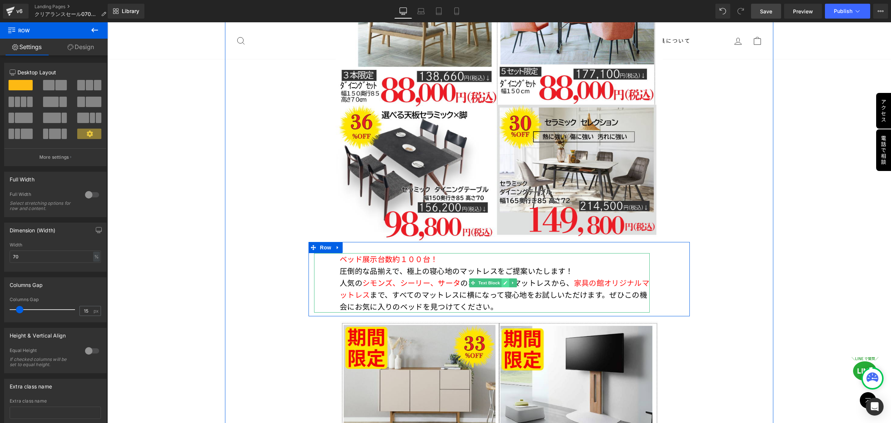
click at [503, 280] on icon at bounding box center [505, 282] width 4 height 4
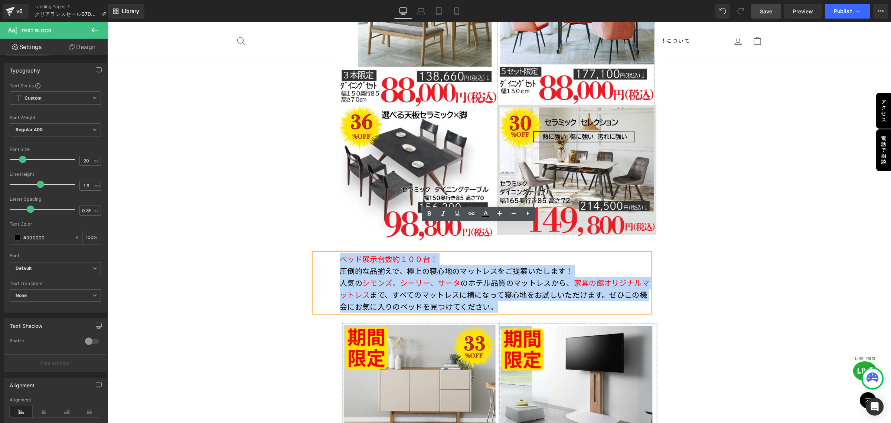
drag, startPoint x: 513, startPoint y: 277, endPoint x: 339, endPoint y: 232, distance: 179.1
click at [339, 253] on div "ベッド展示台数約１００台！ 圧倒的な品揃えで、極上の寝心地のマットレスをご提案いたします！ 人気の シモンズ、シーリー、サータ のホテル品質のマットレスから、…" at bounding box center [482, 282] width 336 height 59
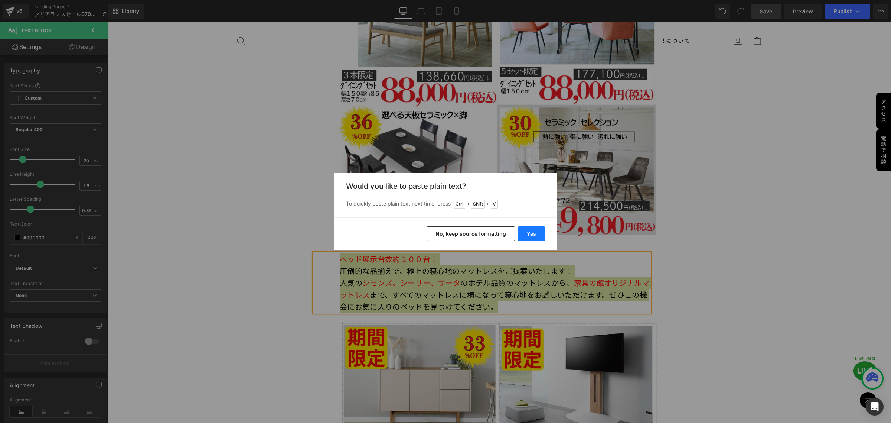
click at [534, 231] on button "Yes" at bounding box center [531, 233] width 27 height 15
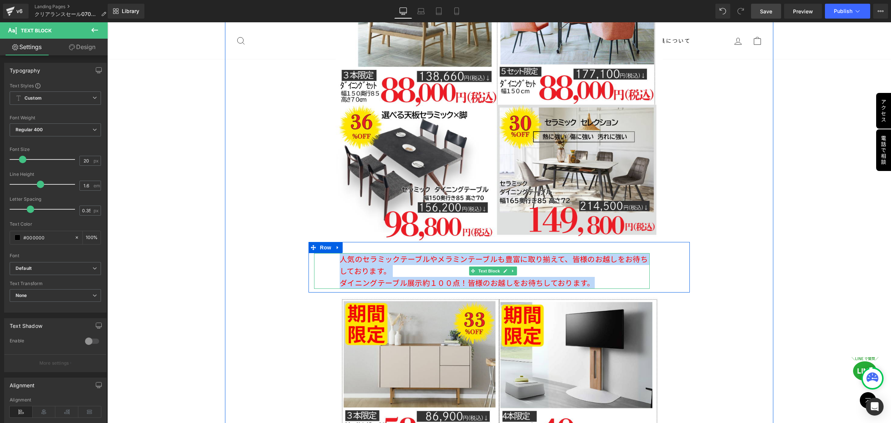
drag, startPoint x: 604, startPoint y: 250, endPoint x: 339, endPoint y: 229, distance: 265.2
click at [339, 253] on div "人気のセラミックテーブルやメラミンテーブルも豊富に取り揃えて、皆様のお越しをお待ちしております。 ダイニングテーブル展示約１００点！皆様のお越しをお待ちして…" at bounding box center [482, 271] width 336 height 36
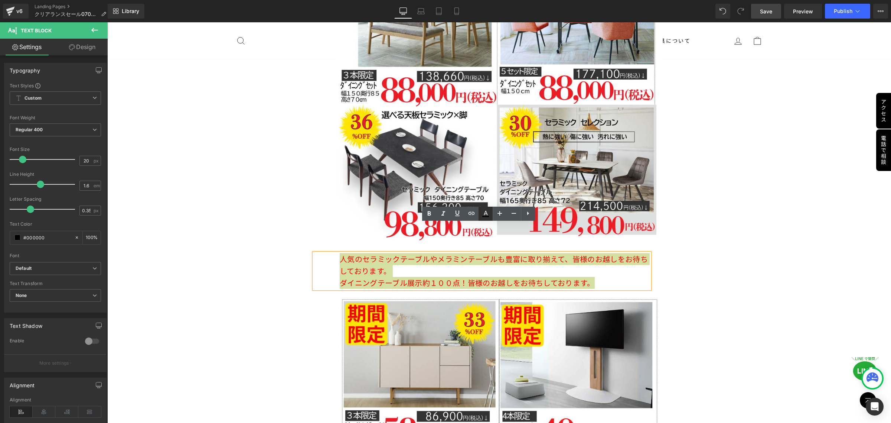
click at [488, 210] on icon at bounding box center [485, 213] width 9 height 9
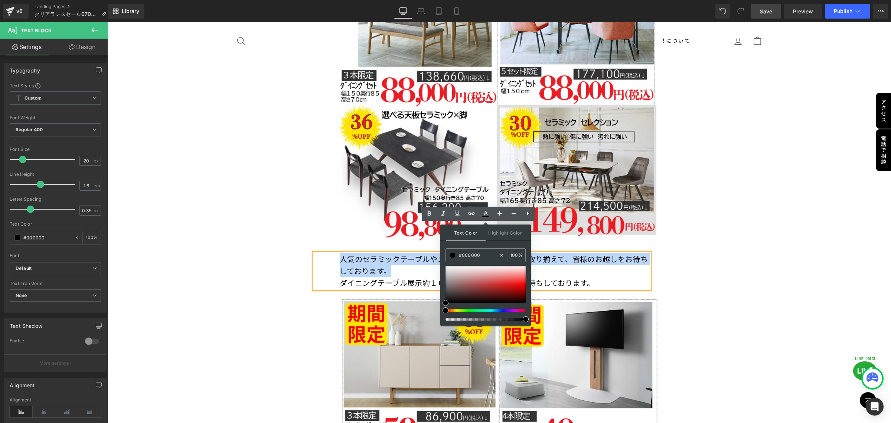
click at [624, 277] on p "ダイニングテーブル展示約１００点！皆様のお越しをお待ちしております。" at bounding box center [495, 283] width 310 height 12
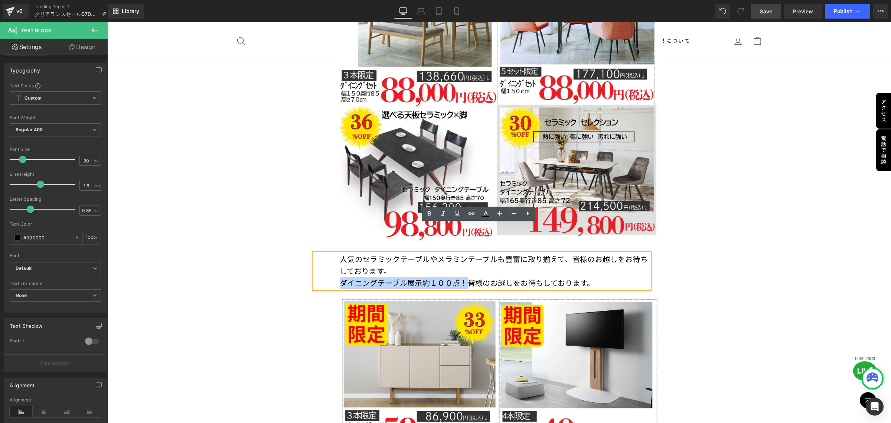
drag, startPoint x: 335, startPoint y: 253, endPoint x: 463, endPoint y: 257, distance: 128.5
click at [463, 257] on div "人気のセラミックテーブルやメラミンテーブルも豊富に取り揃えて、皆様のお越しをお待ちしております。 ダイニングテーブル展示約１００点！皆様のお越しをお待ちして…" at bounding box center [482, 271] width 336 height 36
click at [486, 213] on icon at bounding box center [485, 213] width 9 height 9
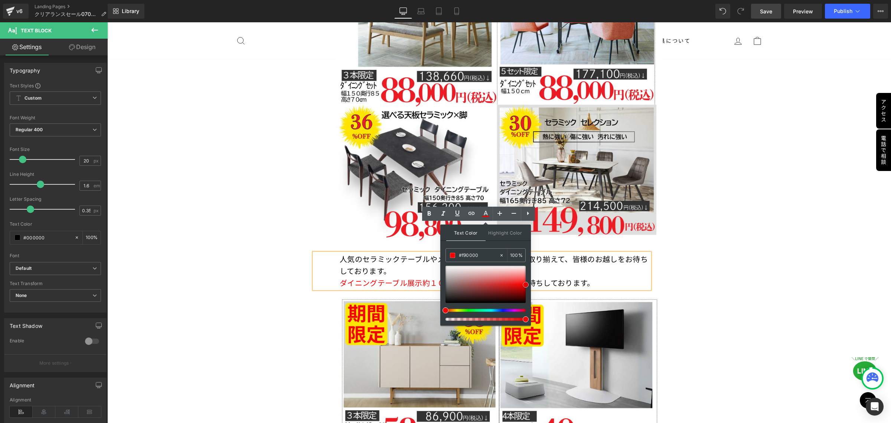
drag, startPoint x: 444, startPoint y: 303, endPoint x: 527, endPoint y: 285, distance: 85.2
click at [527, 285] on span at bounding box center [526, 285] width 6 height 6
click at [610, 277] on p "ダイニングテーブル展示約１００点！ 皆様のお越しをお待ちしております。" at bounding box center [495, 283] width 310 height 12
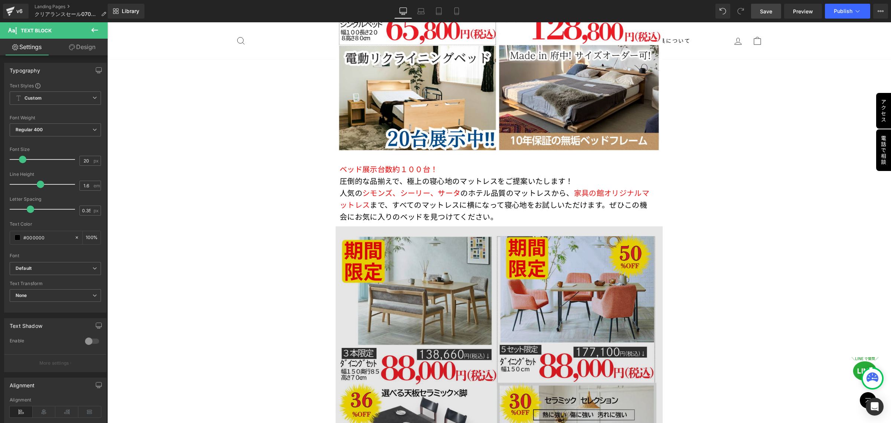
scroll to position [3368, 0]
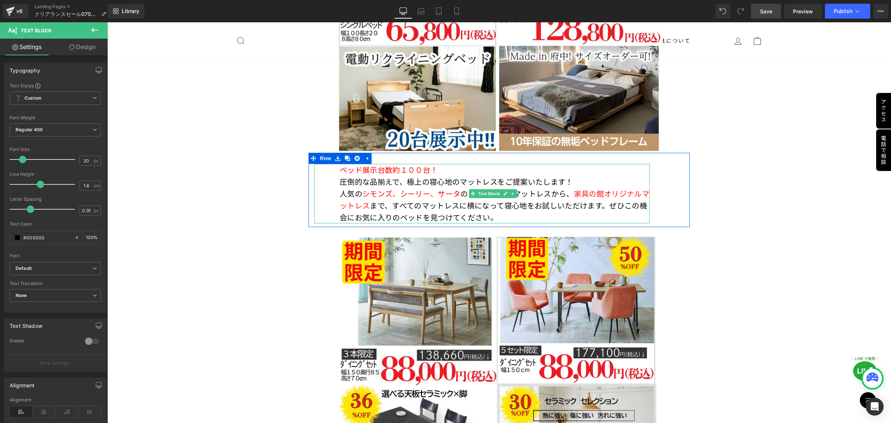
click at [518, 192] on p "人気の シモンズ、シーリー、サータ のホテル品質のマットレスから、 家具の館オリジナルマットレス まで、すべてのマットレスに横になって寝心地をお試しいただけま…" at bounding box center [495, 206] width 310 height 36
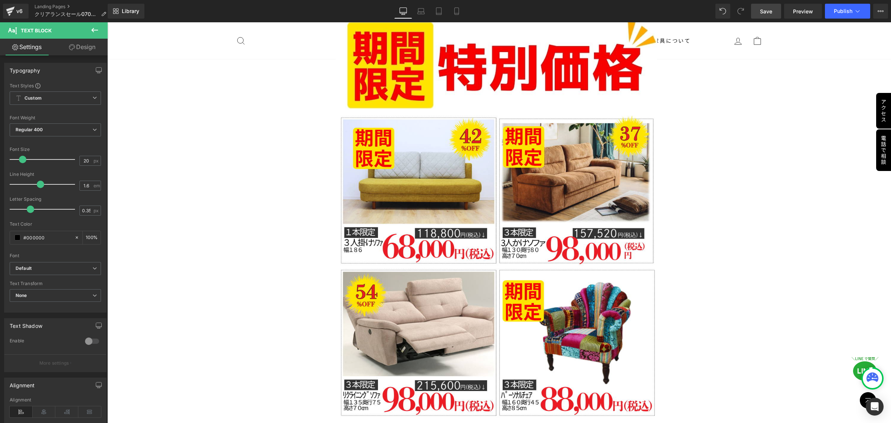
scroll to position [2301, 0]
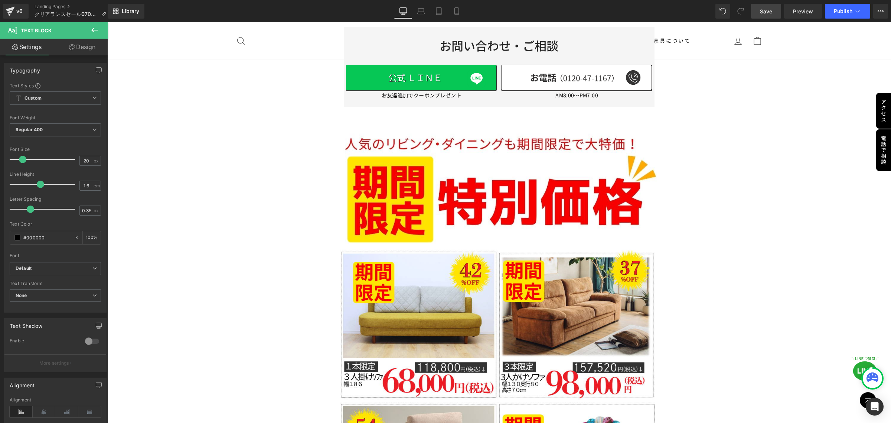
click at [768, 12] on span "Save" at bounding box center [766, 11] width 12 height 8
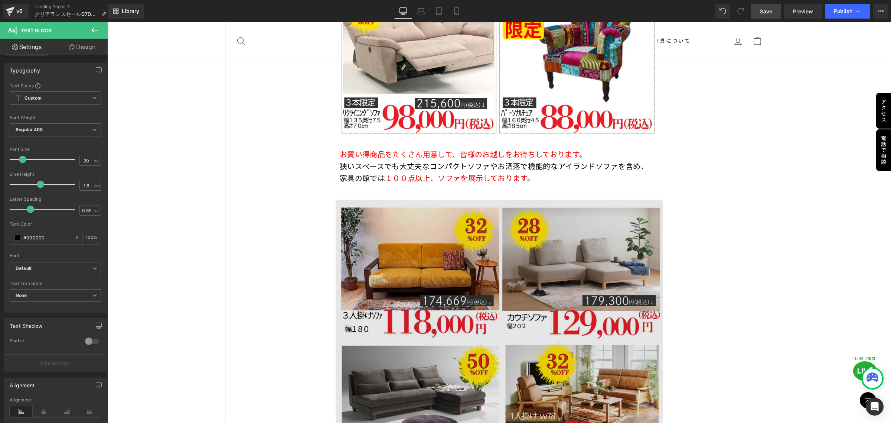
scroll to position [2719, 0]
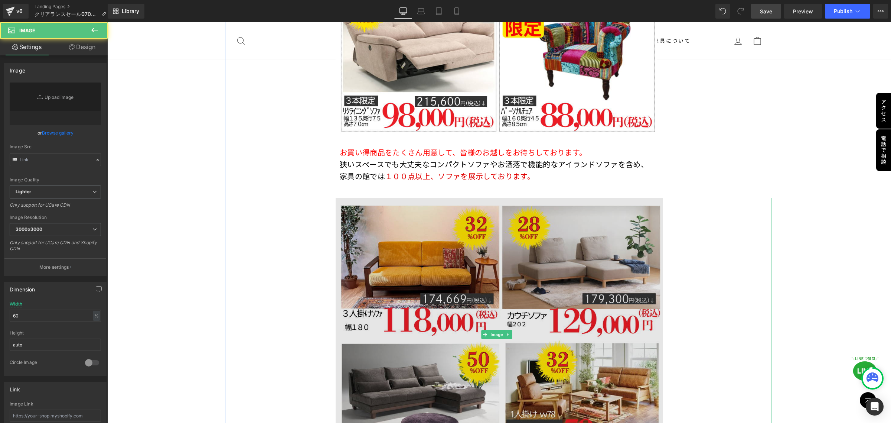
click at [382, 255] on img at bounding box center [499, 334] width 327 height 273
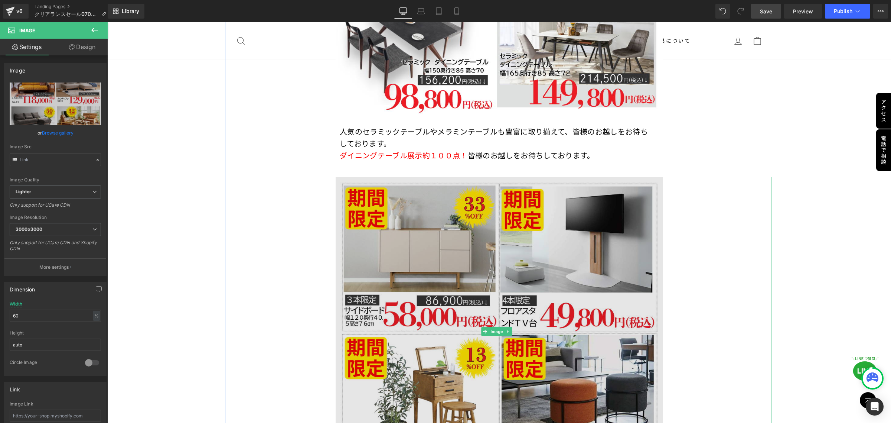
scroll to position [3693, 0]
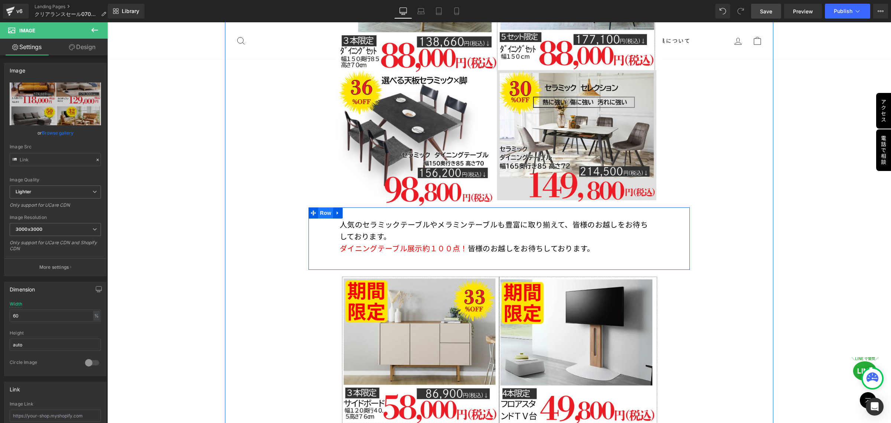
click at [322, 207] on span "Row" at bounding box center [325, 212] width 15 height 11
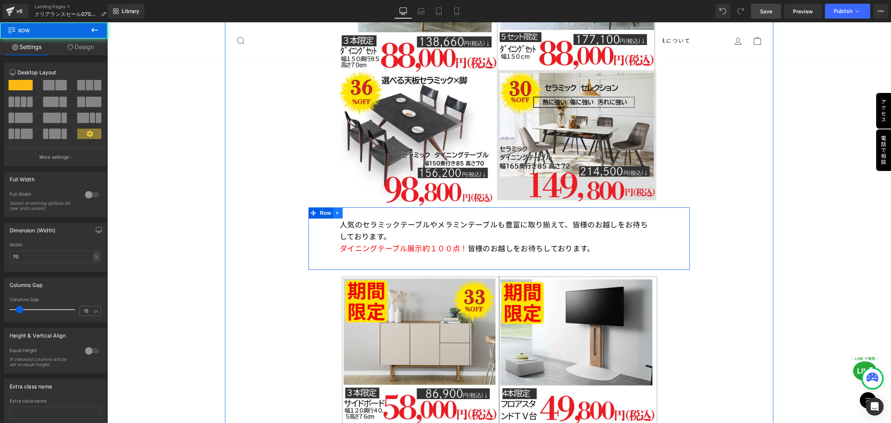
click at [337, 211] on icon at bounding box center [337, 212] width 1 height 3
click at [346, 210] on icon at bounding box center [347, 212] width 5 height 5
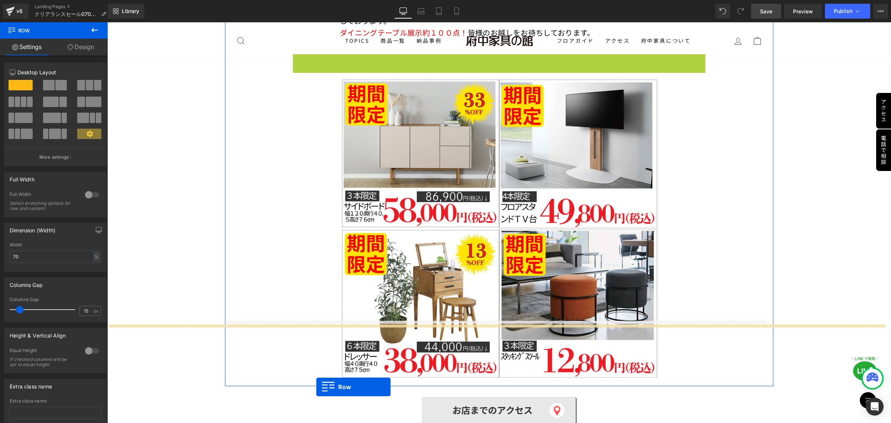
scroll to position [3939, 0]
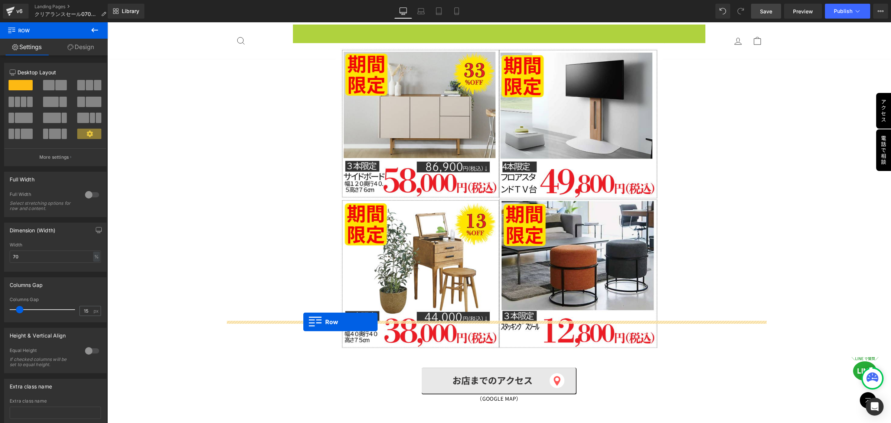
drag, startPoint x: 309, startPoint y: 246, endPoint x: 303, endPoint y: 322, distance: 76.0
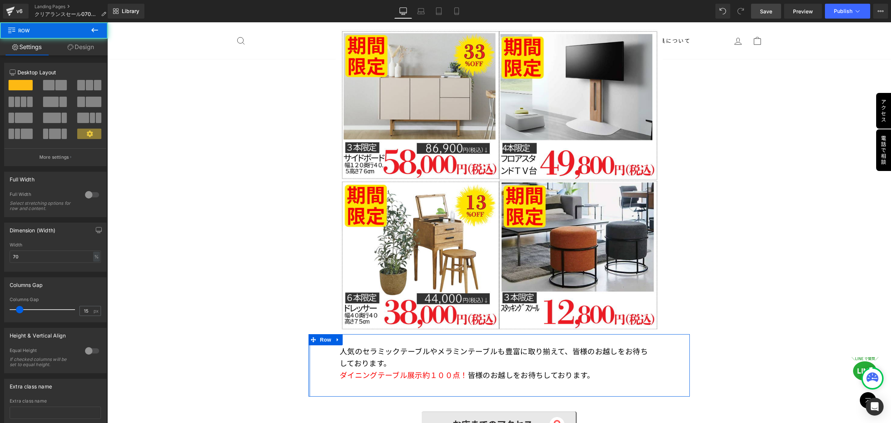
scroll to position [3920, 0]
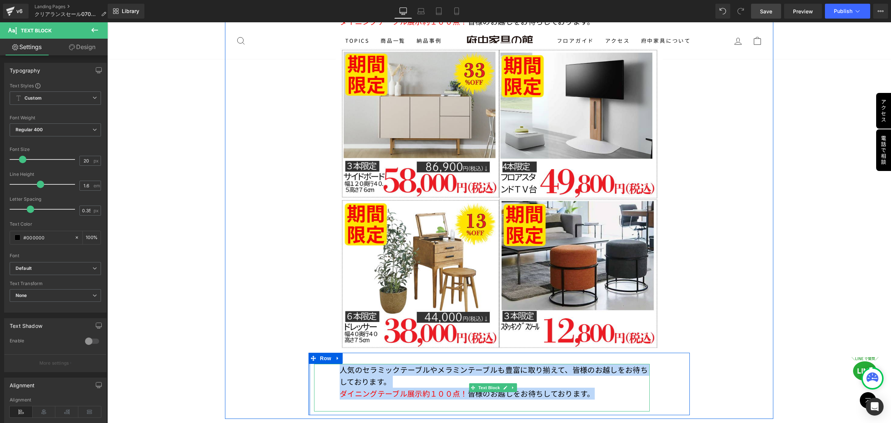
drag, startPoint x: 596, startPoint y: 361, endPoint x: 331, endPoint y: 342, distance: 266.2
click at [331, 364] on div "人気のセラミックテーブルやメラミンテーブルも豊富に取り揃えて、皆様のお越しをお待ちしております。 ダイニングテーブル展示約１００点！ 皆様のお越しをお待ちして…" at bounding box center [482, 388] width 336 height 48
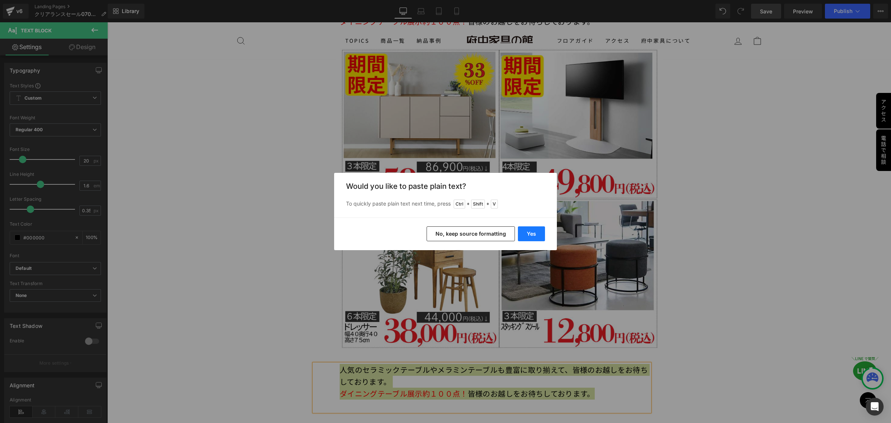
click at [536, 233] on button "Yes" at bounding box center [531, 233] width 27 height 15
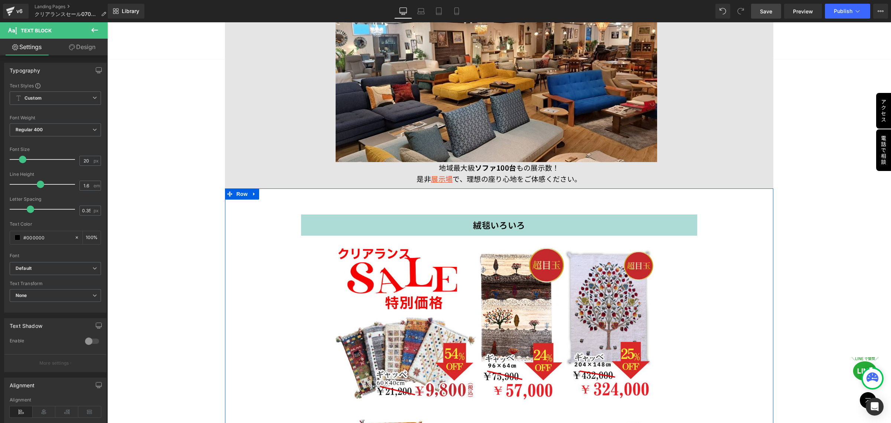
scroll to position [4570, 0]
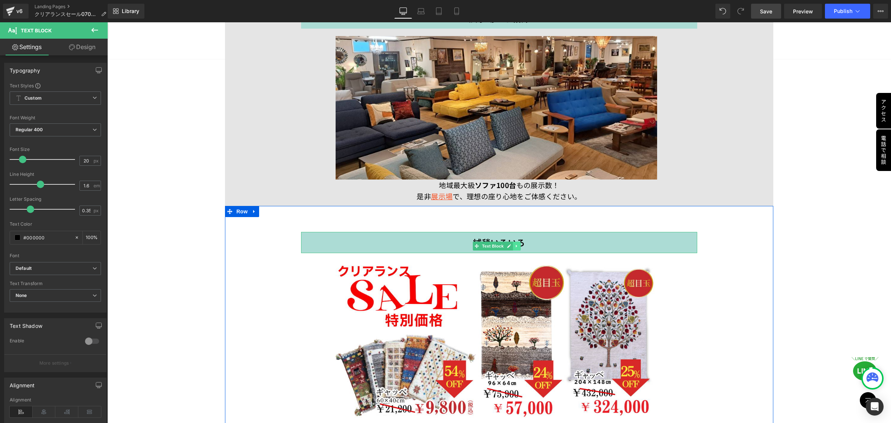
click at [517, 244] on icon at bounding box center [517, 246] width 4 height 4
click at [519, 244] on icon at bounding box center [521, 246] width 4 height 4
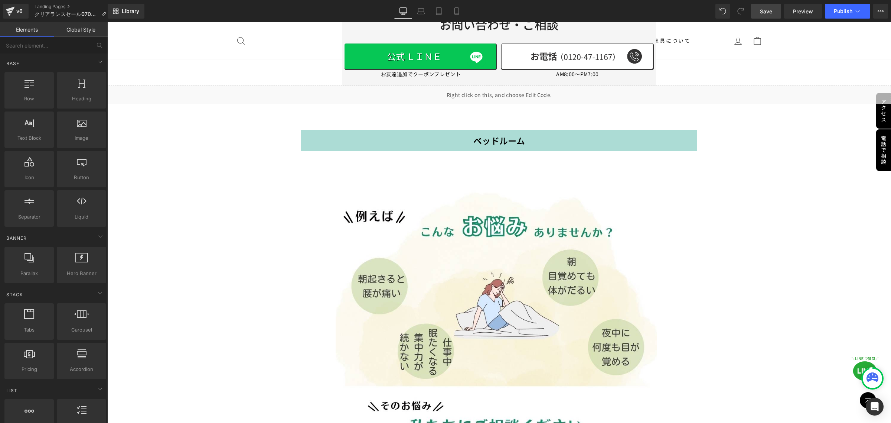
scroll to position [5823, 0]
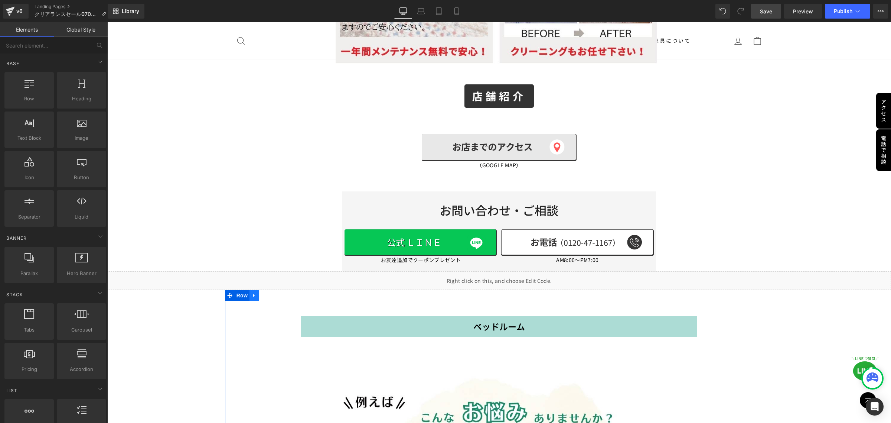
click at [254, 290] on link at bounding box center [255, 295] width 10 height 11
click at [273, 293] on icon at bounding box center [273, 296] width 5 height 6
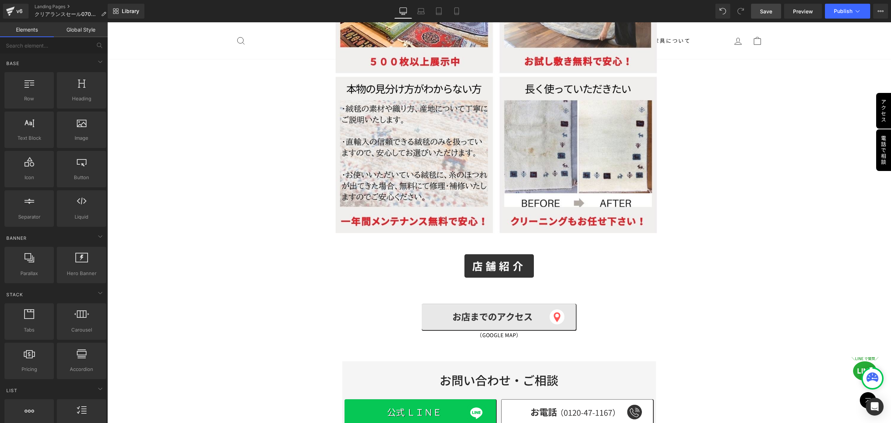
scroll to position [5638, 0]
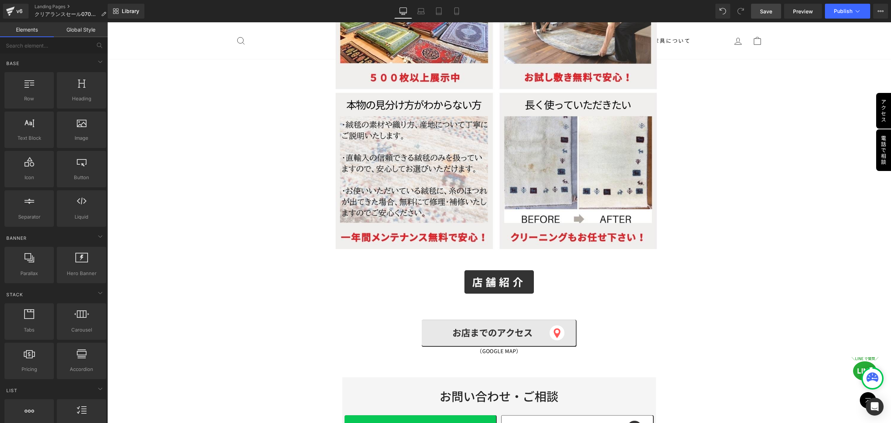
click at [770, 13] on span "Save" at bounding box center [766, 11] width 12 height 8
click at [799, 14] on span "Preview" at bounding box center [803, 11] width 20 height 8
click at [499, 277] on span "Button" at bounding box center [495, 281] width 17 height 9
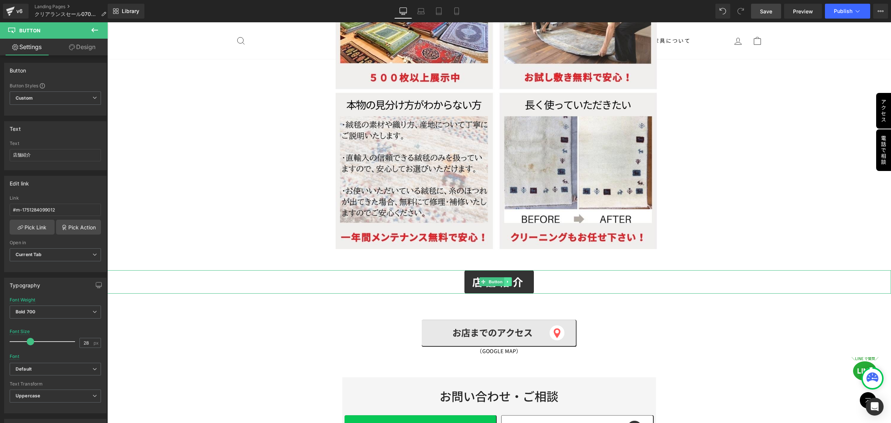
click at [508, 280] on icon at bounding box center [507, 281] width 1 height 3
click at [511, 280] on icon at bounding box center [512, 282] width 4 height 4
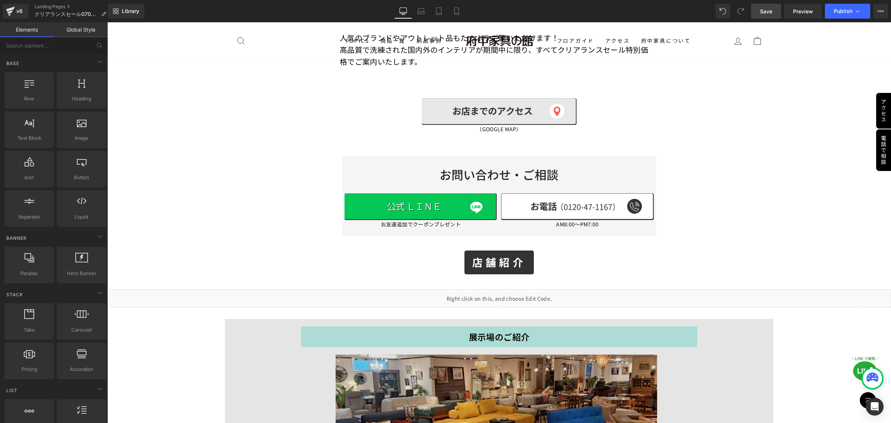
scroll to position [4245, 0]
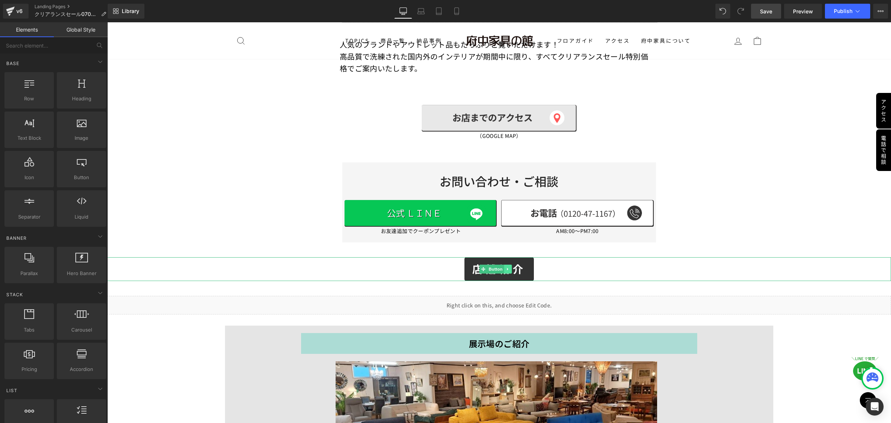
click at [508, 267] on icon at bounding box center [507, 268] width 1 height 3
click at [511, 267] on icon at bounding box center [512, 269] width 4 height 4
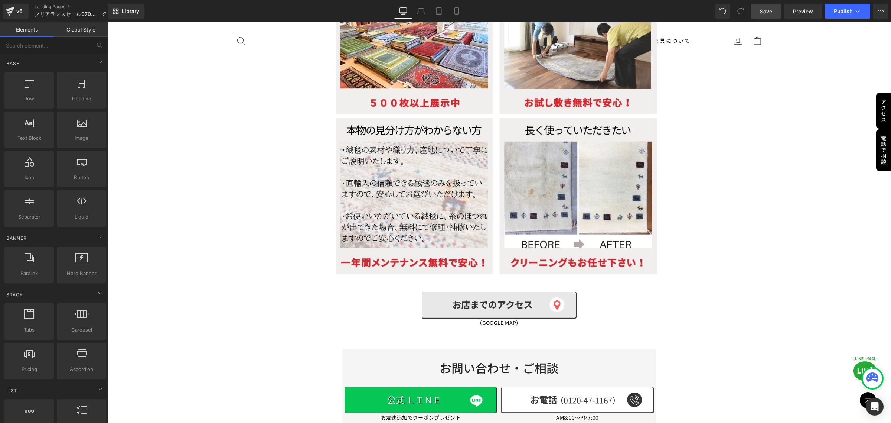
scroll to position [5545, 0]
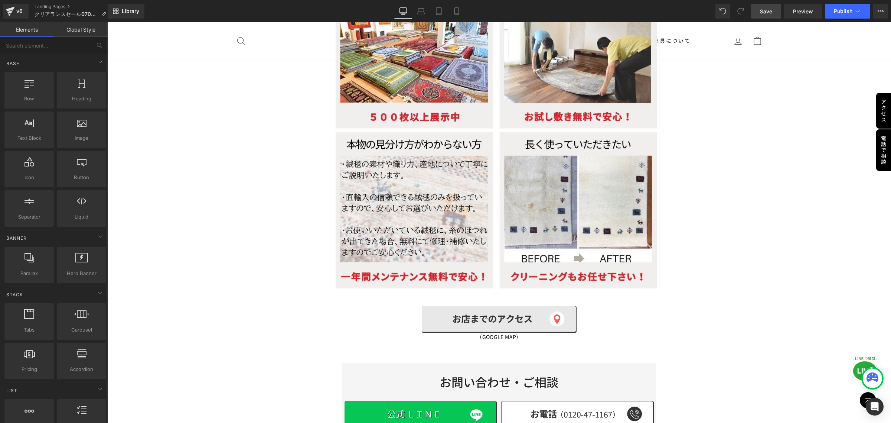
click at [769, 14] on span "Save" at bounding box center [766, 11] width 12 height 8
click at [847, 13] on span "Publish" at bounding box center [843, 11] width 19 height 6
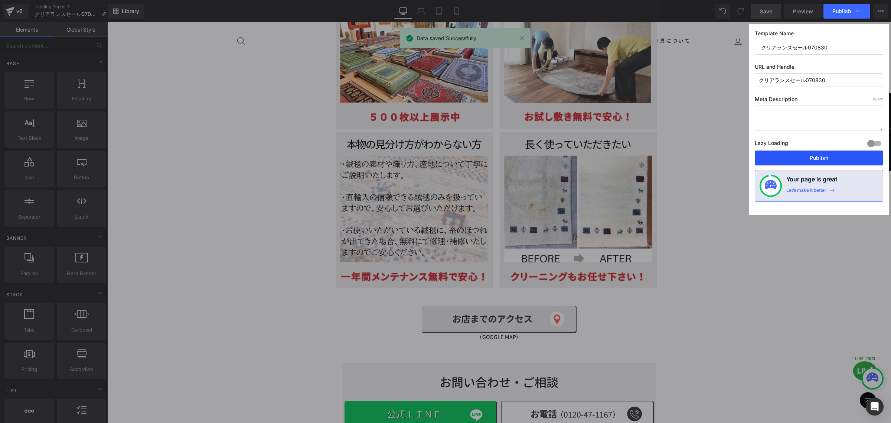
drag, startPoint x: 822, startPoint y: 158, endPoint x: 657, endPoint y: 131, distance: 166.7
click at [822, 158] on button "Publish" at bounding box center [819, 157] width 128 height 15
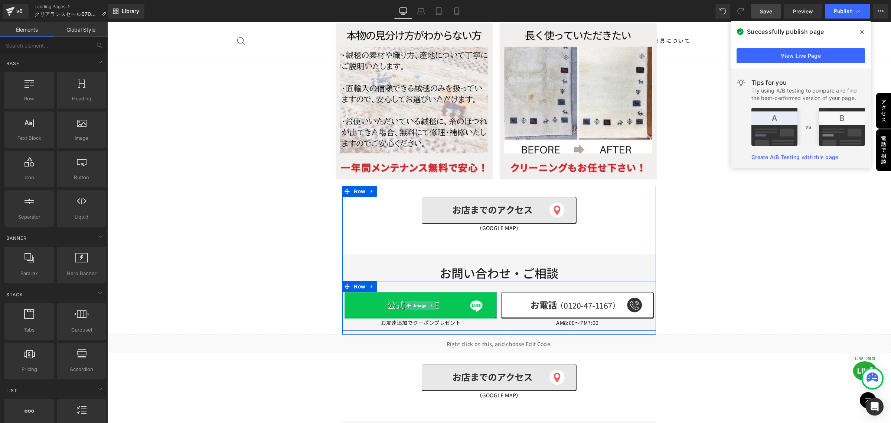
scroll to position [5638, 0]
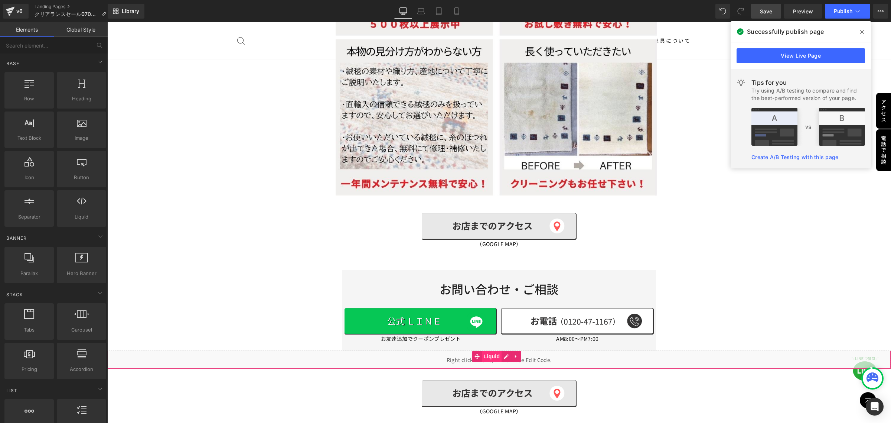
click at [488, 351] on span "Liquid" at bounding box center [492, 356] width 20 height 11
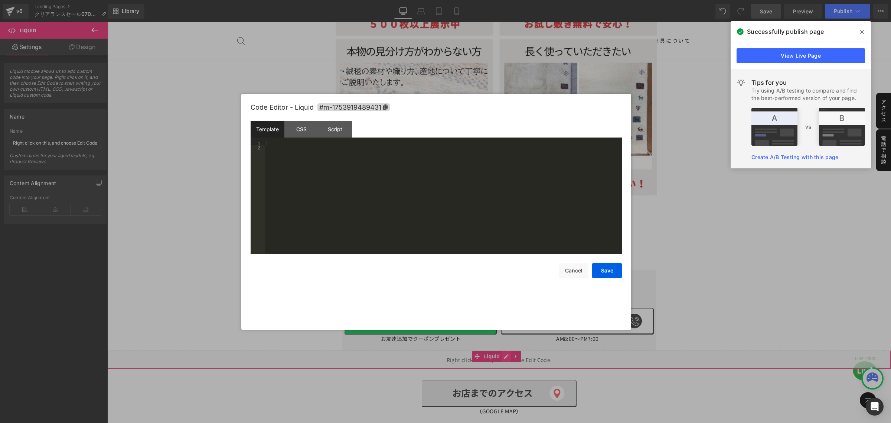
click at [506, 354] on icon at bounding box center [506, 356] width 4 height 4
click at [302, 128] on div "CSS" at bounding box center [301, 129] width 34 height 17
click at [335, 127] on div "Script" at bounding box center [335, 129] width 34 height 17
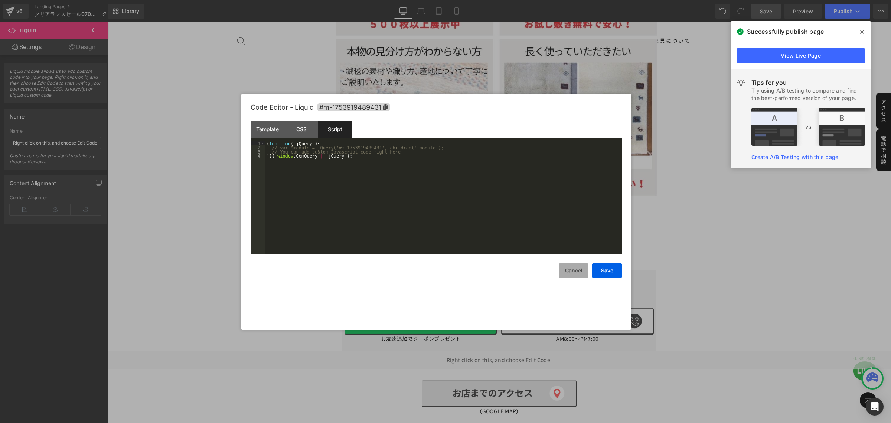
click at [565, 275] on button "Cancel" at bounding box center [574, 270] width 30 height 15
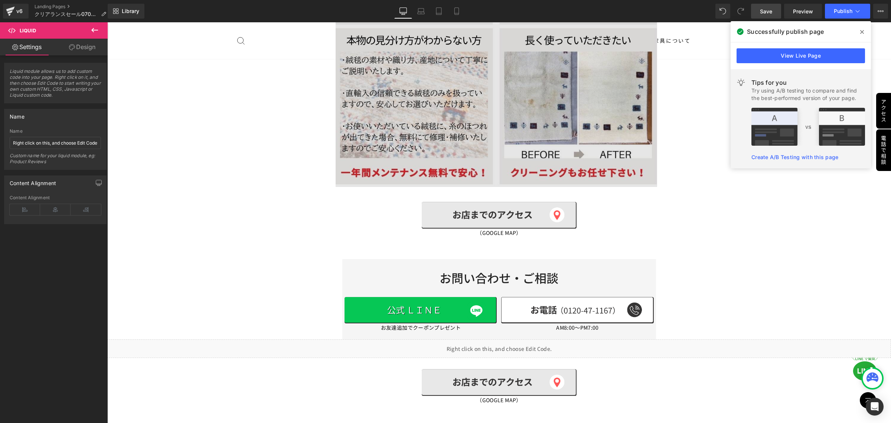
scroll to position [5730, 0]
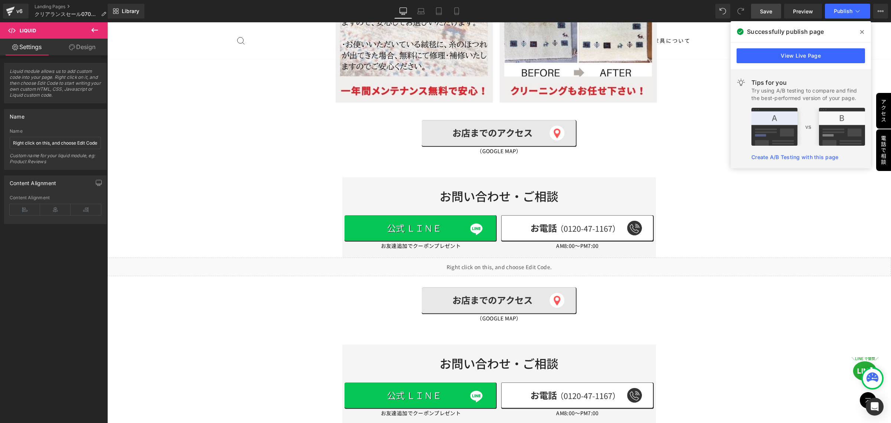
click at [95, 33] on icon at bounding box center [94, 30] width 9 height 9
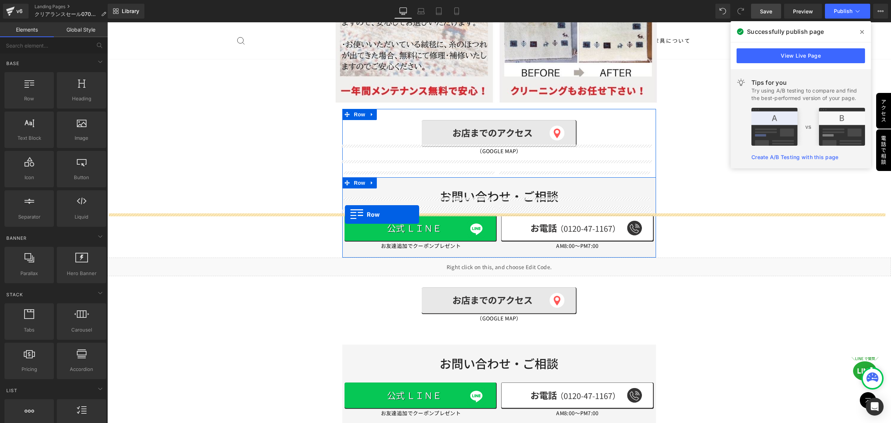
drag, startPoint x: 141, startPoint y: 111, endPoint x: 345, endPoint y: 214, distance: 228.7
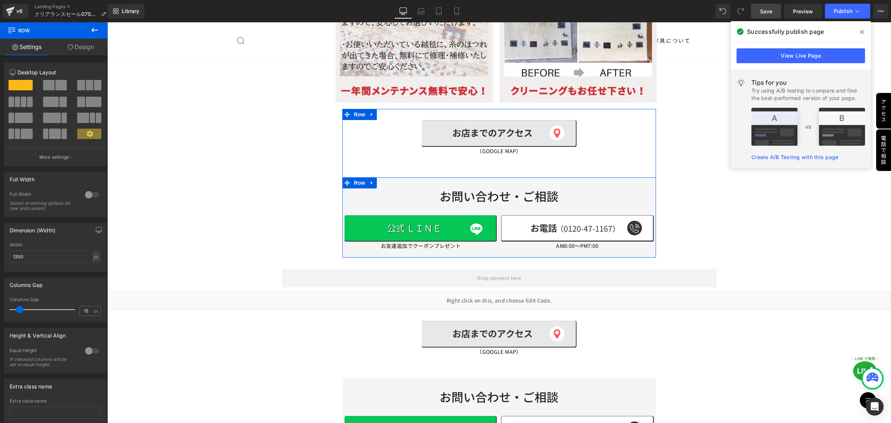
click at [95, 30] on icon at bounding box center [94, 30] width 7 height 4
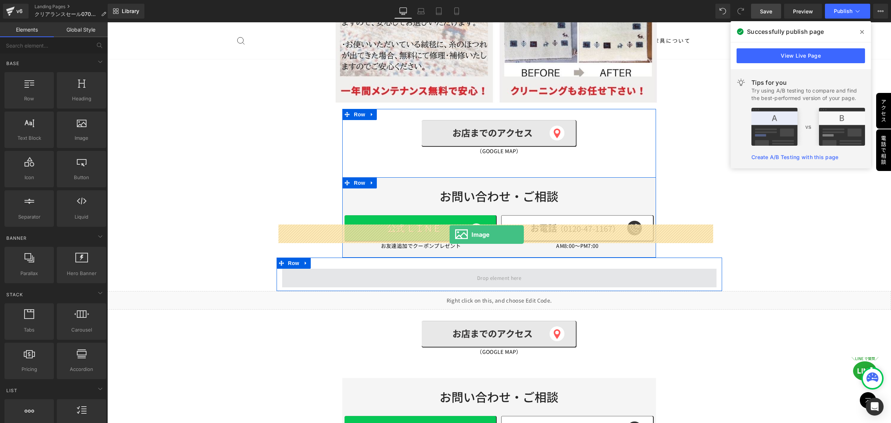
drag, startPoint x: 191, startPoint y: 154, endPoint x: 448, endPoint y: 235, distance: 269.2
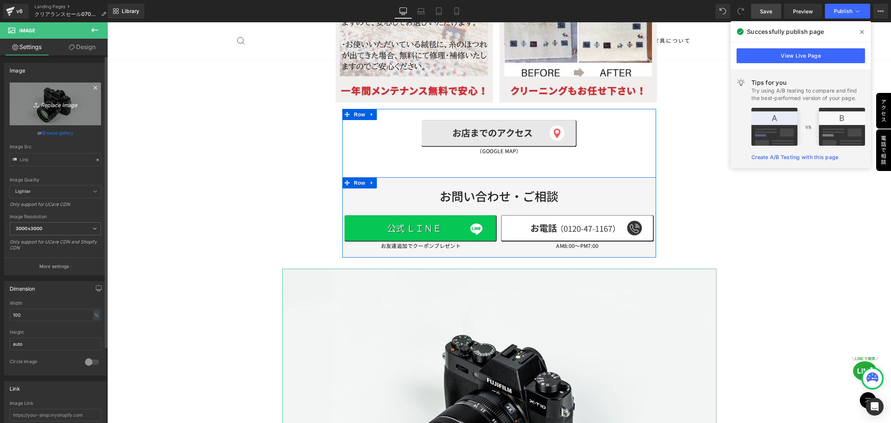
click at [33, 103] on icon at bounding box center [36, 104] width 7 height 7
type input "C:\fakepath\offi.png"
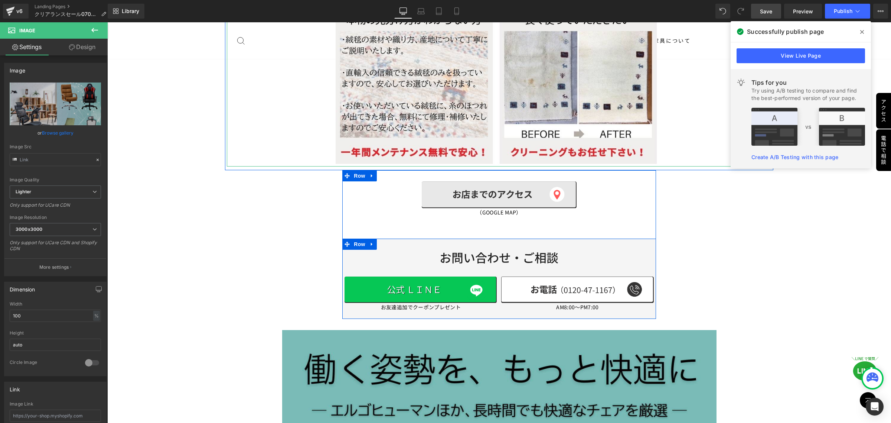
scroll to position [5684, 0]
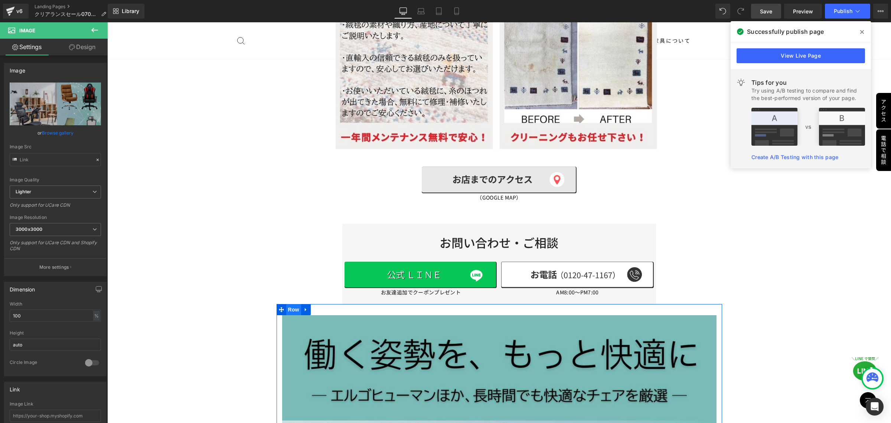
click at [290, 304] on span "Row" at bounding box center [293, 309] width 15 height 11
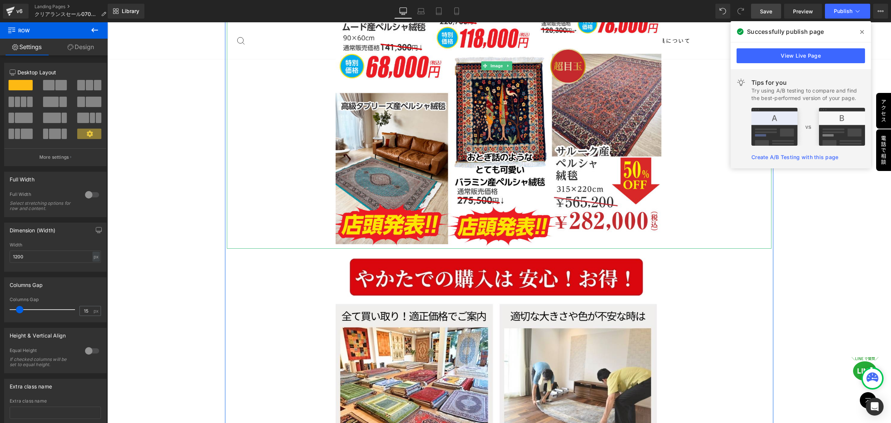
scroll to position [5220, 0]
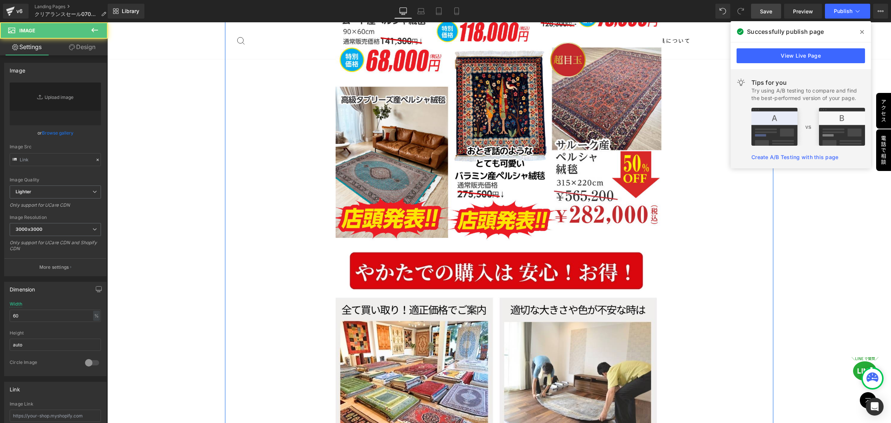
click at [298, 279] on div at bounding box center [499, 429] width 545 height 374
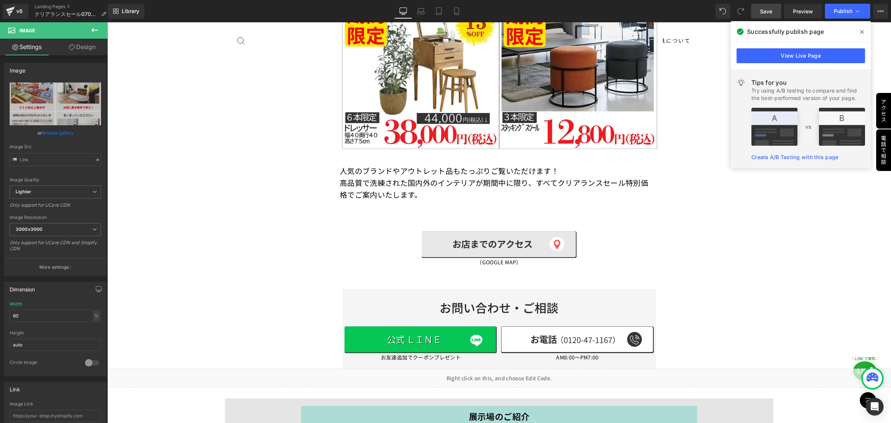
scroll to position [4245, 0]
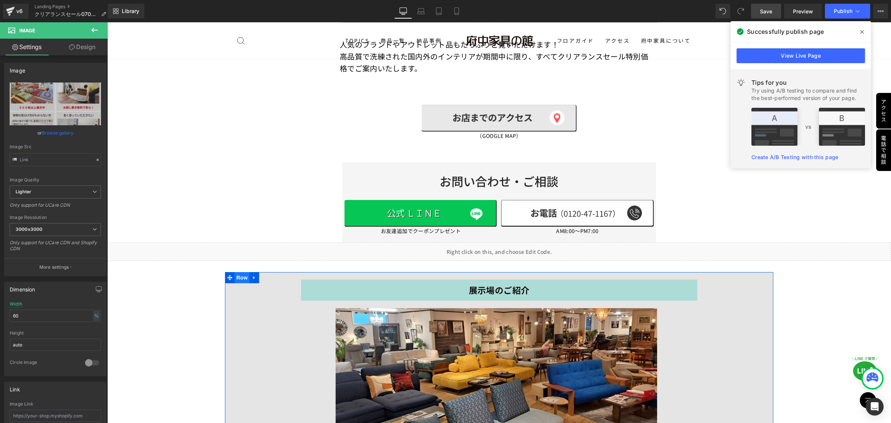
click at [243, 272] on span "Row" at bounding box center [242, 277] width 15 height 11
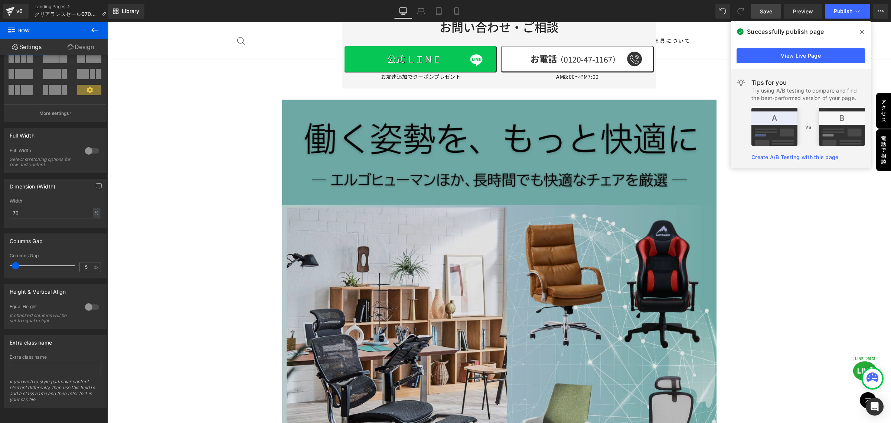
scroll to position [5870, 0]
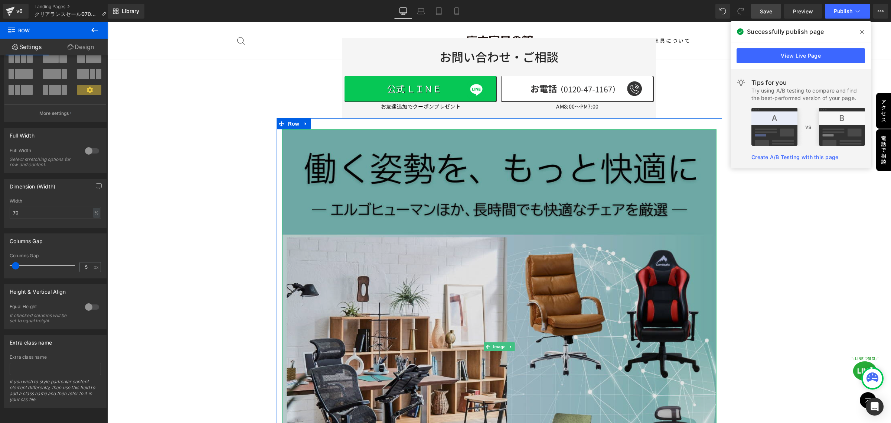
click at [367, 211] on img at bounding box center [499, 346] width 435 height 435
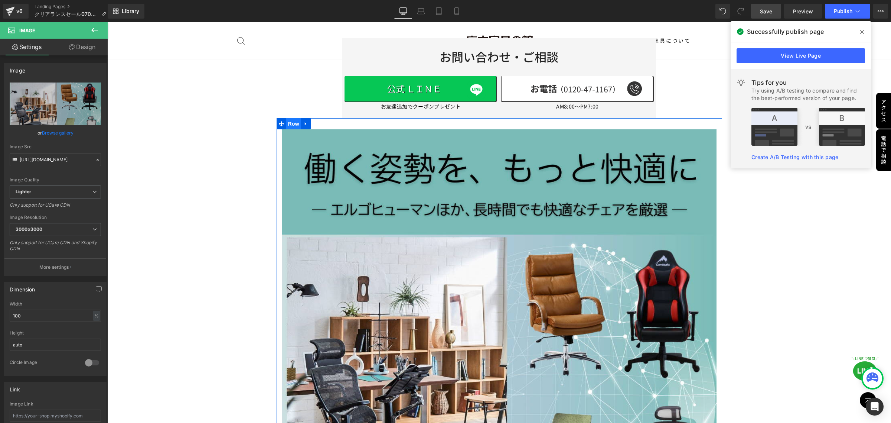
click at [290, 118] on span "Row" at bounding box center [293, 123] width 15 height 11
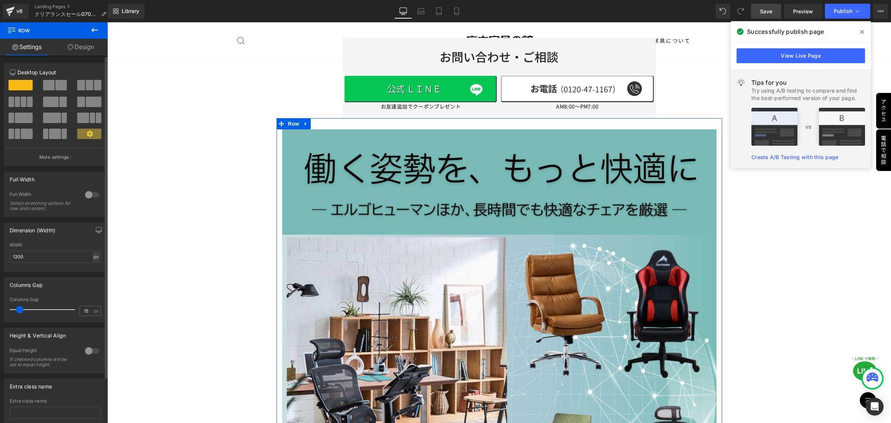
click at [95, 257] on div "px" at bounding box center [95, 256] width 7 height 10
click at [92, 271] on li "%" at bounding box center [95, 268] width 9 height 11
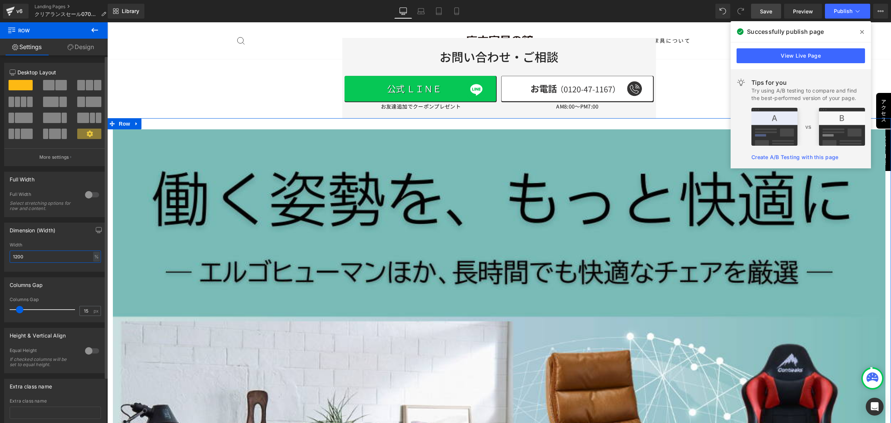
drag, startPoint x: 46, startPoint y: 259, endPoint x: 0, endPoint y: 259, distance: 45.7
click at [0, 259] on div "Dimension (Width) 1200px Width 1200 % % px" at bounding box center [55, 244] width 111 height 55
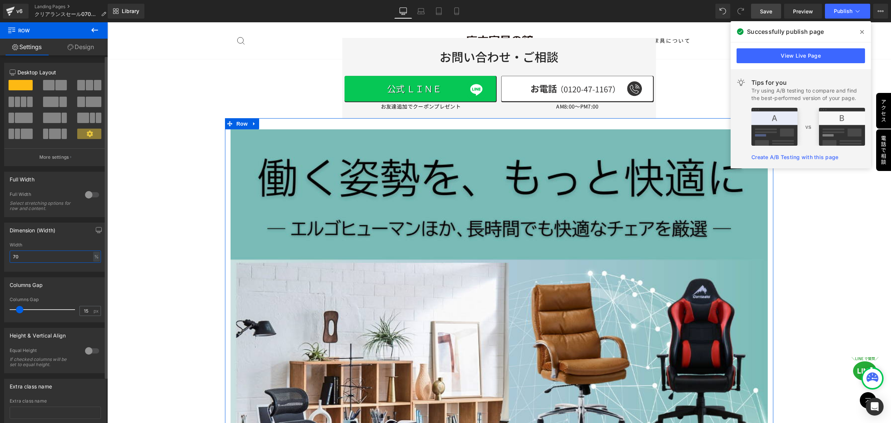
type input "70"
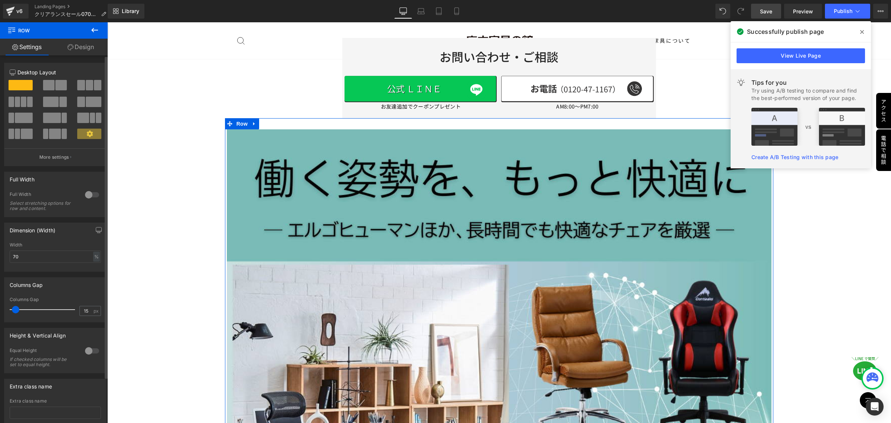
drag, startPoint x: 20, startPoint y: 311, endPoint x: 16, endPoint y: 311, distance: 4.1
click at [16, 311] on span at bounding box center [15, 309] width 7 height 7
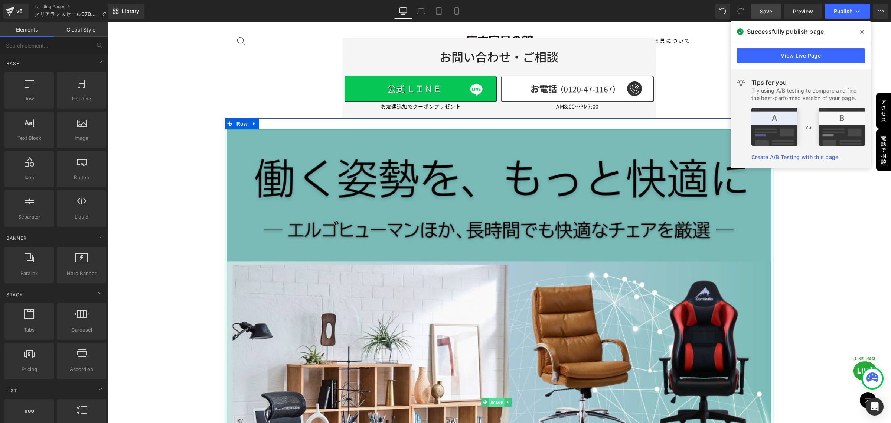
click at [495, 397] on span "Image" at bounding box center [497, 401] width 16 height 9
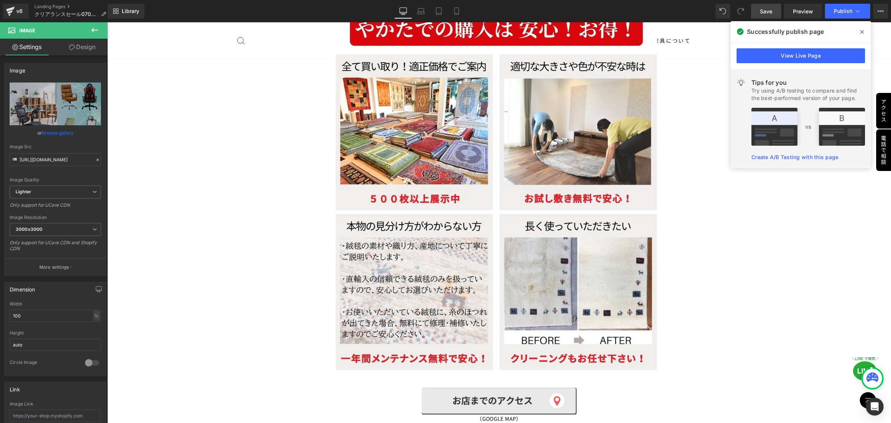
scroll to position [5313, 0]
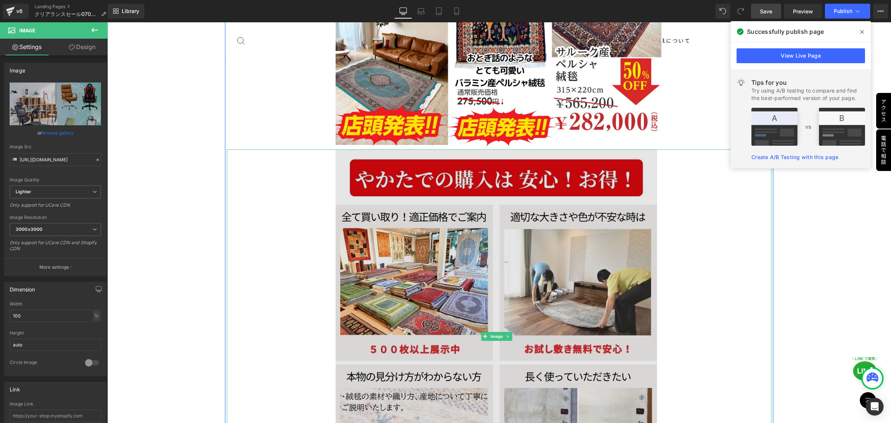
click at [508, 231] on img at bounding box center [499, 336] width 327 height 374
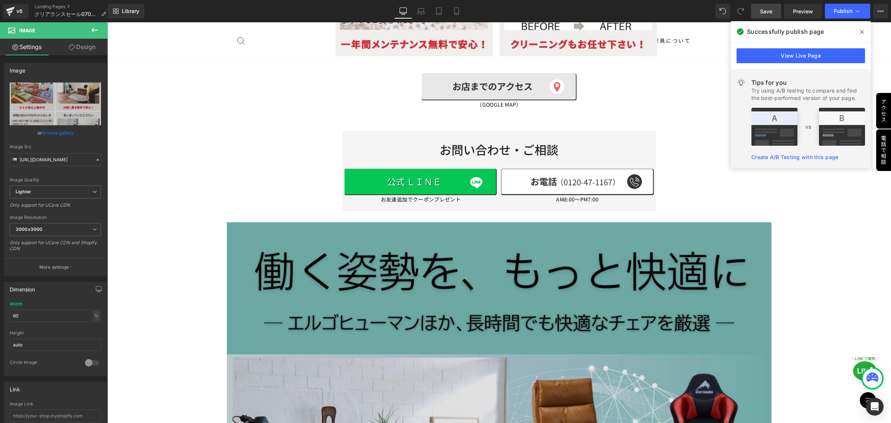
scroll to position [6009, 0]
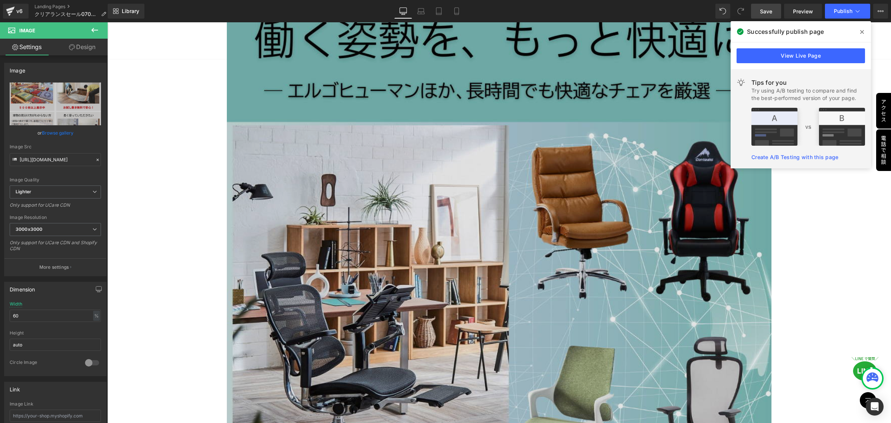
click at [498, 311] on img at bounding box center [499, 262] width 545 height 545
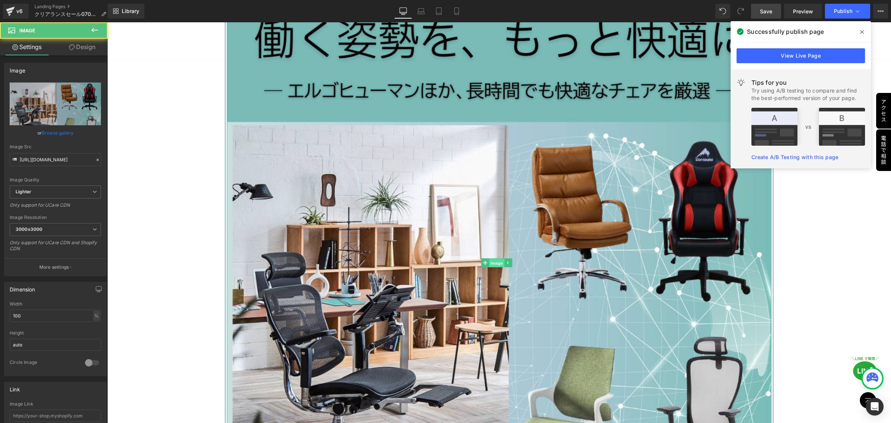
click at [493, 258] on span "Image" at bounding box center [497, 262] width 16 height 9
drag, startPoint x: 41, startPoint y: 315, endPoint x: 32, endPoint y: 321, distance: 11.1
click at [0, 316] on div "Dimension 100% Width 100 % % px auto Height auto 0 Circle Image" at bounding box center [55, 326] width 111 height 100
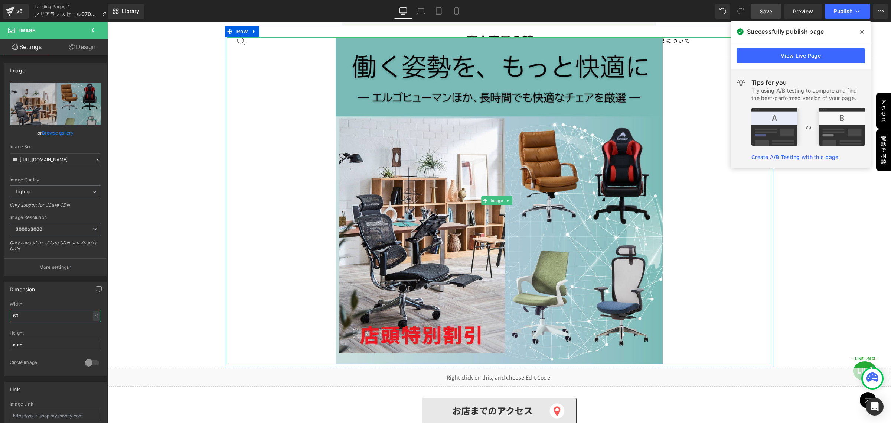
scroll to position [5963, 0]
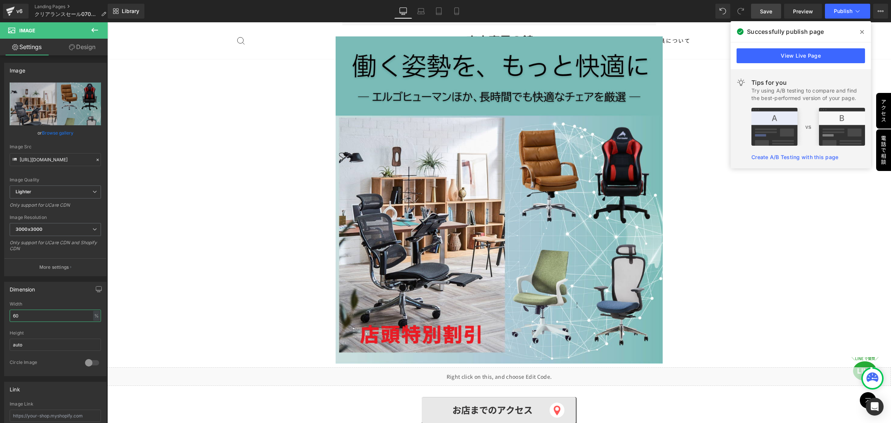
type input "60"
click at [97, 31] on icon at bounding box center [94, 30] width 9 height 9
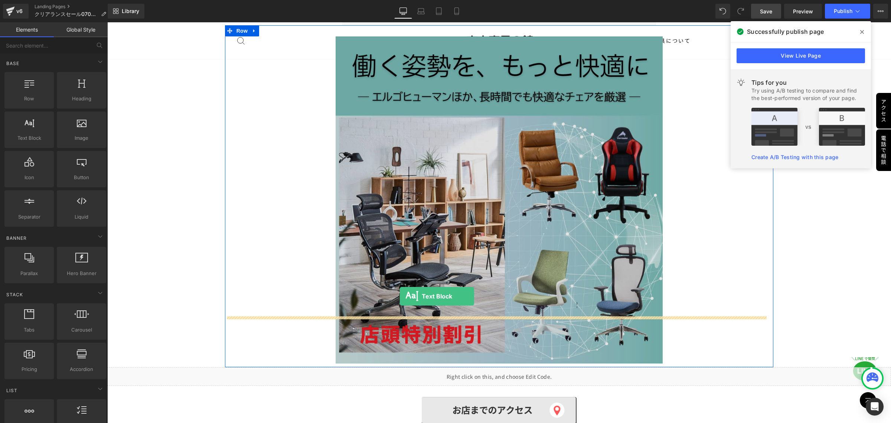
drag, startPoint x: 141, startPoint y: 160, endPoint x: 400, endPoint y: 296, distance: 292.5
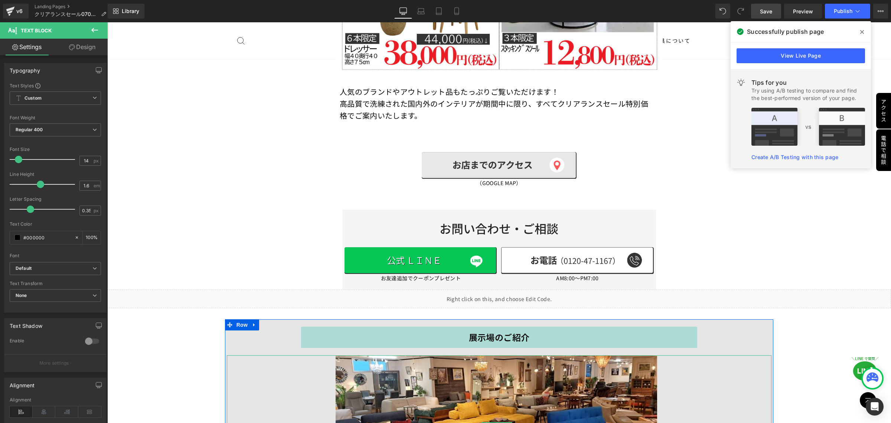
scroll to position [4106, 0]
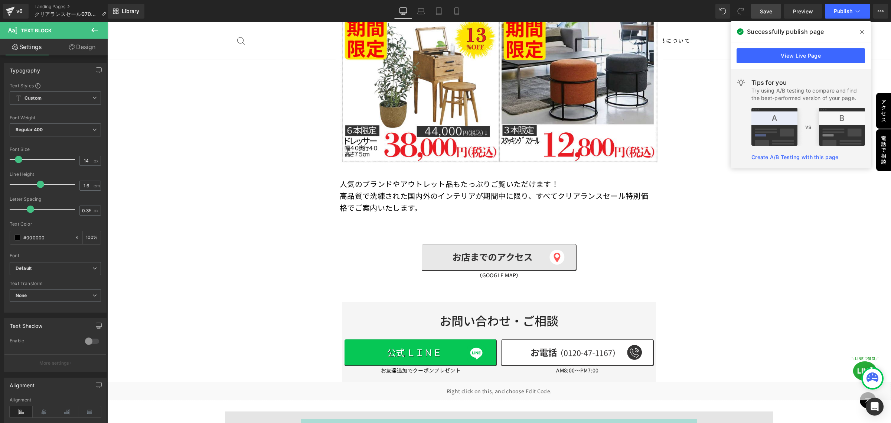
click at [92, 30] on icon at bounding box center [94, 30] width 7 height 4
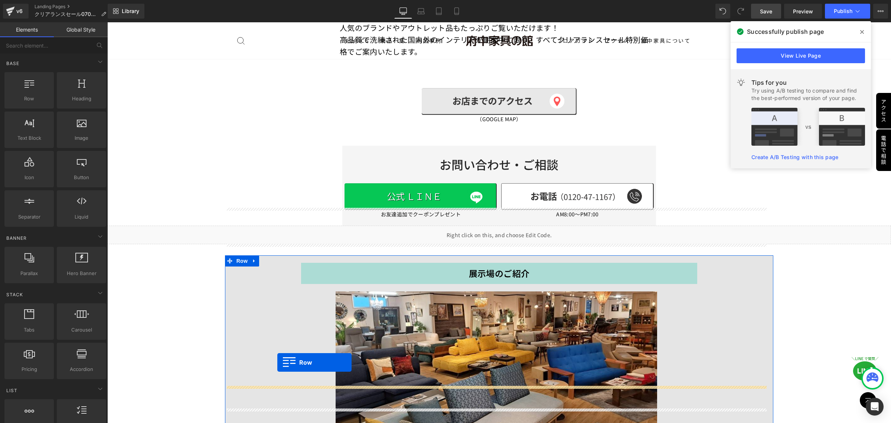
scroll to position [4276, 0]
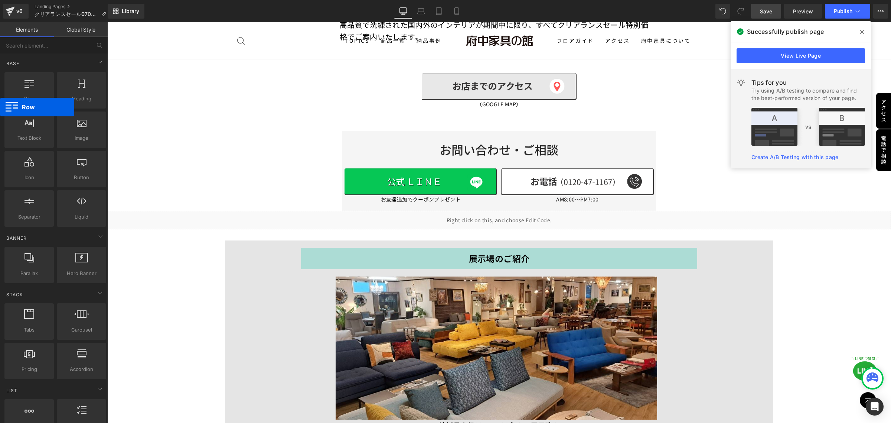
drag, startPoint x: 34, startPoint y: 101, endPoint x: 0, endPoint y: 107, distance: 34.4
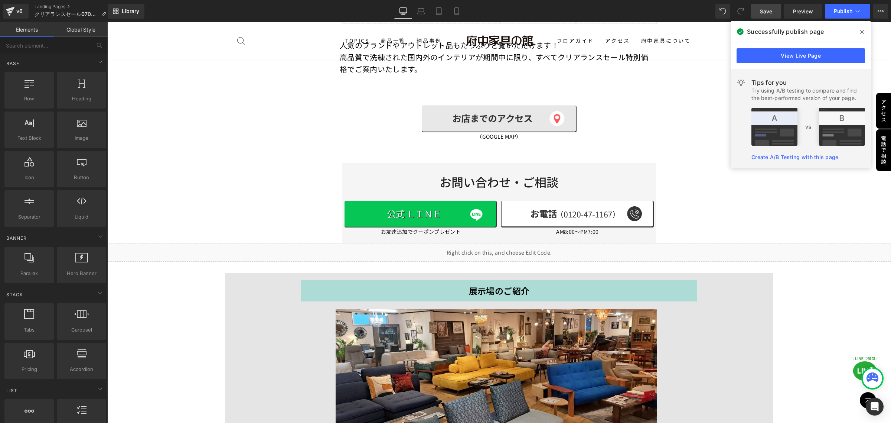
scroll to position [4091, 0]
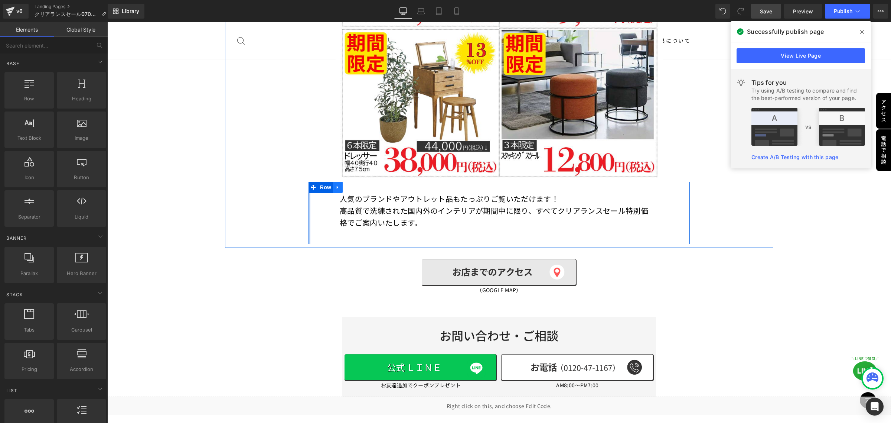
click at [337, 186] on icon at bounding box center [337, 187] width 1 height 3
click at [345, 185] on icon at bounding box center [347, 187] width 5 height 5
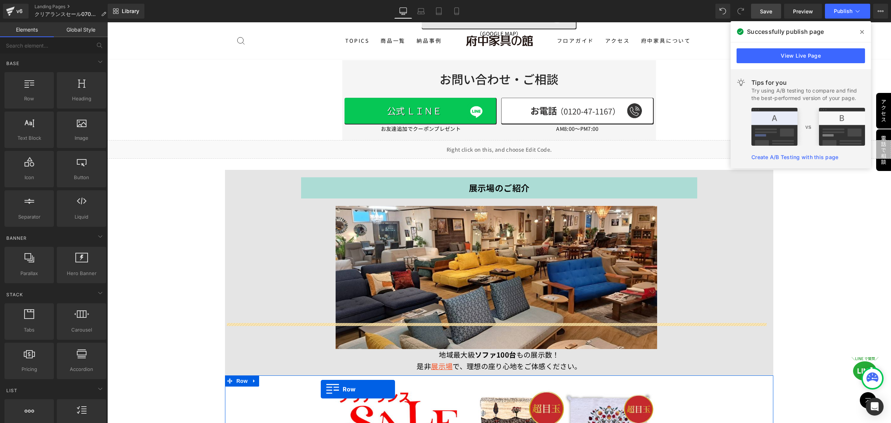
scroll to position [4395, 0]
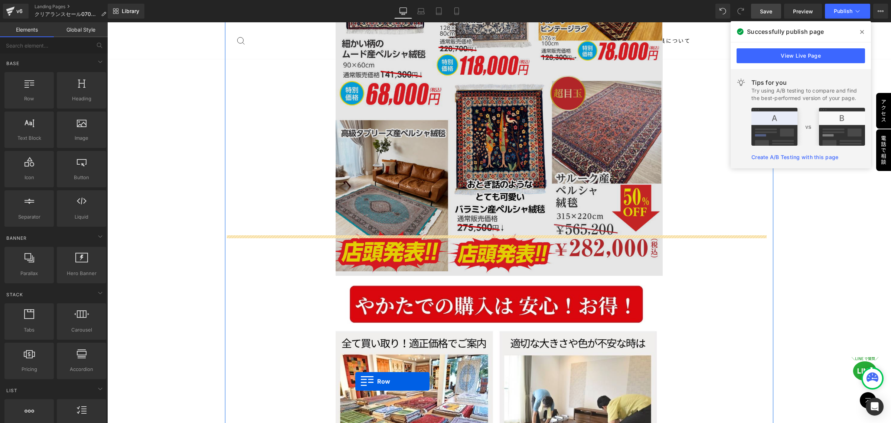
drag, startPoint x: 309, startPoint y: 218, endPoint x: 354, endPoint y: 197, distance: 49.3
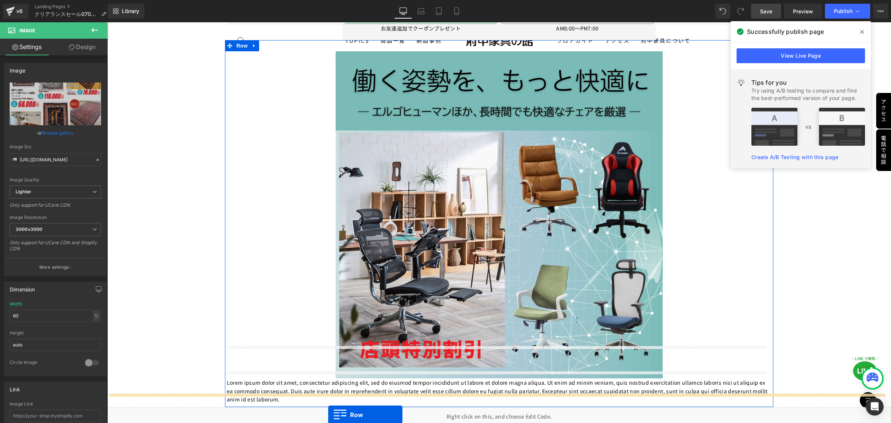
scroll to position [5981, 0]
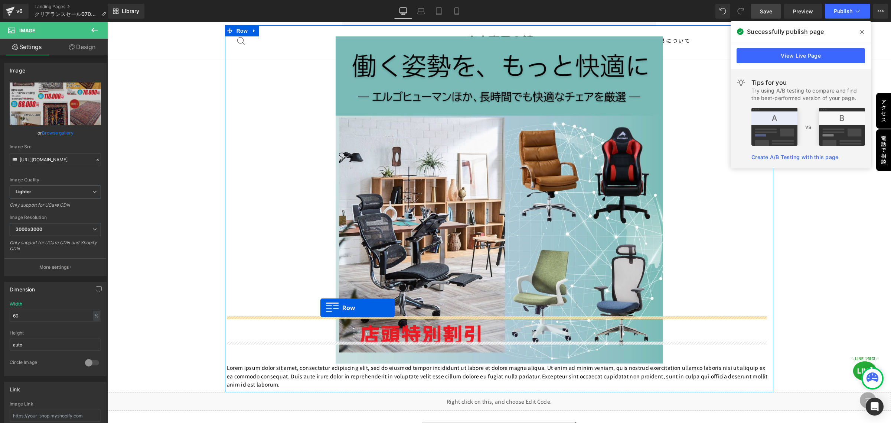
drag, startPoint x: 310, startPoint y: 243, endPoint x: 321, endPoint y: 308, distance: 65.9
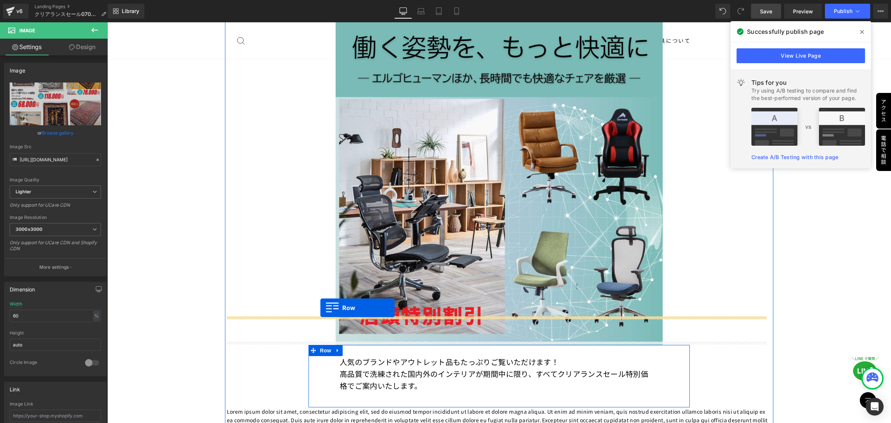
scroll to position [5963, 0]
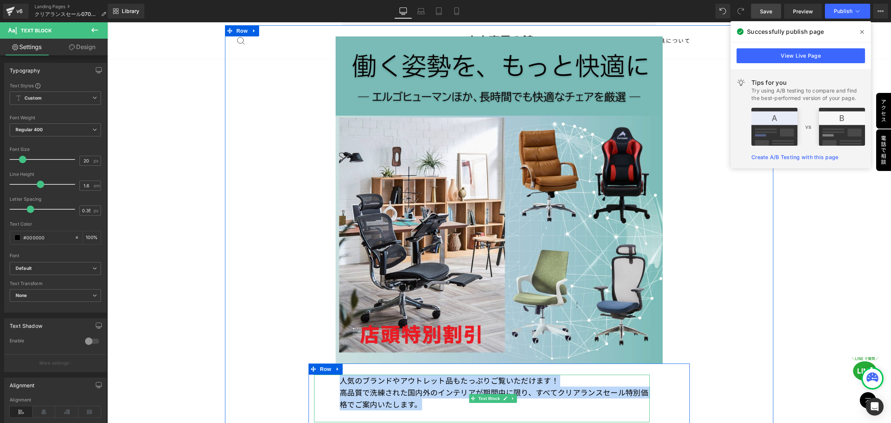
drag, startPoint x: 425, startPoint y: 358, endPoint x: 338, endPoint y: 336, distance: 89.8
click at [338, 374] on div "人気のブランドやアウトレット品もたっぷりご覧いただけます！ 高品質で洗練された国内外のインテリアが期間中に限り、すべてクリアランスセール特別価格でご案内いたし…" at bounding box center [482, 398] width 336 height 48
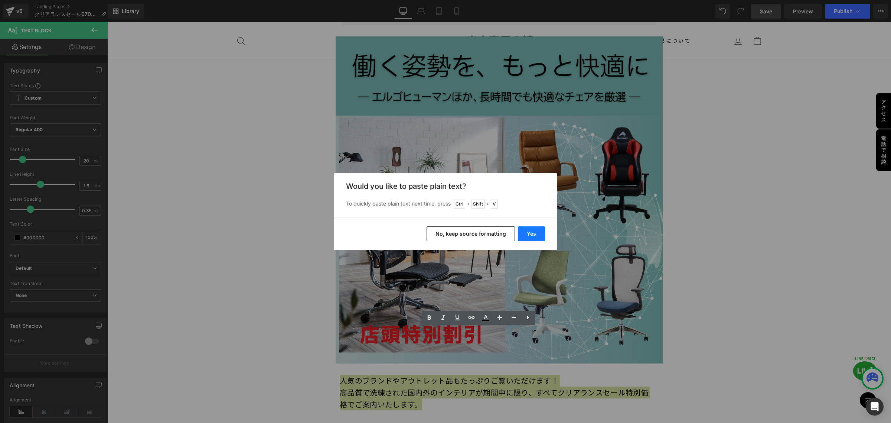
click at [531, 231] on button "Yes" at bounding box center [531, 233] width 27 height 15
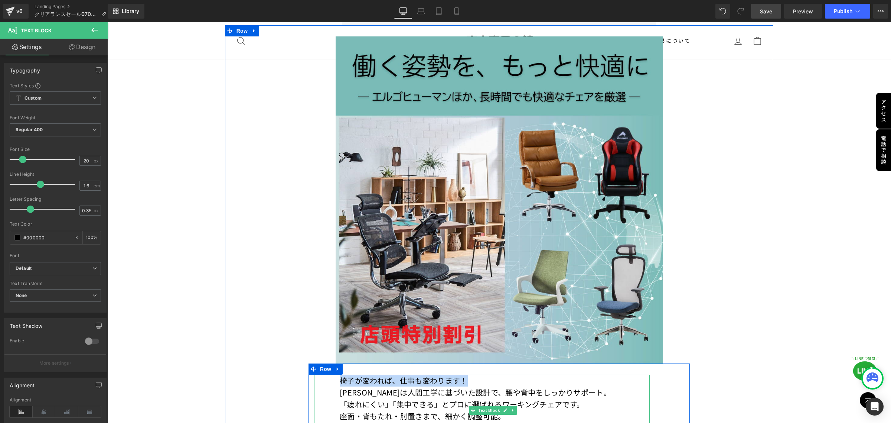
drag, startPoint x: 471, startPoint y: 333, endPoint x: 337, endPoint y: 337, distance: 134.1
click at [337, 374] on div "椅子が変われば、仕事も変わります！ エルゴヒューマンは人間工学に基づいた設計で、腰や背中をしっかりサポート。 「疲れにくい」「集中できる」とプロに選ばれる…" at bounding box center [482, 409] width 336 height 71
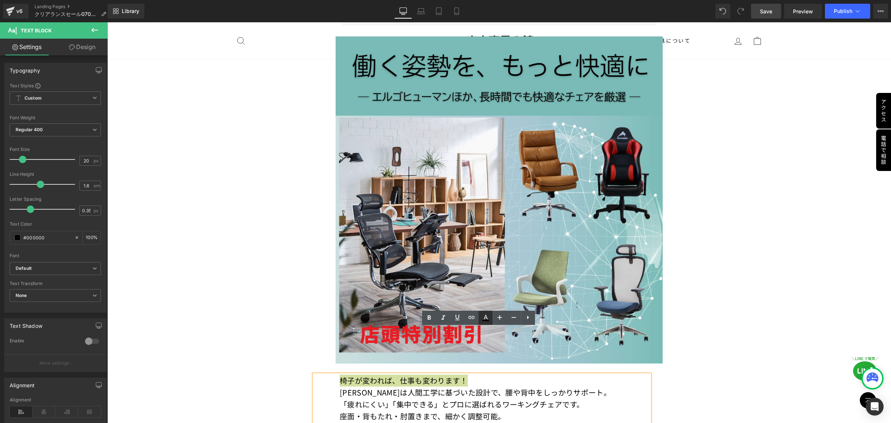
click at [483, 319] on icon at bounding box center [485, 317] width 9 height 9
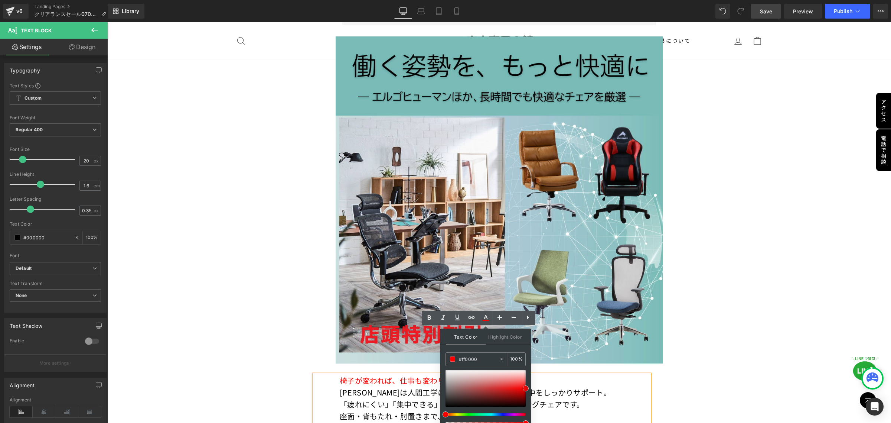
drag, startPoint x: 445, startPoint y: 407, endPoint x: 527, endPoint y: 388, distance: 84.5
click at [527, 388] on span at bounding box center [526, 388] width 6 height 6
click at [601, 422] on p "あなたの体に合わせて、最高の座り心地を実現します。" at bounding box center [495, 428] width 310 height 12
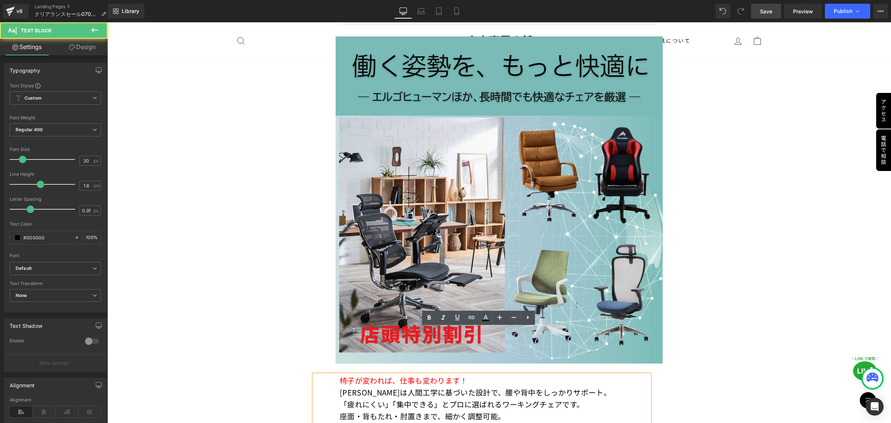
click at [474, 374] on p "椅子が変われば、仕事も変わります！" at bounding box center [495, 380] width 310 height 12
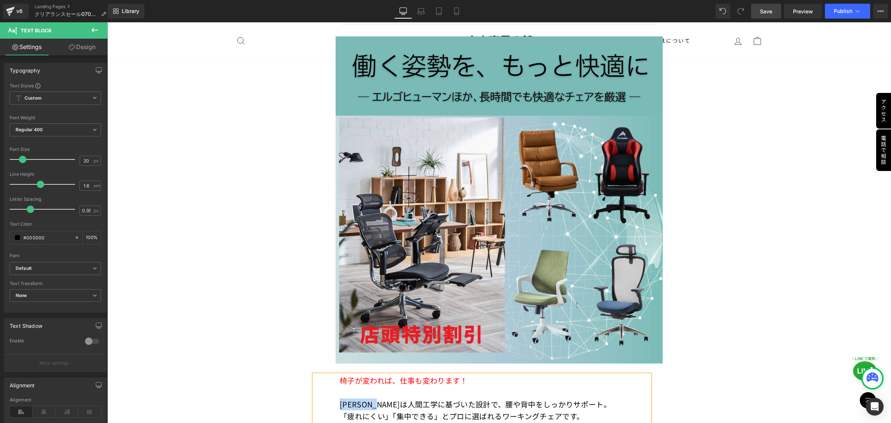
drag, startPoint x: 336, startPoint y: 359, endPoint x: 398, endPoint y: 355, distance: 61.4
click at [398, 374] on div "椅子が変われば、仕事も変わります！ エルゴヒューマンは人間工学に基づいた設計で、腰や背中をしっかりサポート。 「疲れにくい」「集中できる」とプロに選ばれる…" at bounding box center [482, 415] width 336 height 83
click at [485, 318] on icon at bounding box center [486, 317] width 4 height 4
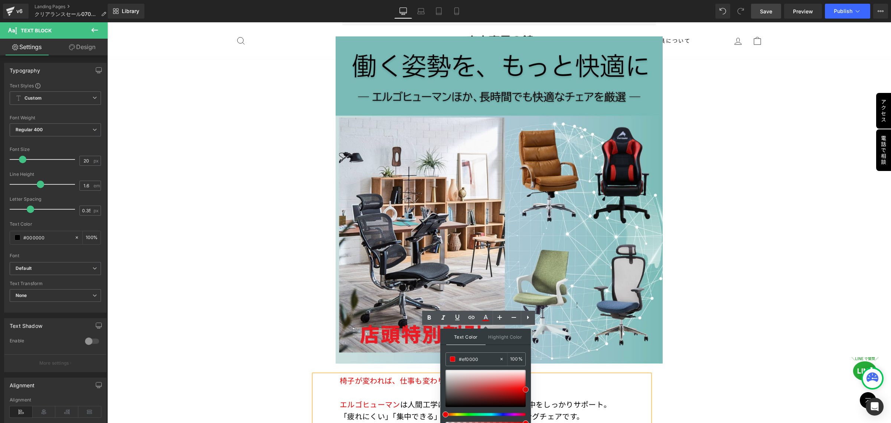
drag, startPoint x: 447, startPoint y: 406, endPoint x: 529, endPoint y: 388, distance: 84.3
click at [529, 388] on div "Text Color Highlight Color #333333 #000000 100 % transparent 0 %" at bounding box center [485, 378] width 91 height 101
click at [618, 422] on p "座面・背もたれ・肘置きまで、細かく調整可能。" at bounding box center [495, 428] width 310 height 12
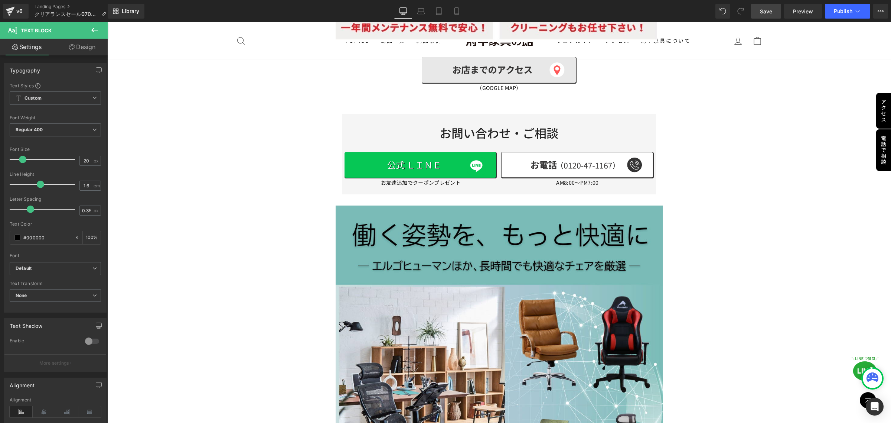
scroll to position [5777, 0]
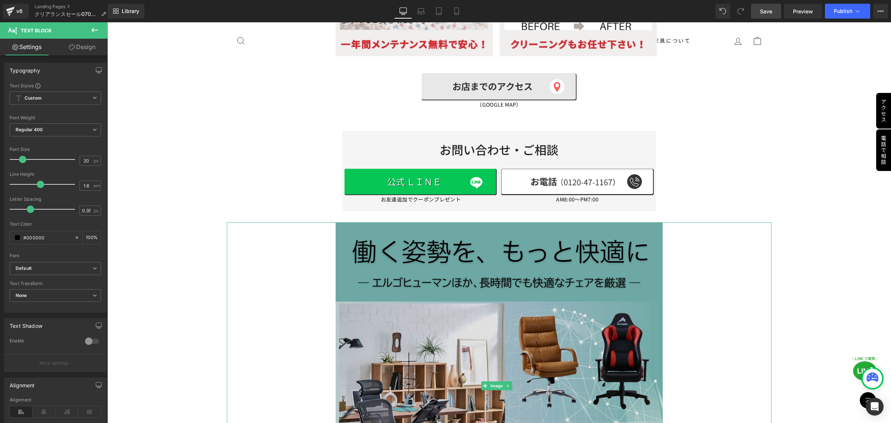
click at [354, 222] on img at bounding box center [499, 385] width 327 height 327
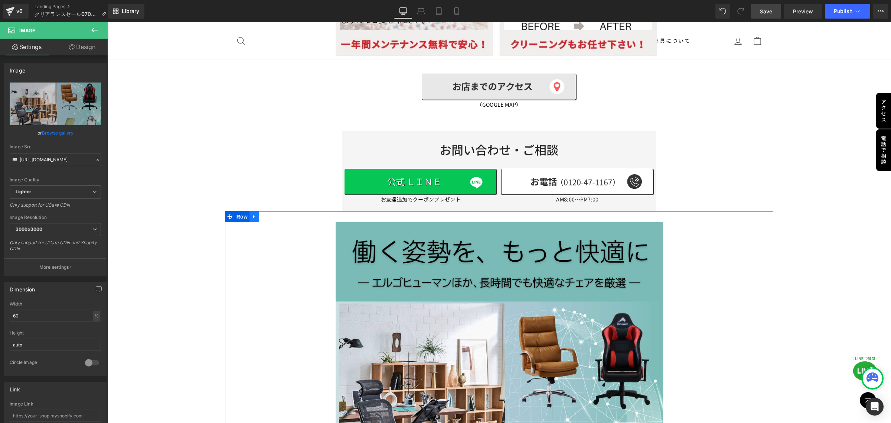
click at [253, 214] on icon at bounding box center [254, 217] width 5 height 6
click at [265, 214] on icon at bounding box center [263, 216] width 5 height 5
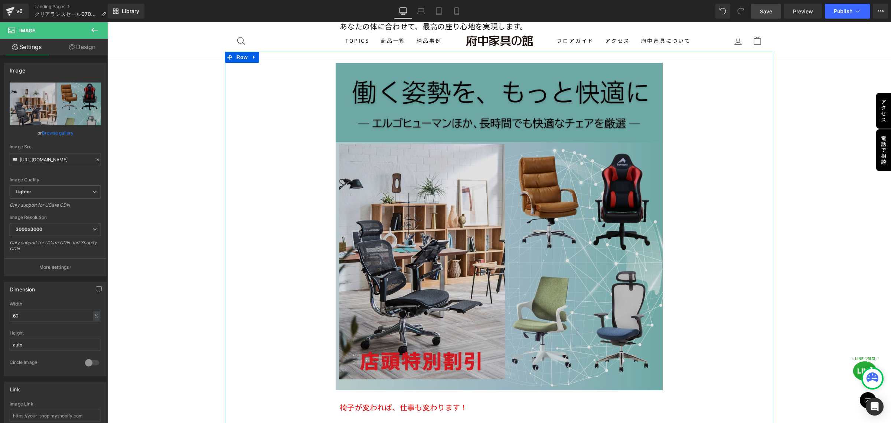
scroll to position [6375, 0]
click at [480, 212] on img at bounding box center [499, 227] width 327 height 327
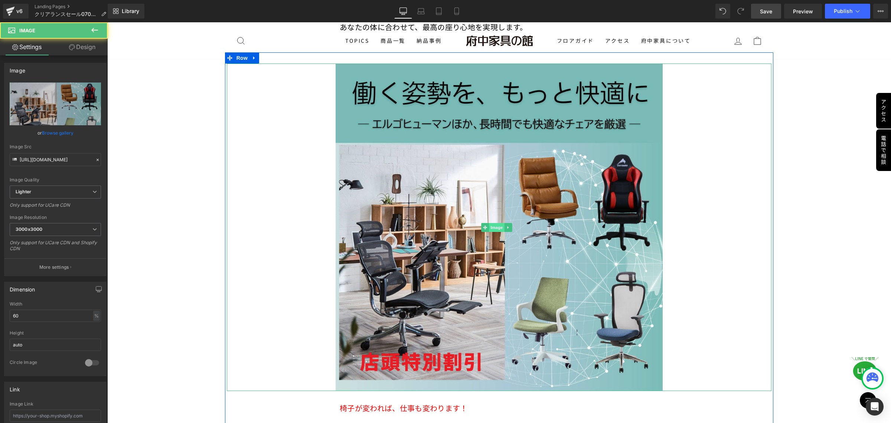
click at [497, 223] on span "Image" at bounding box center [497, 227] width 16 height 9
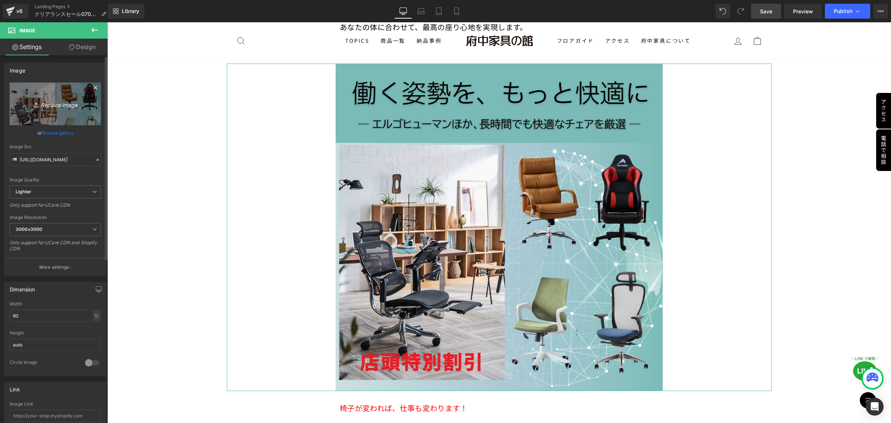
click at [36, 104] on icon at bounding box center [36, 104] width 7 height 7
type input "C:\fakepath\gare.png"
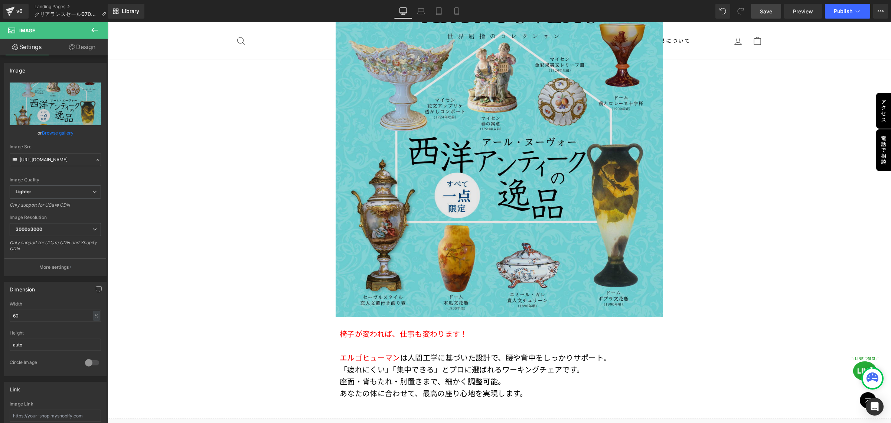
scroll to position [6468, 0]
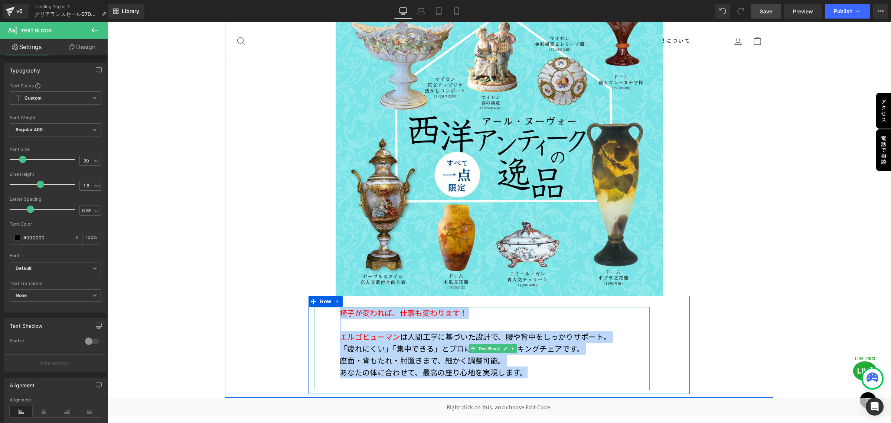
drag, startPoint x: 524, startPoint y: 322, endPoint x: 331, endPoint y: 264, distance: 201.8
click at [331, 307] on div "椅子が変われば、仕事も変わります！ エルゴヒューマン は人間工学に基づいた設計で、腰や背中をしっかりサポート。 「疲れにくい」「集中できる」とプロに選ばれるワ…" at bounding box center [482, 348] width 336 height 83
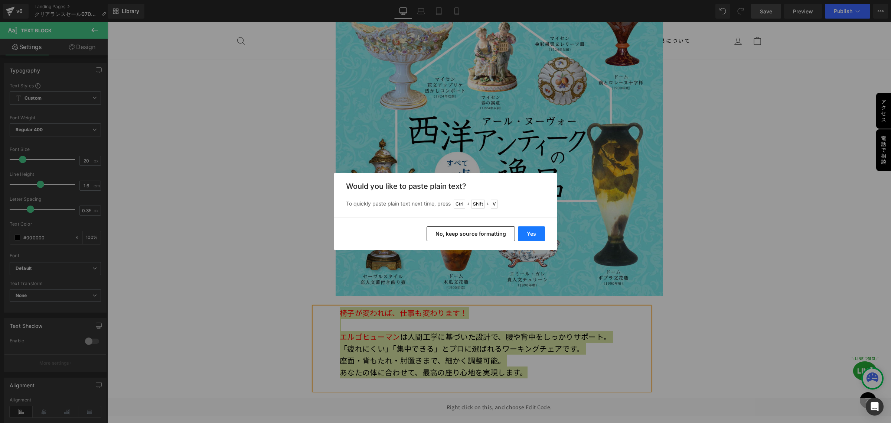
click at [531, 233] on button "Yes" at bounding box center [531, 233] width 27 height 15
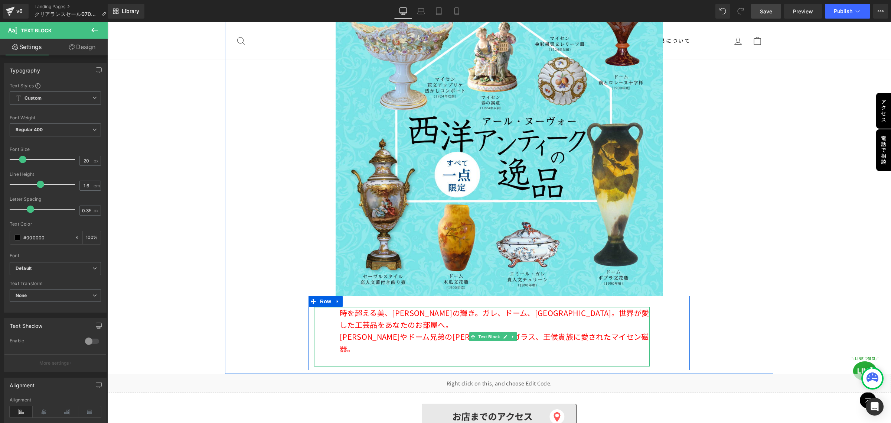
click at [380, 354] on p at bounding box center [495, 360] width 310 height 12
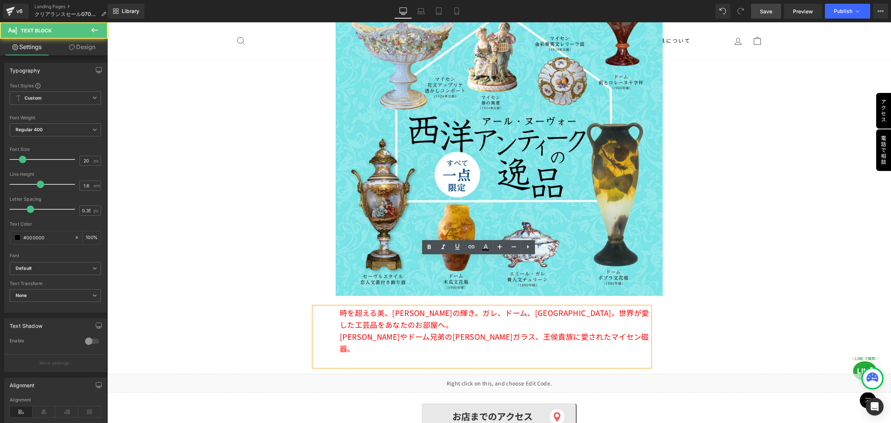
click at [385, 331] on p "エミール・ガレやドーム兄弟のアール・ヌーヴォーガラス、王侯貴族に愛されたマイセン磁器。" at bounding box center [495, 343] width 310 height 24
click at [343, 354] on p at bounding box center [495, 360] width 310 height 12
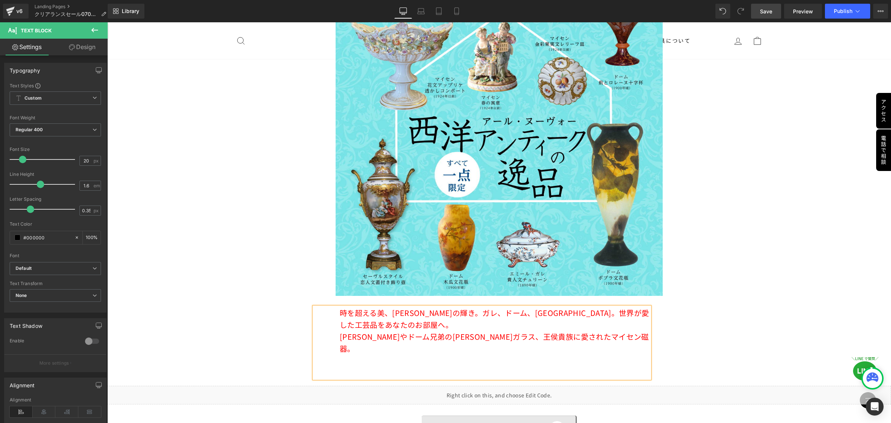
click at [389, 366] on p at bounding box center [495, 372] width 310 height 12
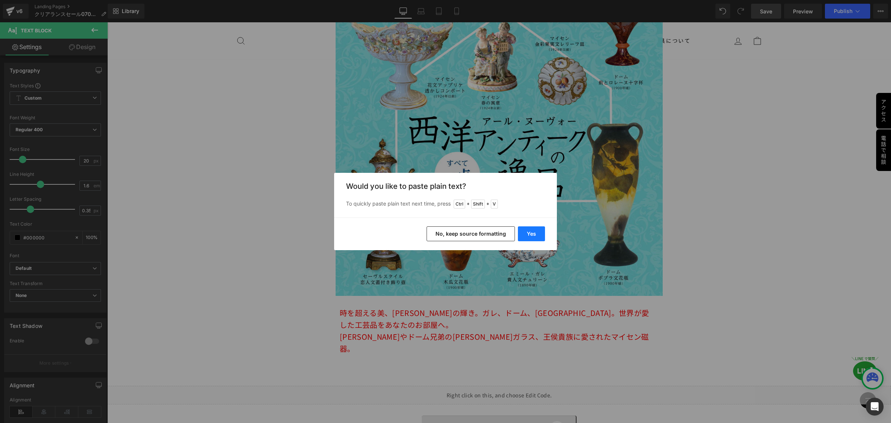
click at [537, 235] on button "Yes" at bounding box center [531, 233] width 27 height 15
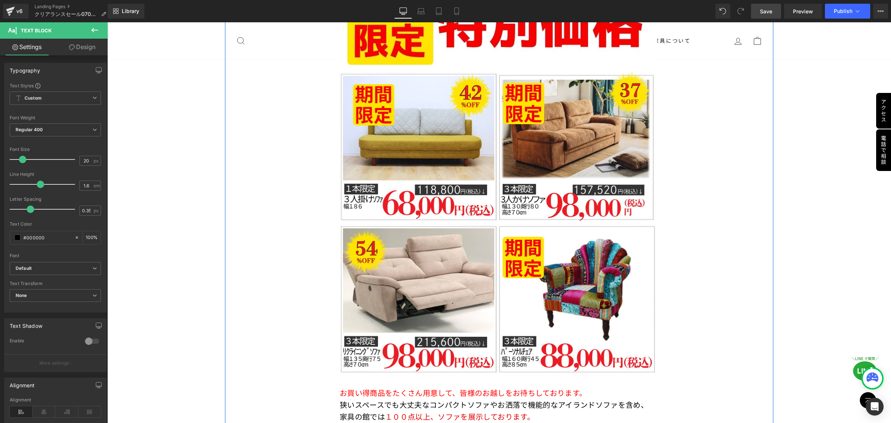
scroll to position [2336, 0]
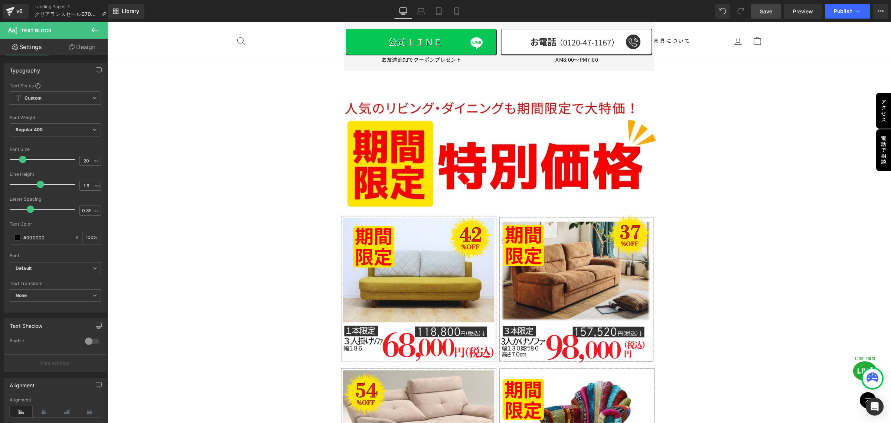
click at [767, 10] on span "Save" at bounding box center [766, 11] width 12 height 8
click at [839, 12] on span "Publish" at bounding box center [843, 11] width 19 height 6
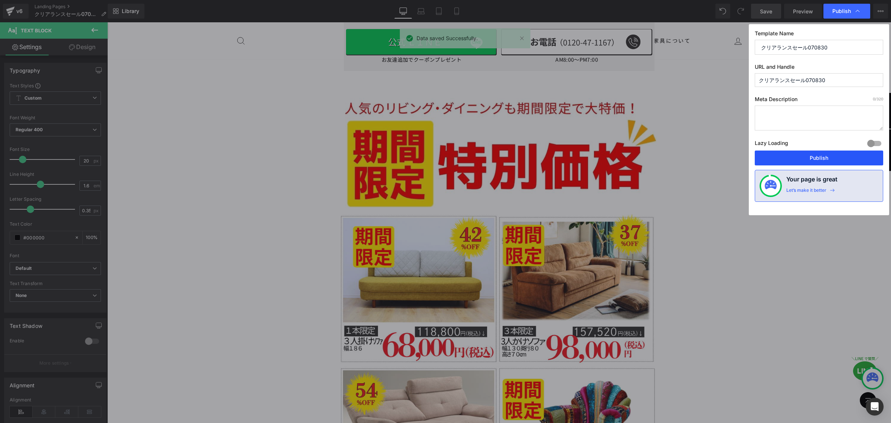
click at [818, 160] on button "Publish" at bounding box center [819, 157] width 128 height 15
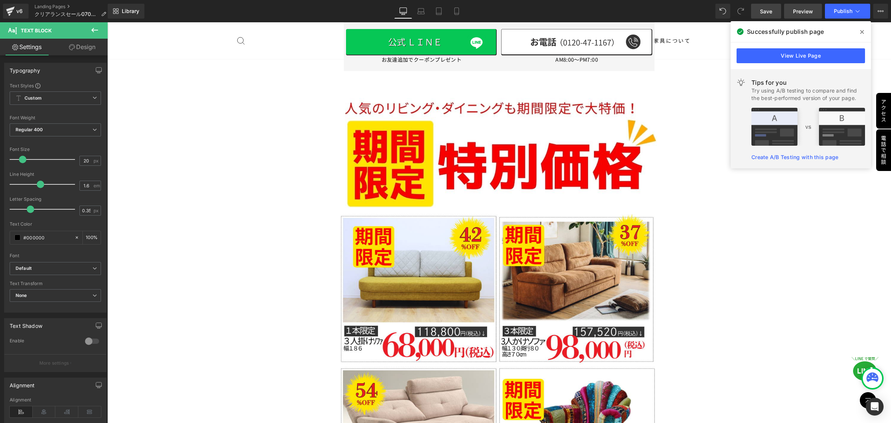
click at [798, 12] on span "Preview" at bounding box center [803, 11] width 20 height 8
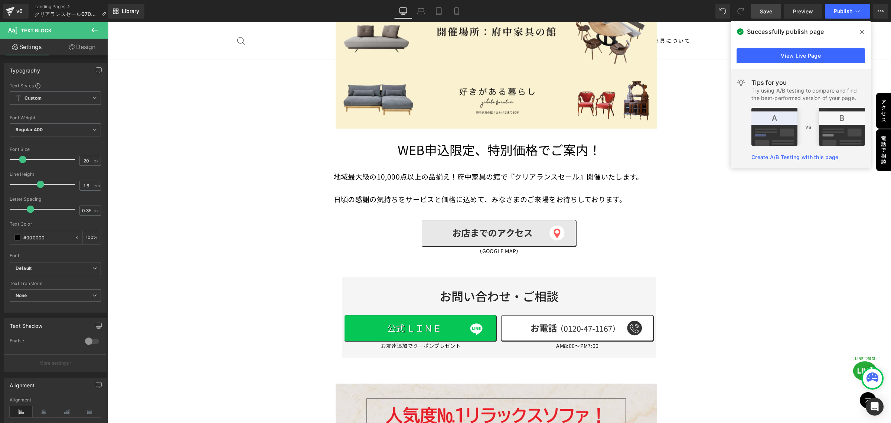
scroll to position [201, 0]
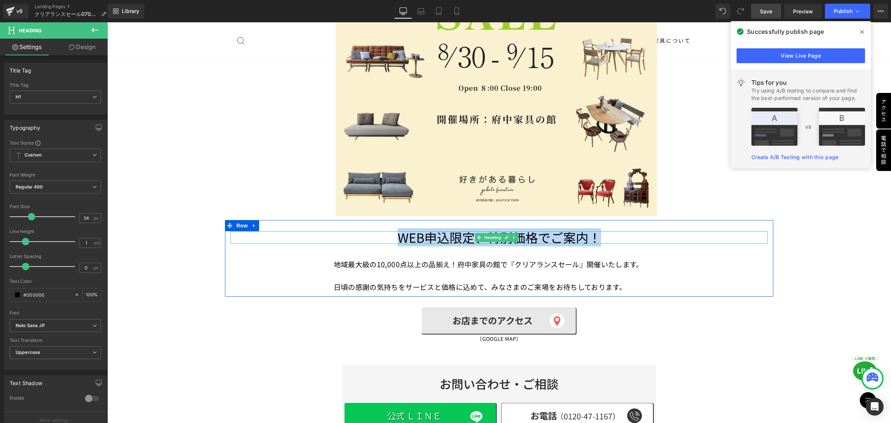
drag, startPoint x: 612, startPoint y: 235, endPoint x: 387, endPoint y: 235, distance: 225.4
click at [387, 235] on h1 "WEB申込限定、特別価格でご案内！" at bounding box center [500, 237] width 538 height 13
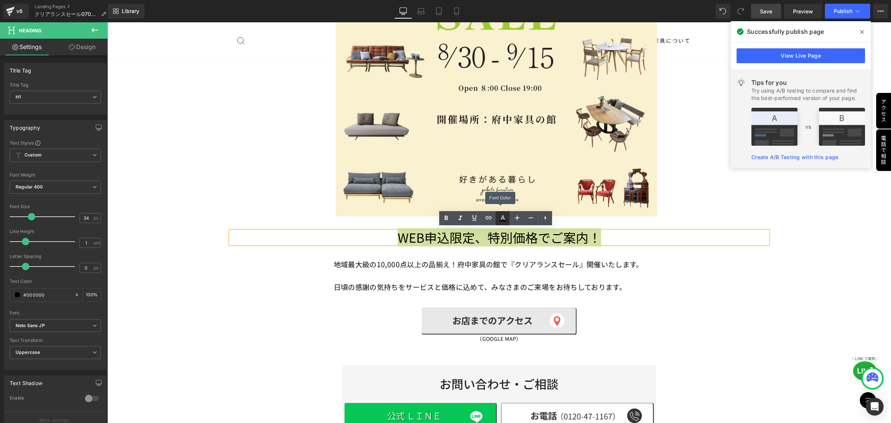
click at [504, 218] on icon at bounding box center [502, 218] width 9 height 9
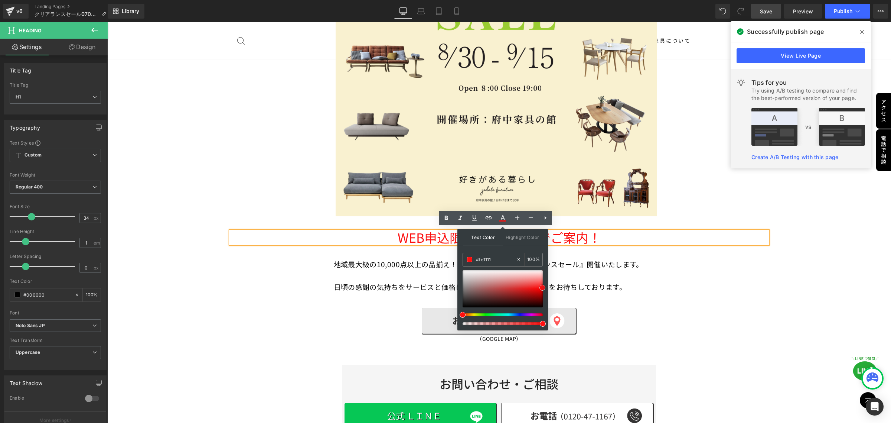
drag, startPoint x: 461, startPoint y: 307, endPoint x: 541, endPoint y: 287, distance: 82.2
click at [541, 287] on span at bounding box center [543, 287] width 6 height 6
click at [686, 282] on div "地域最大級の10,000点以上の品揃え！府中家具の館で『クリアランスセール』開催いたします。 日頃の感謝の気持ちをサービスと価格に込めて、みなさまのご来場をお…" at bounding box center [499, 275] width 508 height 34
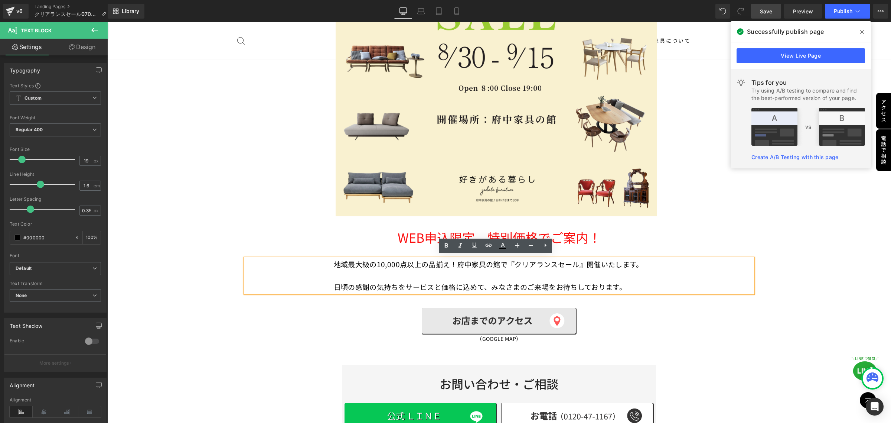
click at [295, 223] on div "WEB申込限定、特別価格でご案内！ Heading 地域最大級の10,000点以上の品揃え！府中家具の館で『クリアランスセール』開催いたします。 日頃の感謝の…" at bounding box center [499, 258] width 549 height 76
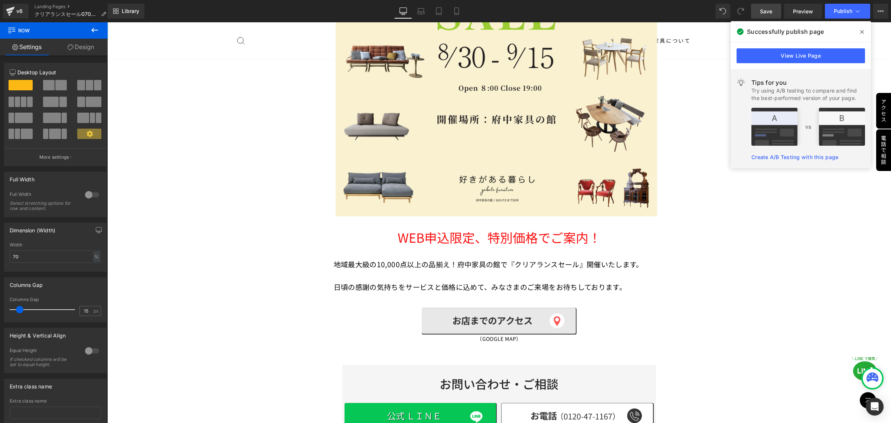
click at [764, 8] on span "Save" at bounding box center [766, 11] width 12 height 8
click at [801, 12] on span "Preview" at bounding box center [803, 11] width 20 height 8
